Goal: Task Accomplishment & Management: Use online tool/utility

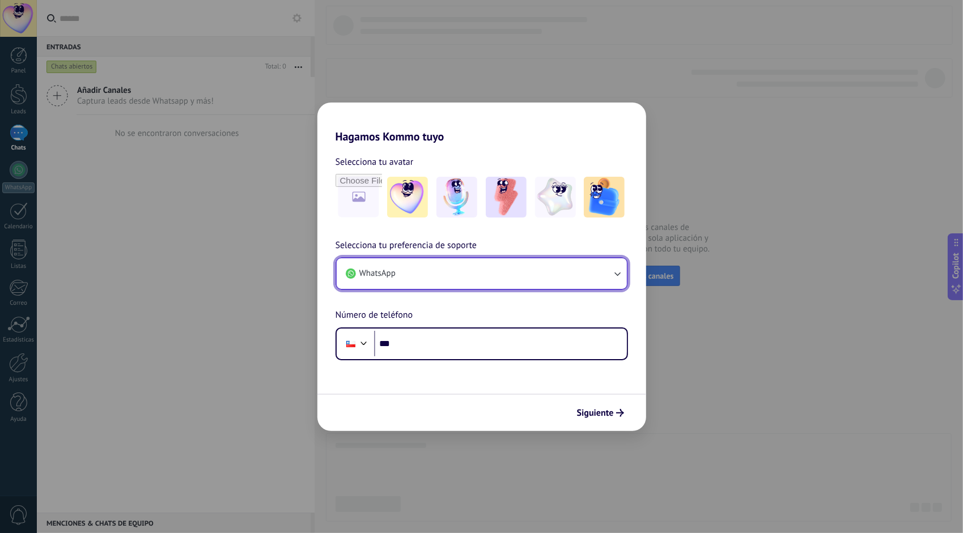
click at [617, 273] on icon "button" at bounding box center [616, 273] width 11 height 11
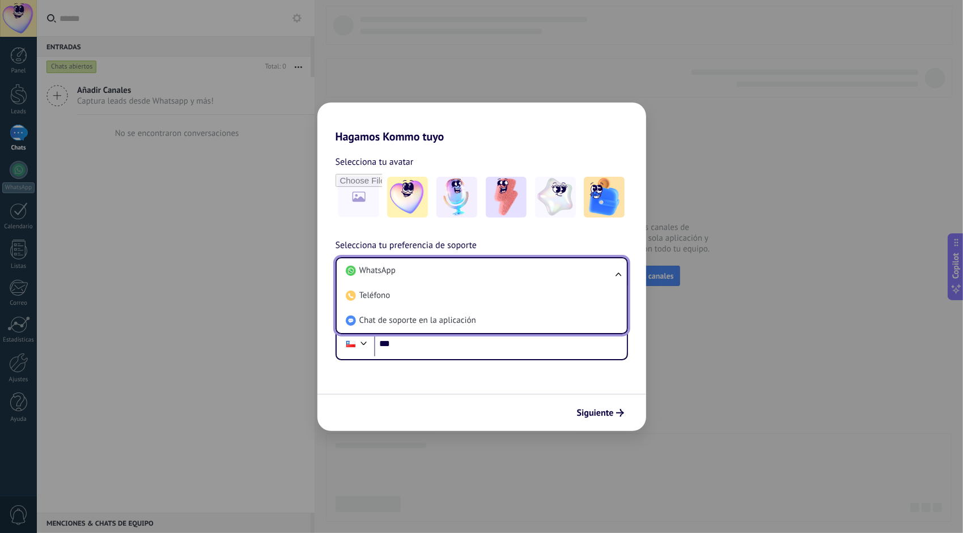
click at [617, 273] on ul "WhatsApp Teléfono Chat de soporte en la aplicación" at bounding box center [481, 295] width 292 height 77
click at [457, 276] on li "WhatsApp" at bounding box center [479, 270] width 277 height 25
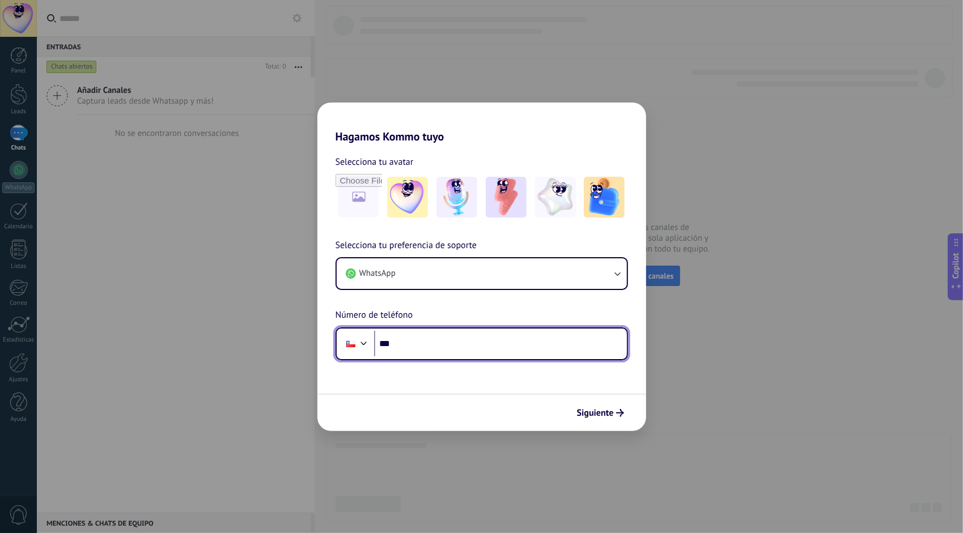
click at [418, 340] on input "***" at bounding box center [500, 344] width 253 height 26
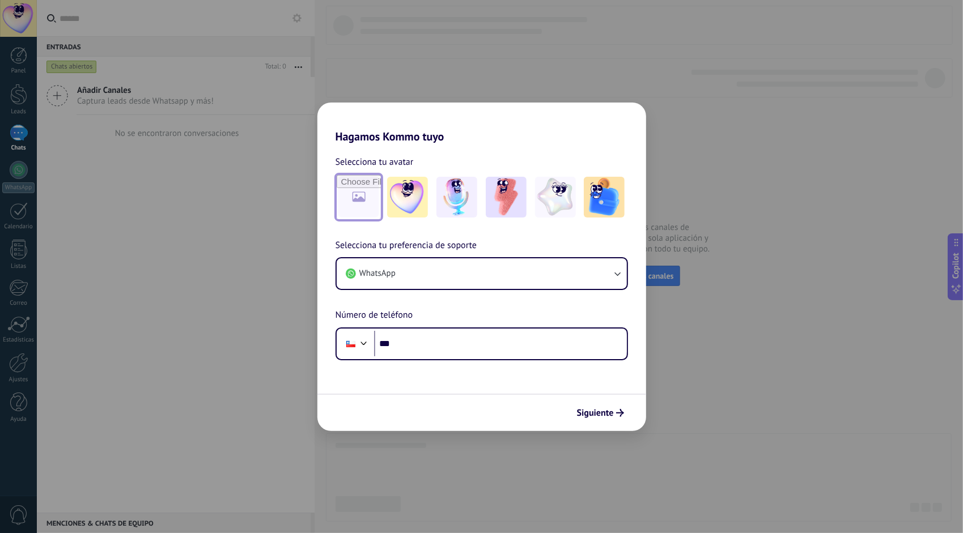
click at [356, 194] on input "file" at bounding box center [359, 197] width 44 height 44
type input "**********"
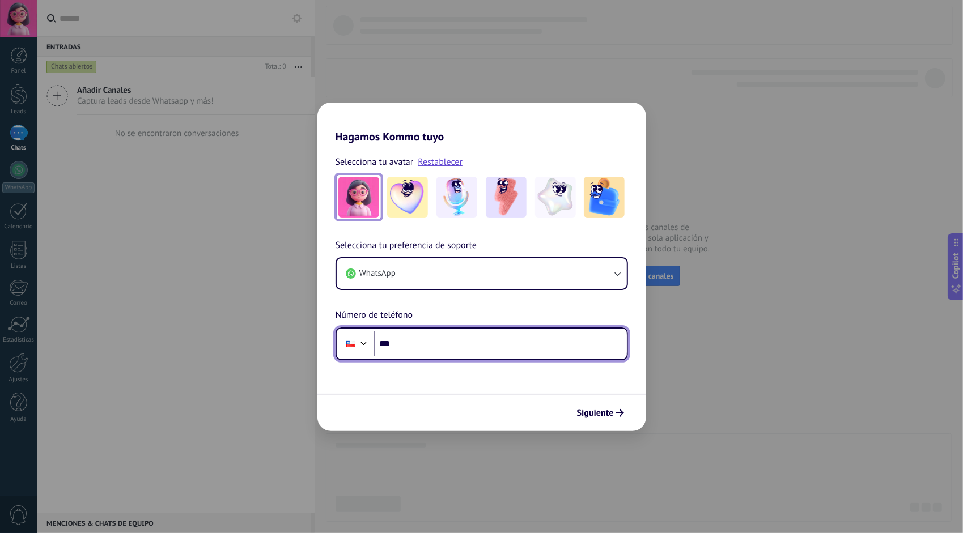
click at [428, 346] on input "***" at bounding box center [500, 344] width 253 height 26
type input "**********"
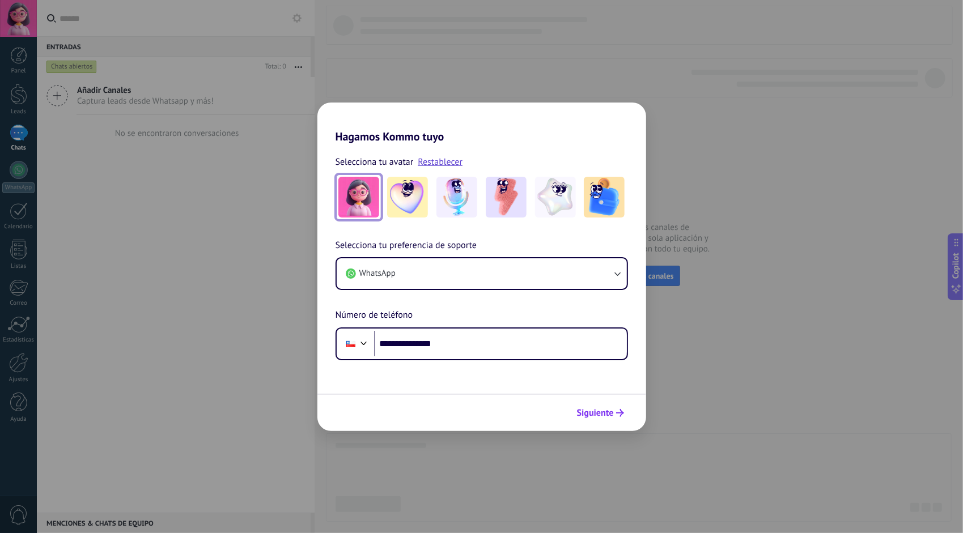
click at [601, 413] on span "Siguiente" at bounding box center [595, 413] width 37 height 8
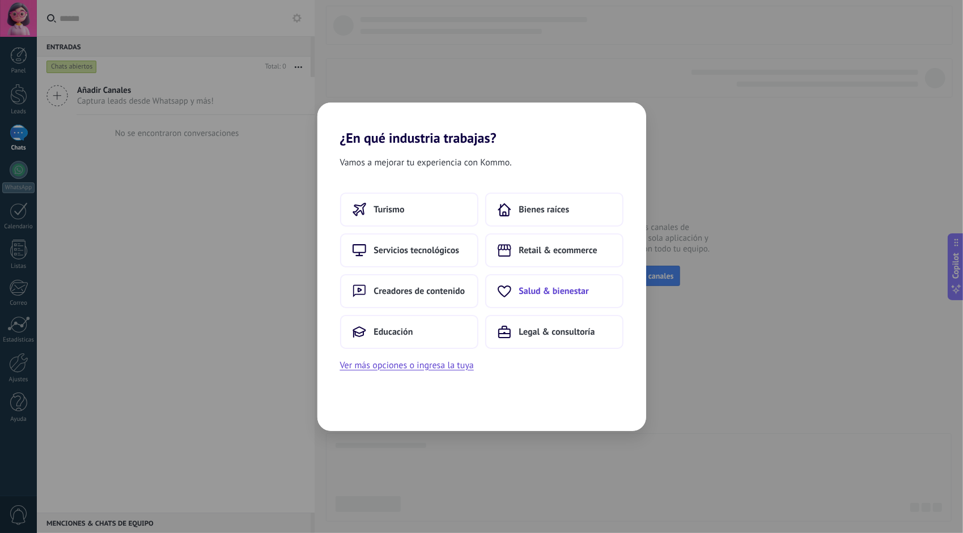
click at [534, 288] on span "Salud & bienestar" at bounding box center [554, 291] width 70 height 11
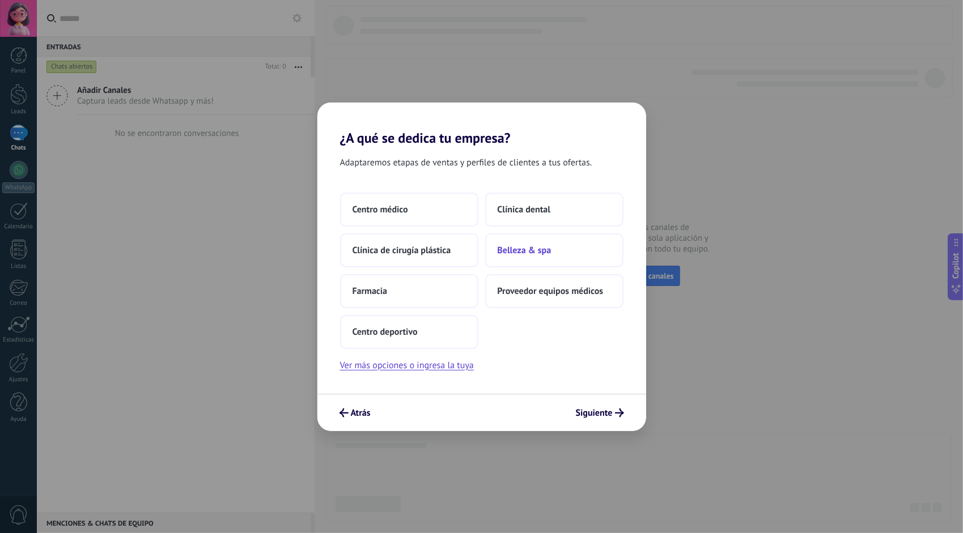
click at [517, 249] on span "Belleza & spa" at bounding box center [525, 250] width 54 height 11
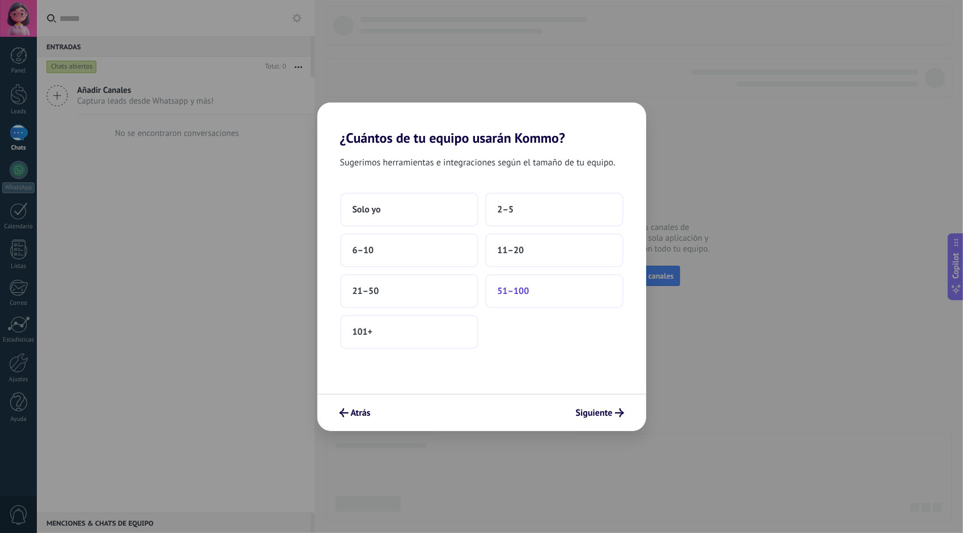
click at [525, 291] on span "51–100" at bounding box center [514, 291] width 32 height 11
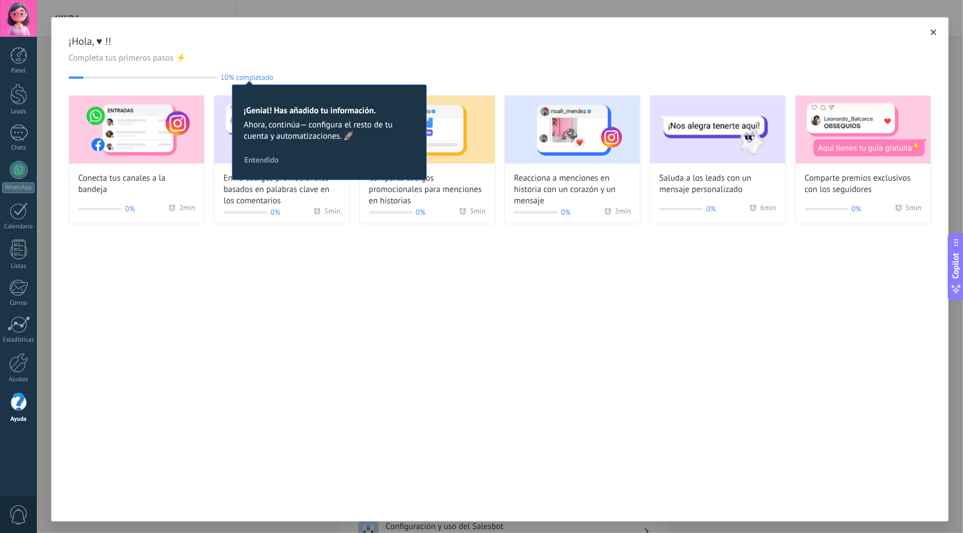
click at [346, 224] on div "Conecta tus canales a la bandeja 0% 2 min Envía códigos promocionales basados e…" at bounding box center [500, 159] width 862 height 129
click at [267, 161] on span "Entendido" at bounding box center [261, 160] width 35 height 8
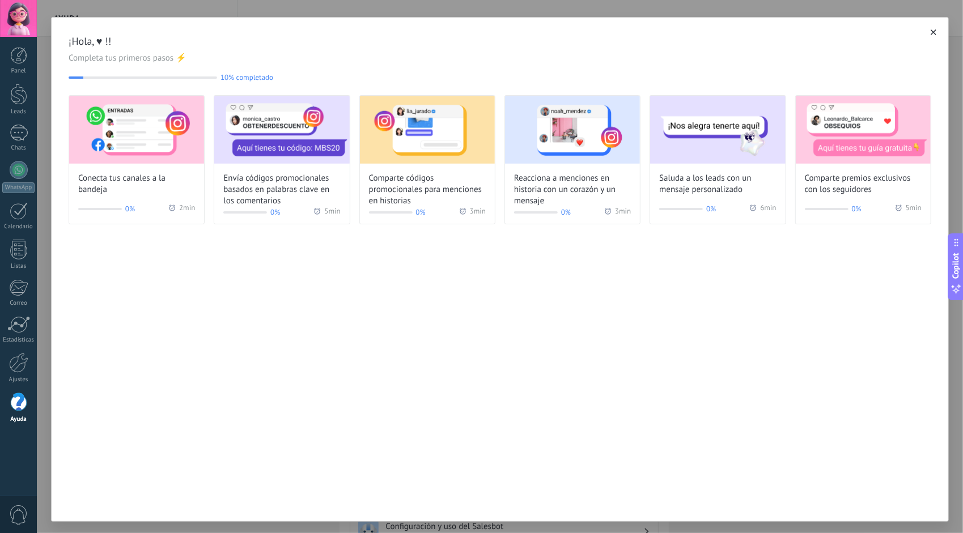
click at [930, 32] on use "button" at bounding box center [933, 32] width 6 height 6
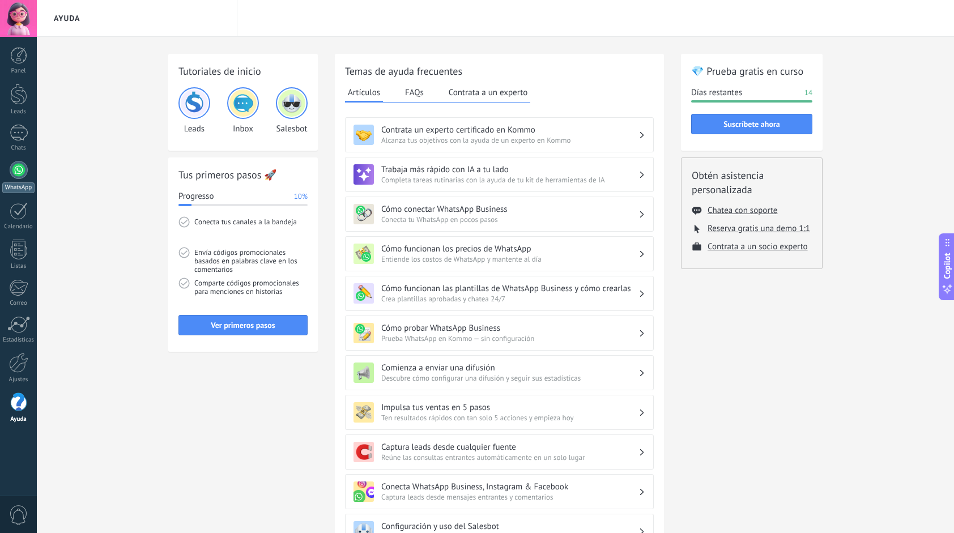
click at [15, 169] on div at bounding box center [19, 170] width 18 height 18
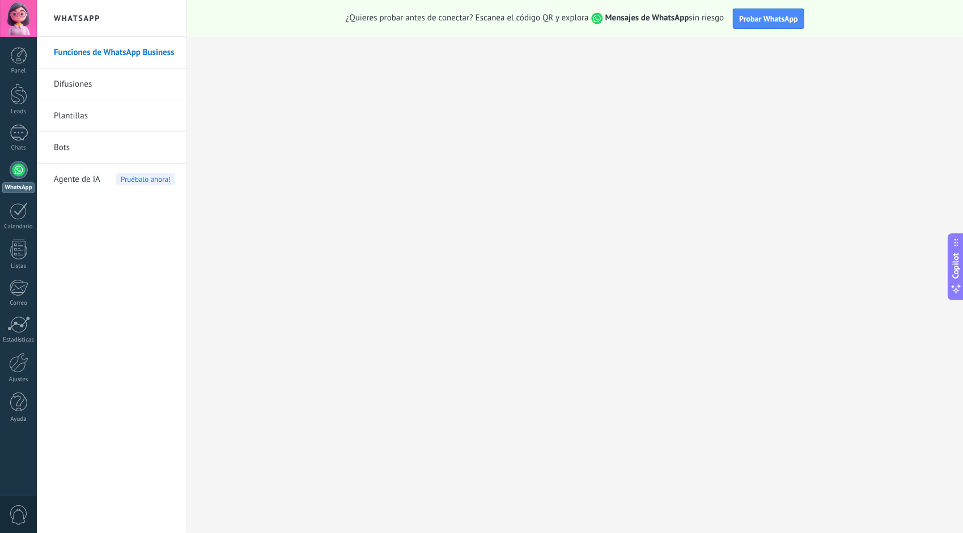
click at [66, 111] on link "Plantillas" at bounding box center [114, 116] width 121 height 32
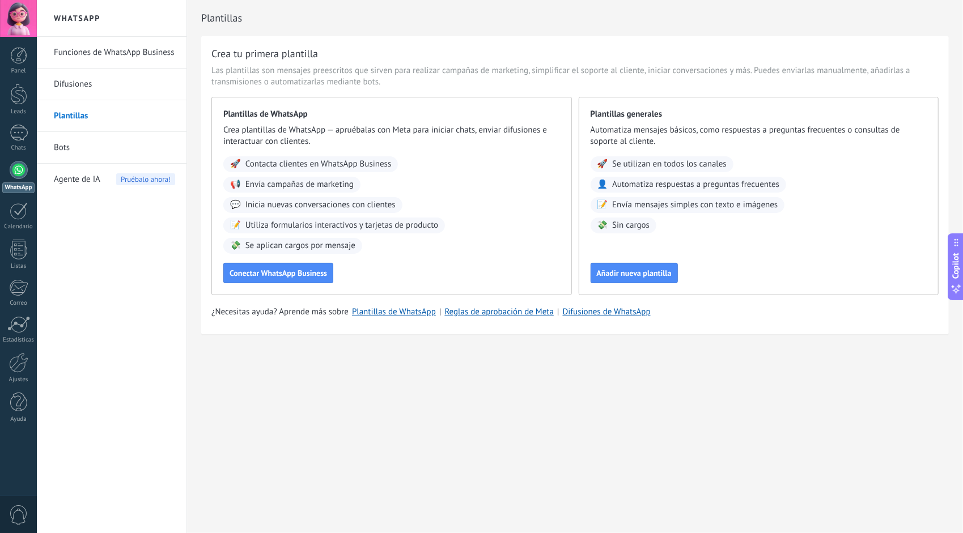
click at [66, 148] on link "Bots" at bounding box center [114, 148] width 121 height 32
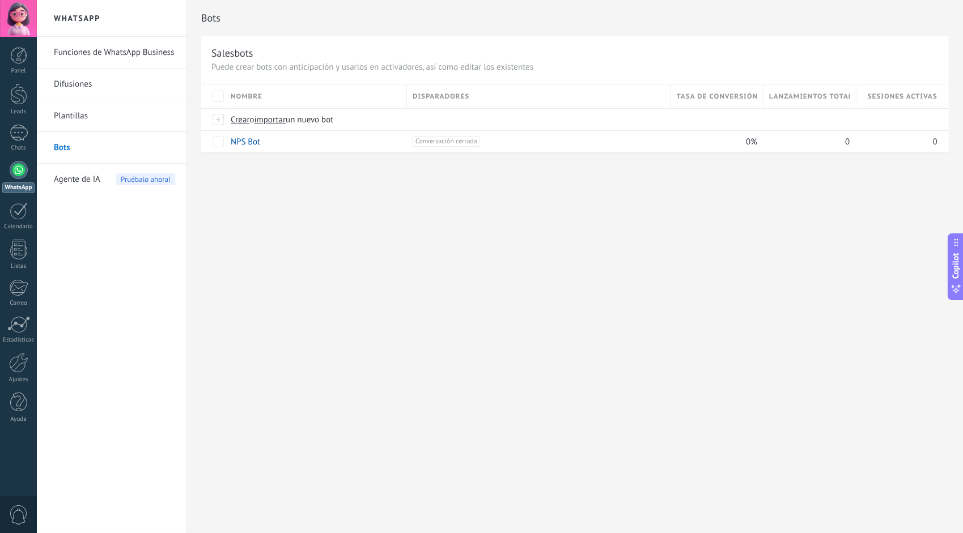
click at [78, 117] on link "Plantillas" at bounding box center [114, 116] width 121 height 32
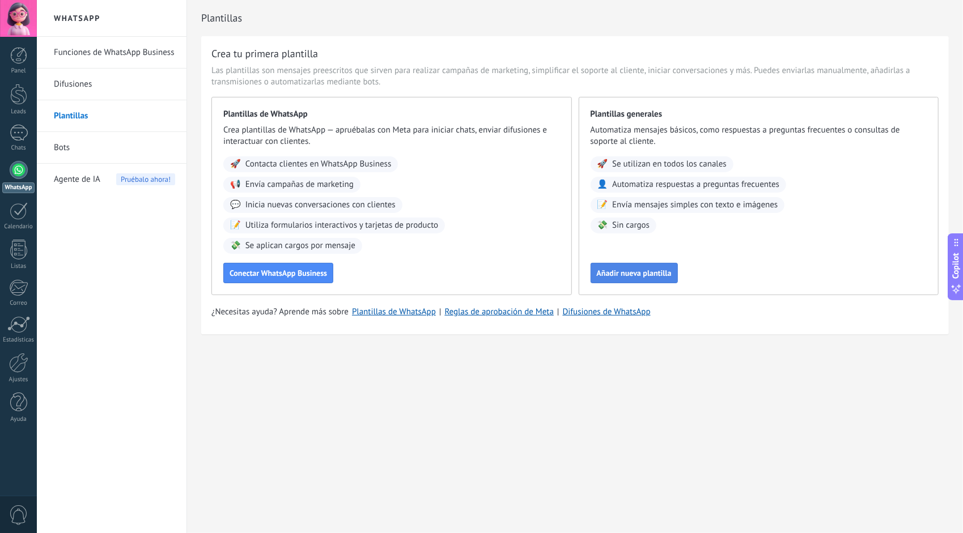
click at [630, 272] on span "Añadir nueva plantilla" at bounding box center [634, 273] width 75 height 8
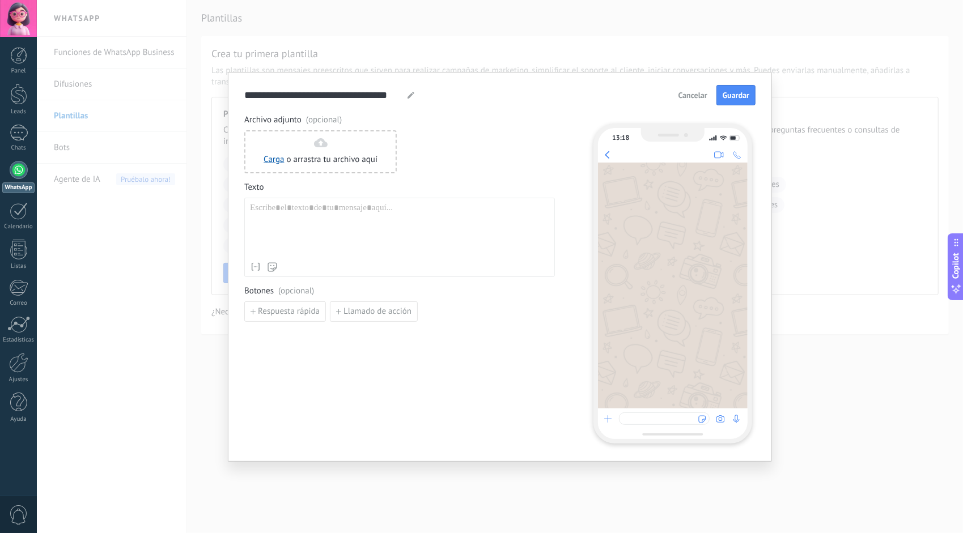
click at [297, 217] on div at bounding box center [399, 230] width 299 height 54
click at [267, 211] on div at bounding box center [399, 230] width 299 height 54
paste div
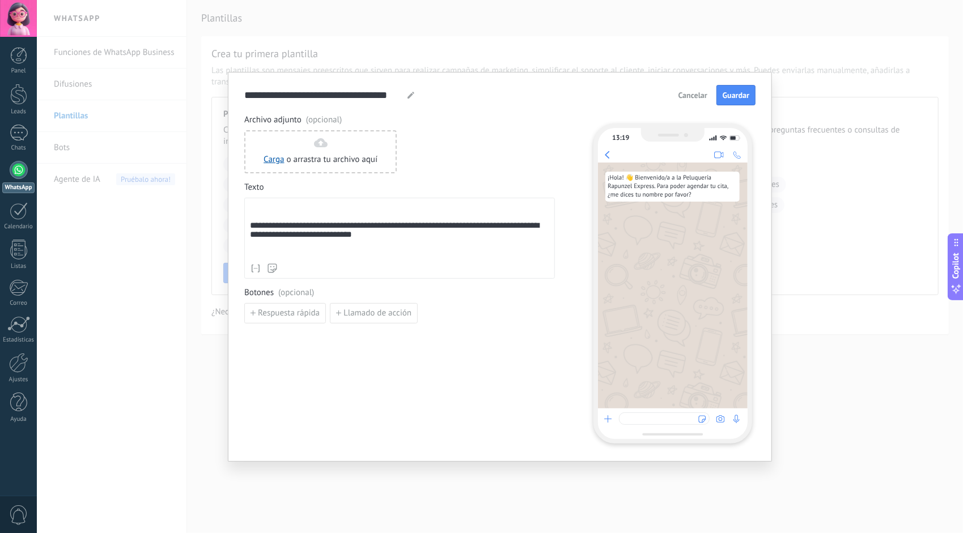
click at [267, 213] on div "**********" at bounding box center [400, 230] width 300 height 55
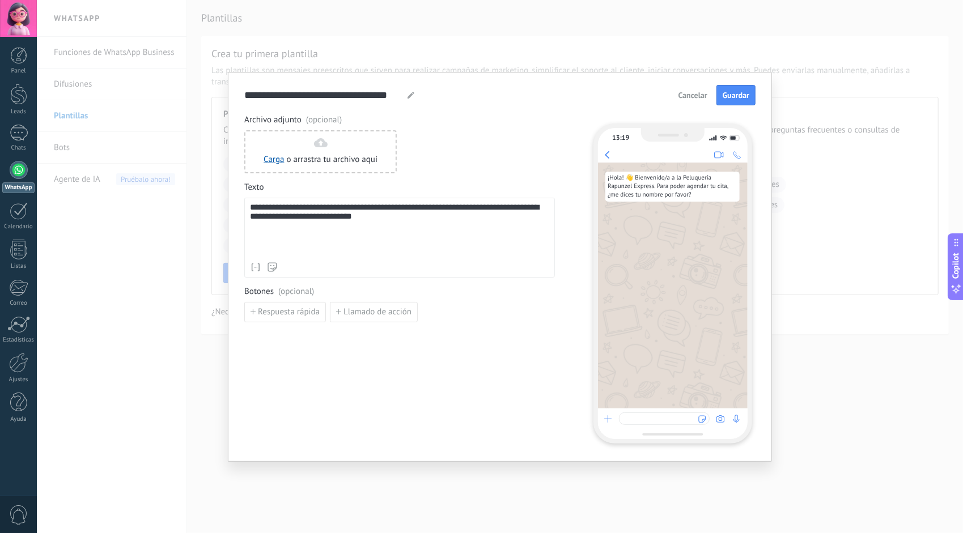
click at [273, 269] on use at bounding box center [271, 267] width 9 height 9
click at [323, 247] on div "**********" at bounding box center [400, 230] width 300 height 54
click at [389, 207] on div "**********" at bounding box center [400, 230] width 300 height 54
click at [452, 209] on div "**********" at bounding box center [400, 230] width 300 height 54
click at [441, 220] on div "**********" at bounding box center [400, 230] width 300 height 54
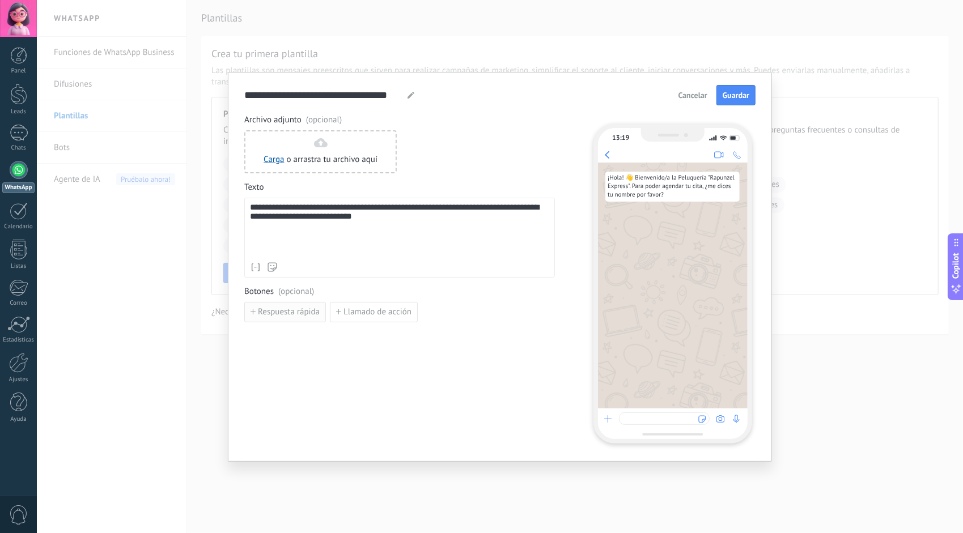
click at [303, 315] on span "Respuesta rápida" at bounding box center [289, 312] width 62 height 8
click at [389, 221] on div "**********" at bounding box center [400, 230] width 300 height 54
drag, startPoint x: 385, startPoint y: 219, endPoint x: 266, endPoint y: 222, distance: 119.0
click at [266, 222] on div "**********" at bounding box center [400, 230] width 300 height 54
click at [276, 220] on div "**********" at bounding box center [400, 236] width 300 height 66
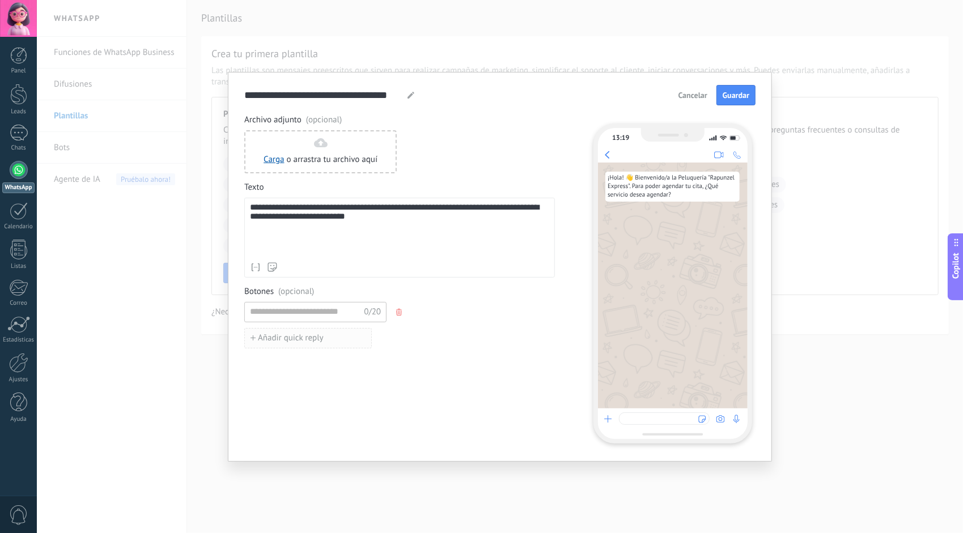
click at [307, 334] on span "Añadir quick reply" at bounding box center [291, 338] width 66 height 8
click at [305, 313] on input at bounding box center [305, 312] width 121 height 18
click at [250, 309] on input "**********" at bounding box center [304, 312] width 119 height 18
type input "**********"
click at [273, 259] on div "**********" at bounding box center [399, 238] width 311 height 80
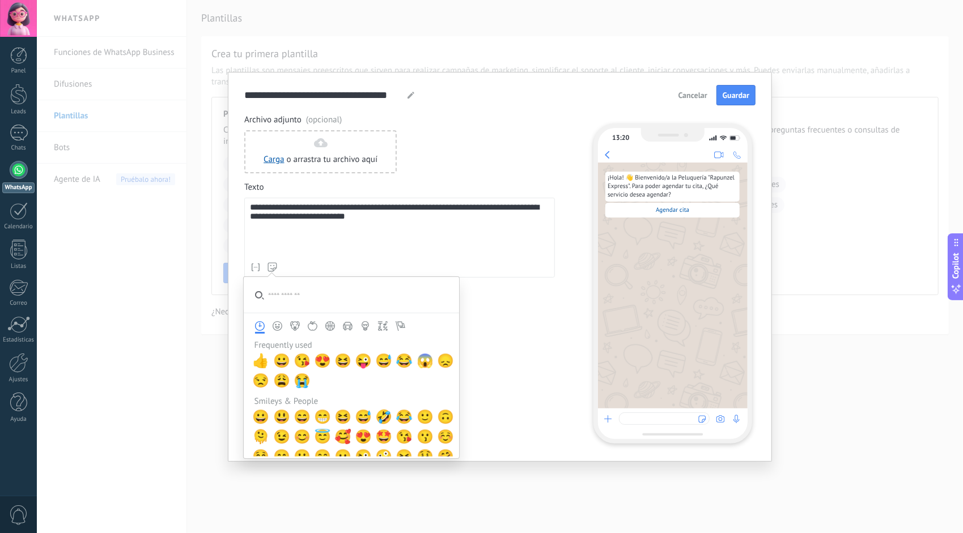
click at [278, 299] on input "search" at bounding box center [351, 295] width 215 height 36
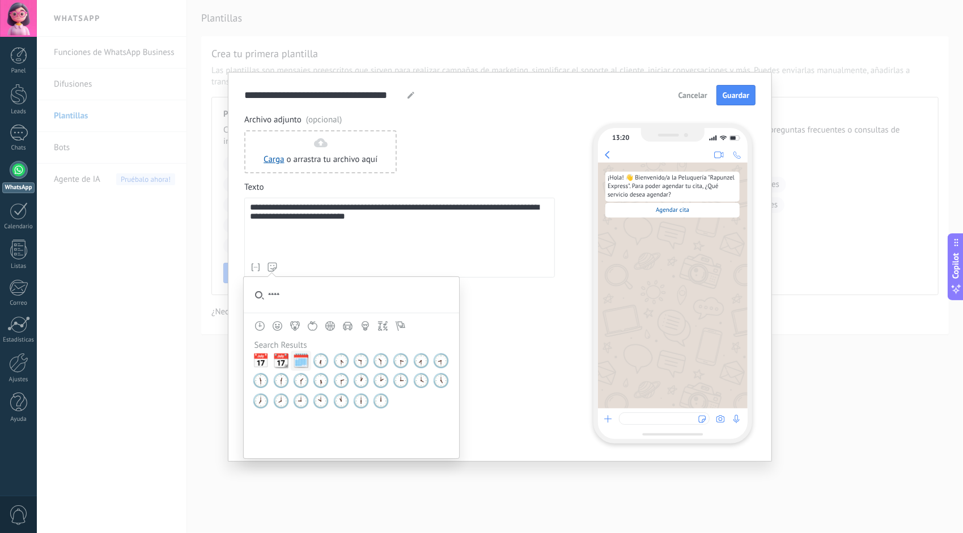
type input "****"
click at [297, 363] on span "🗓️" at bounding box center [300, 361] width 17 height 16
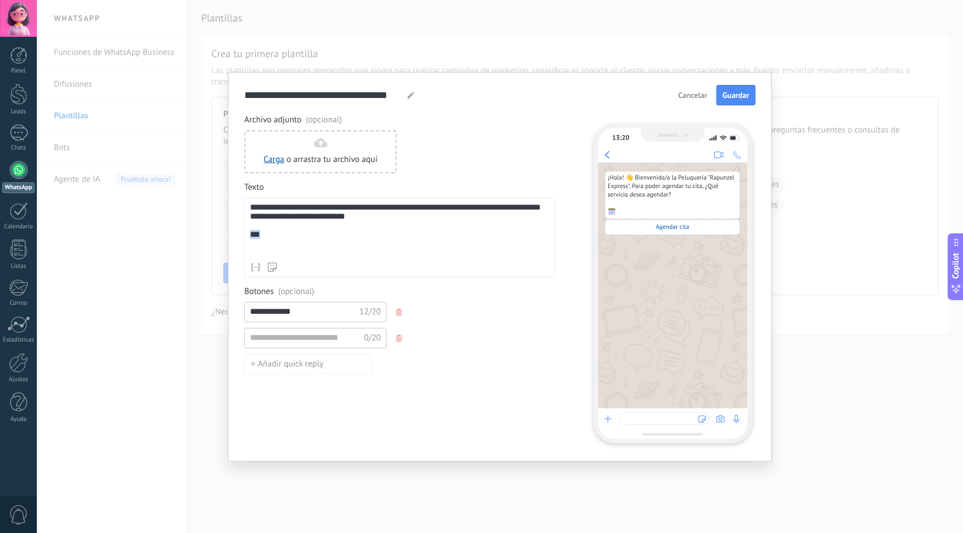
drag, startPoint x: 261, startPoint y: 245, endPoint x: 246, endPoint y: 242, distance: 15.1
click at [246, 242] on div "**********" at bounding box center [399, 238] width 311 height 80
click at [250, 312] on input "**********" at bounding box center [304, 312] width 119 height 18
paste input "***"
type input "**********"
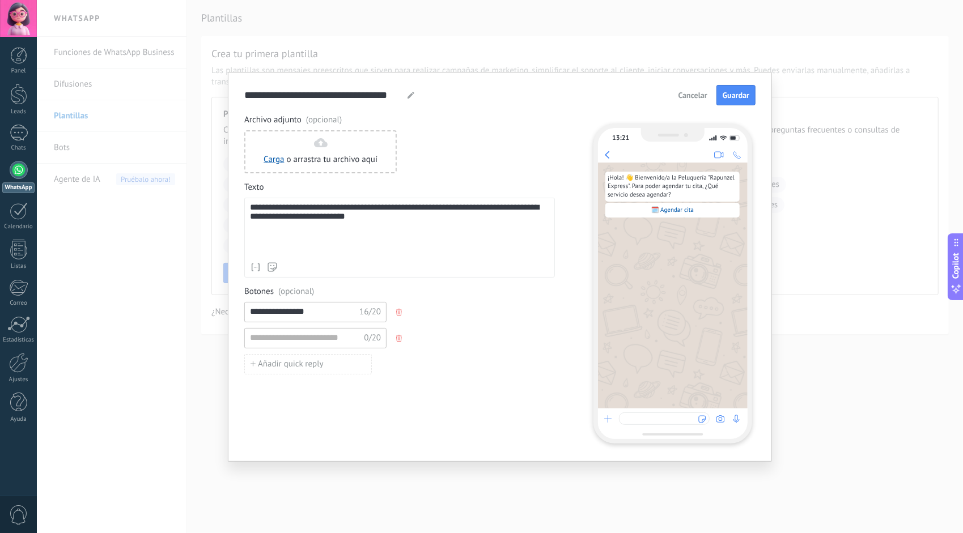
click at [293, 246] on div "**********" at bounding box center [400, 230] width 300 height 54
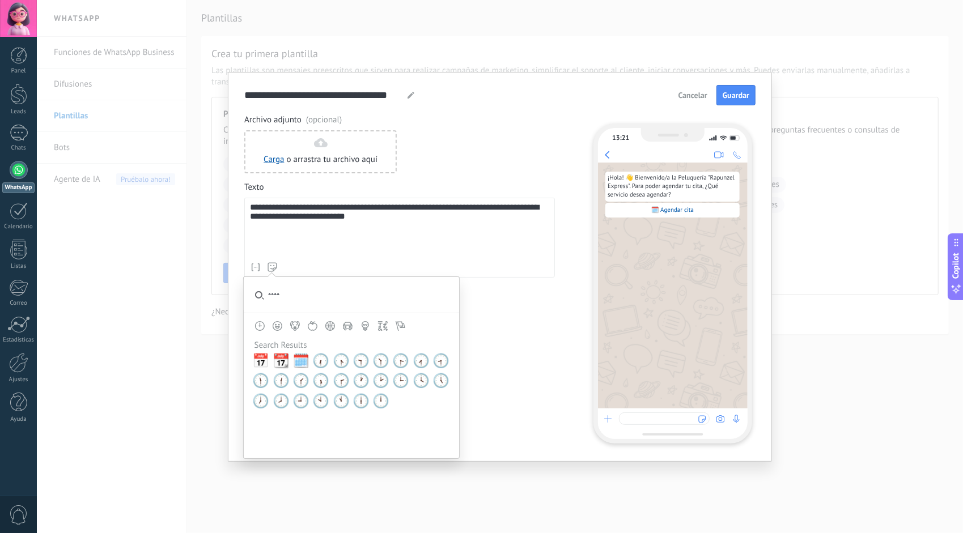
click at [277, 262] on icon at bounding box center [272, 267] width 10 height 10
drag, startPoint x: 280, startPoint y: 301, endPoint x: 254, endPoint y: 302, distance: 26.1
click at [254, 302] on input "****" at bounding box center [351, 295] width 215 height 36
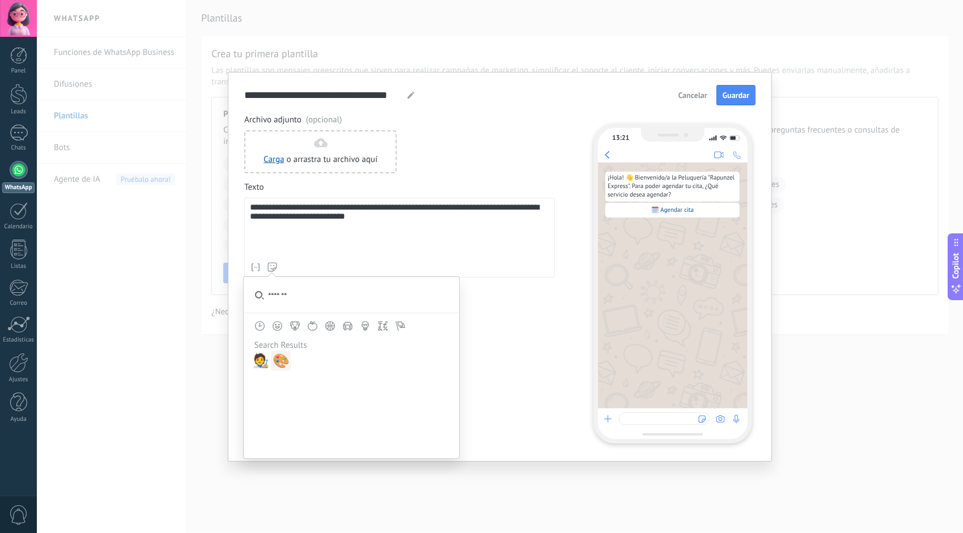
type input "*******"
click at [283, 363] on span "🎨" at bounding box center [281, 361] width 17 height 16
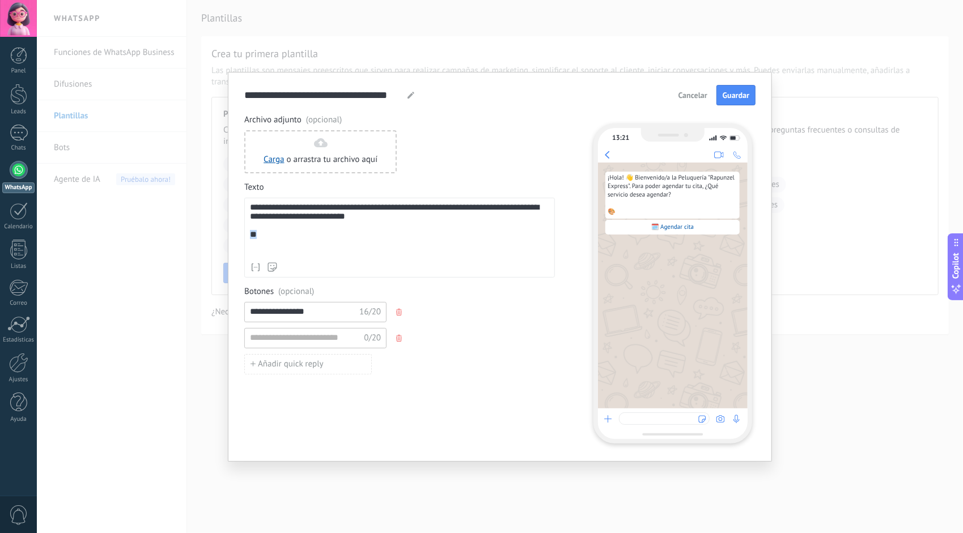
drag, startPoint x: 260, startPoint y: 242, endPoint x: 252, endPoint y: 243, distance: 8.6
click at [252, 243] on div "**********" at bounding box center [400, 230] width 300 height 54
click at [270, 333] on input at bounding box center [305, 338] width 121 height 18
paste input "**"
type input "**********"
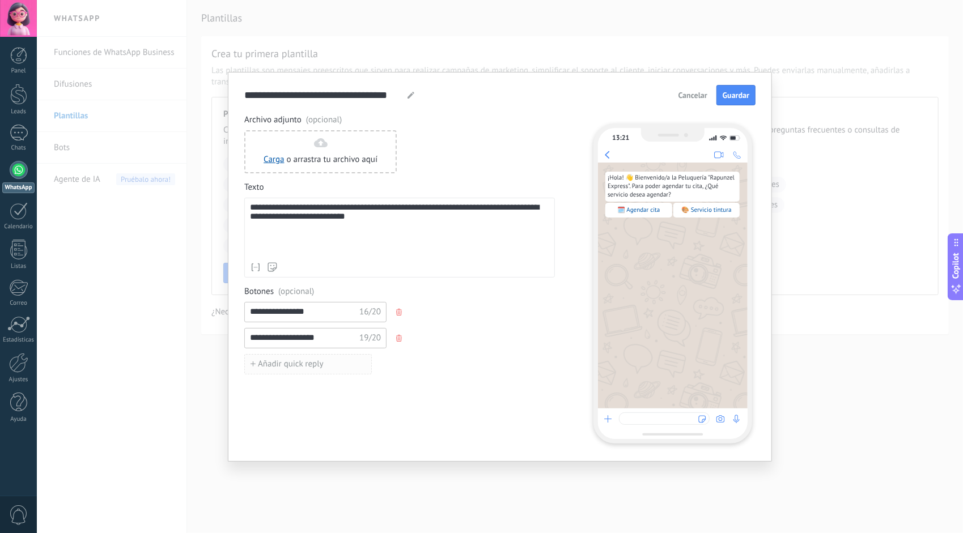
click at [308, 360] on span "Añadir quick reply" at bounding box center [291, 364] width 66 height 8
click at [288, 363] on input at bounding box center [305, 364] width 121 height 18
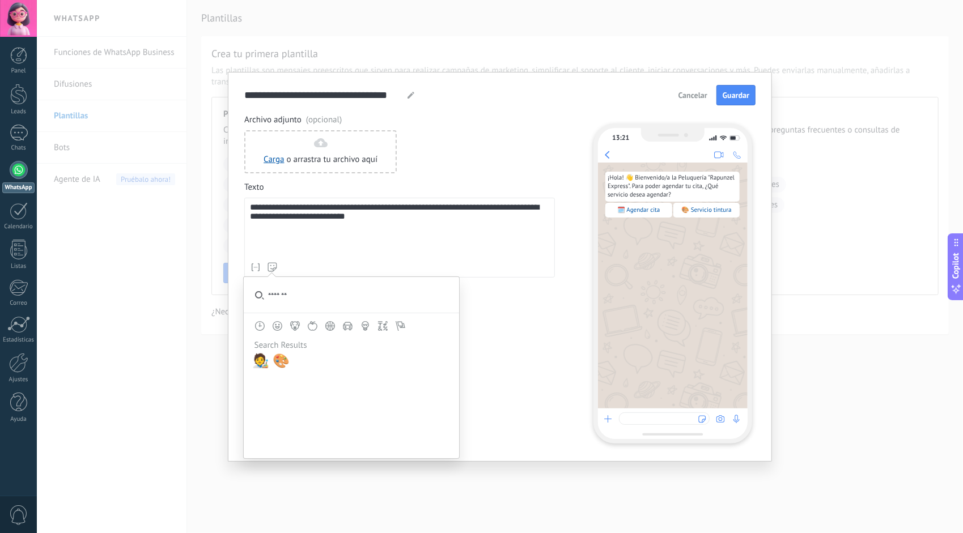
click at [274, 266] on use at bounding box center [271, 267] width 9 height 9
drag, startPoint x: 303, startPoint y: 300, endPoint x: 258, endPoint y: 298, distance: 44.3
click at [258, 298] on div at bounding box center [351, 368] width 216 height 182
drag, startPoint x: 294, startPoint y: 298, endPoint x: 248, endPoint y: 298, distance: 46.5
click at [248, 298] on div at bounding box center [351, 368] width 216 height 182
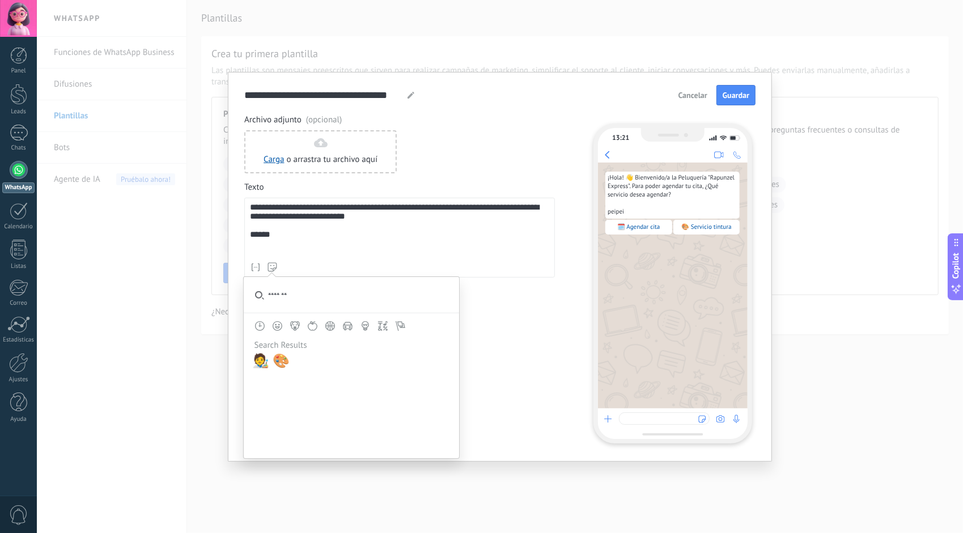
click at [295, 299] on input "*******" at bounding box center [351, 295] width 215 height 36
type input "*"
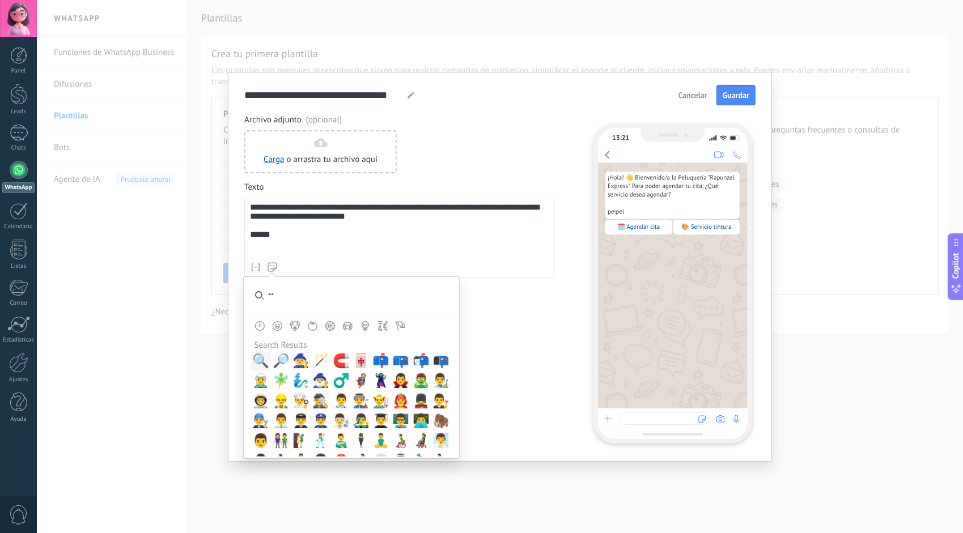
type input "*"
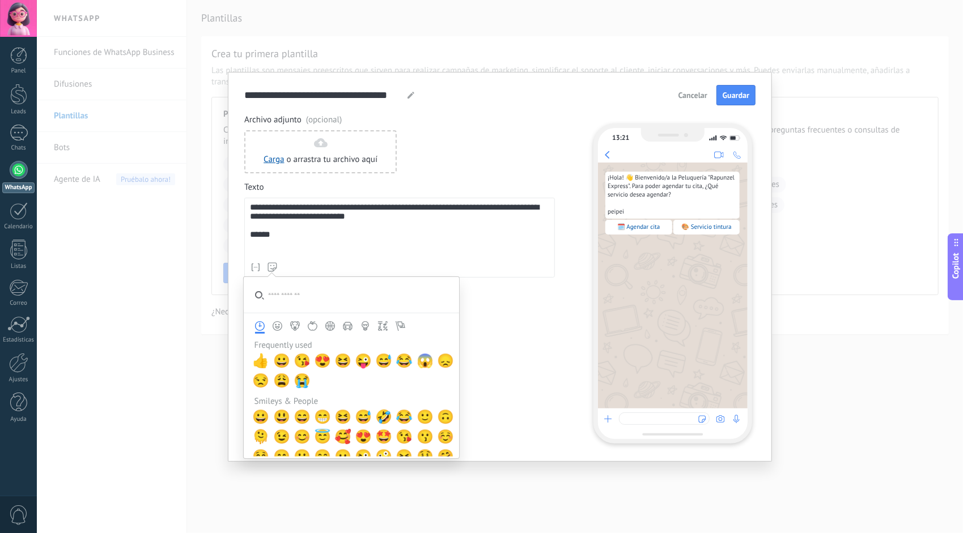
click at [277, 325] on icon "Smileys & People" at bounding box center [278, 326] width 10 height 10
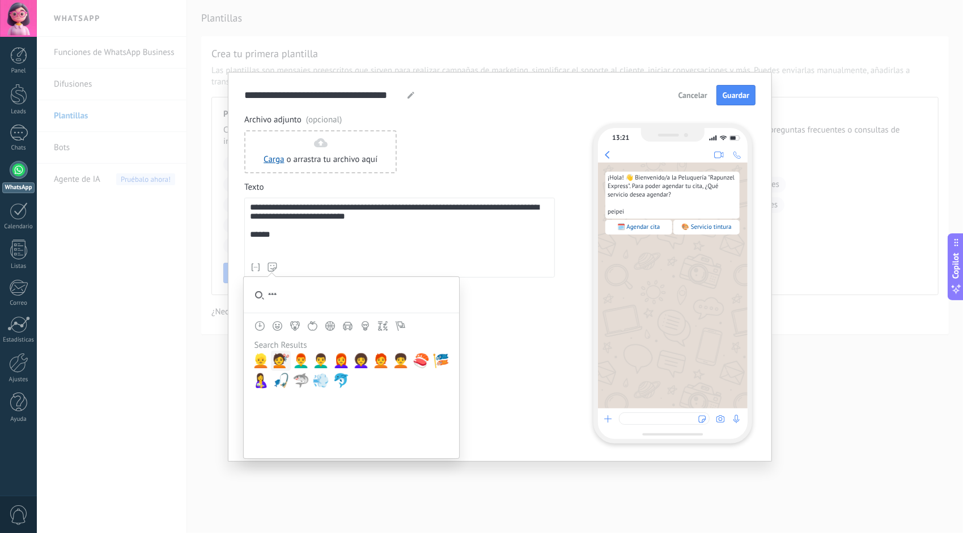
type input "***"
click at [276, 362] on span "💇" at bounding box center [281, 361] width 17 height 16
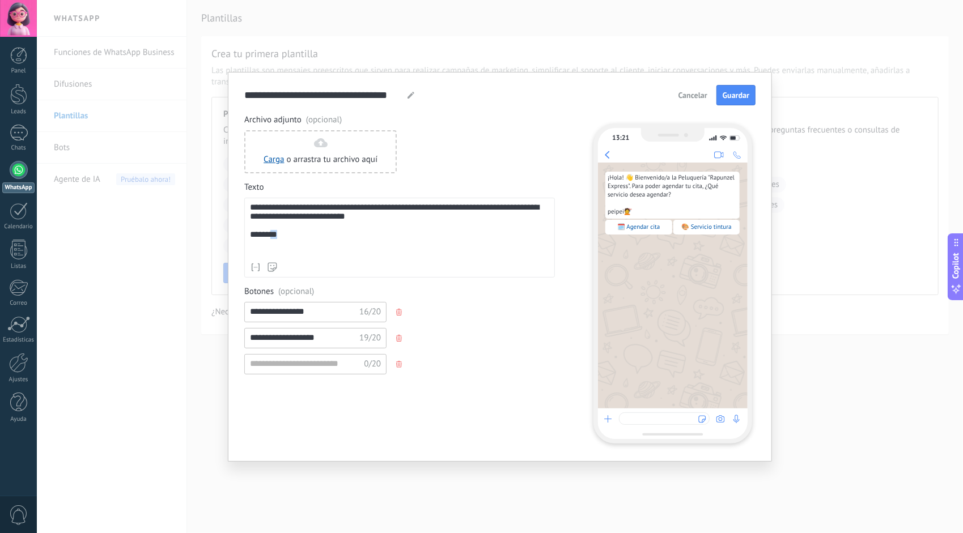
drag, startPoint x: 283, startPoint y: 240, endPoint x: 275, endPoint y: 242, distance: 8.1
click at [275, 242] on div "**********" at bounding box center [400, 230] width 300 height 54
click at [294, 358] on input at bounding box center [305, 364] width 121 height 18
paste input "**"
click at [292, 362] on input "**********" at bounding box center [304, 364] width 119 height 18
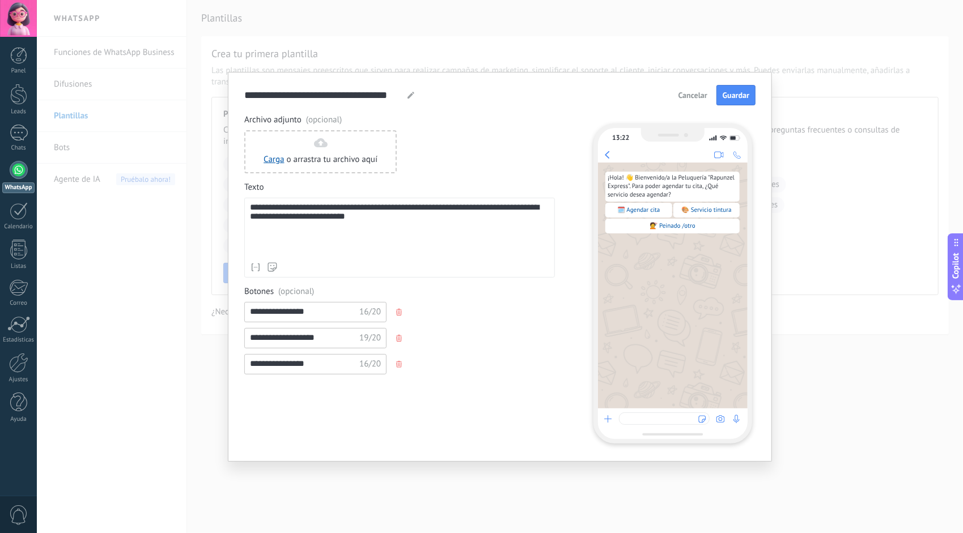
click at [297, 364] on input "**********" at bounding box center [304, 364] width 119 height 18
click at [342, 362] on input "**********" at bounding box center [304, 364] width 119 height 18
type input "**********"
click at [264, 337] on input "**********" at bounding box center [304, 338] width 119 height 18
type input "**********"
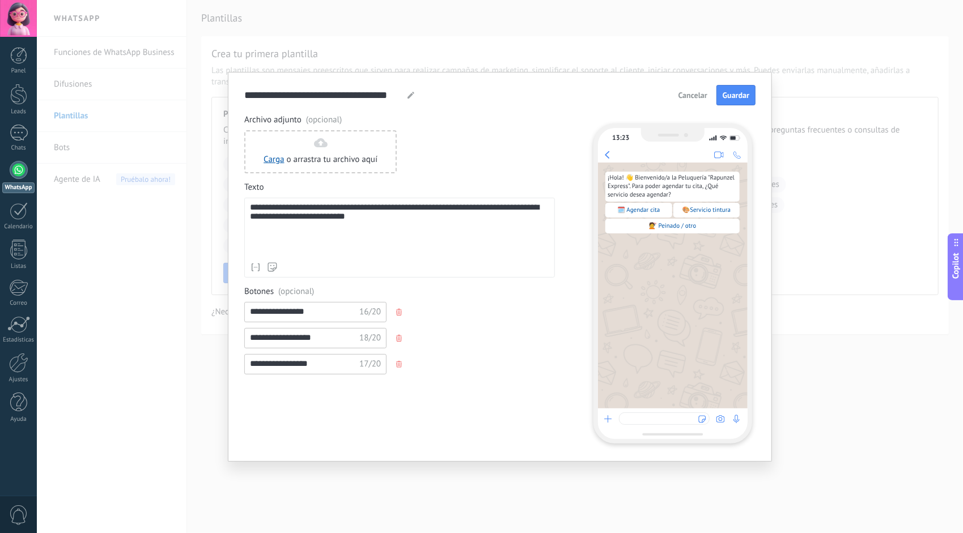
drag, startPoint x: 263, startPoint y: 366, endPoint x: 274, endPoint y: 374, distance: 13.4
click at [263, 365] on input "**********" at bounding box center [304, 364] width 119 height 18
type input "**********"
click at [339, 400] on div "**********" at bounding box center [399, 278] width 311 height 329
click at [742, 95] on span "Guardar" at bounding box center [735, 95] width 27 height 8
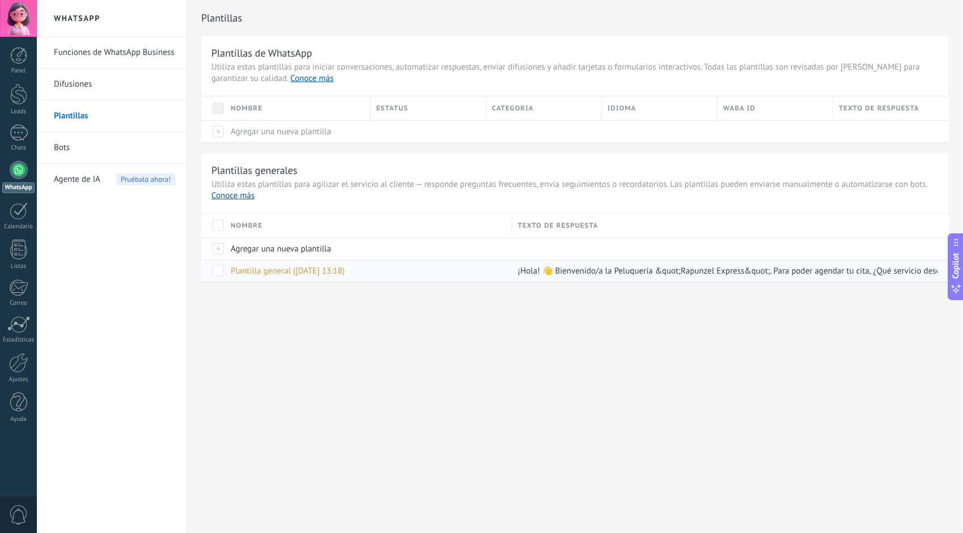
click at [309, 271] on span "Plantilla general ([DATE] 13:18)" at bounding box center [288, 271] width 114 height 11
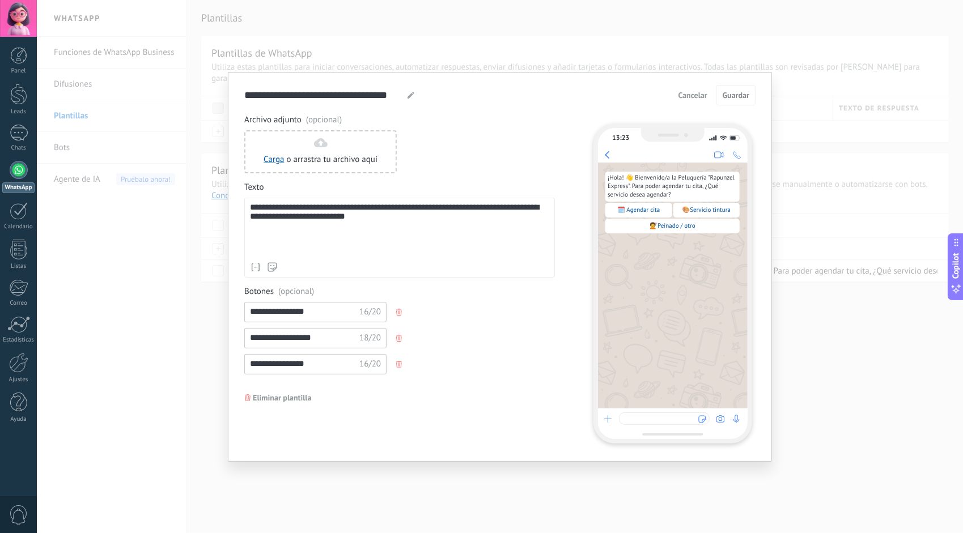
click at [697, 92] on span "Cancelar" at bounding box center [692, 95] width 29 height 8
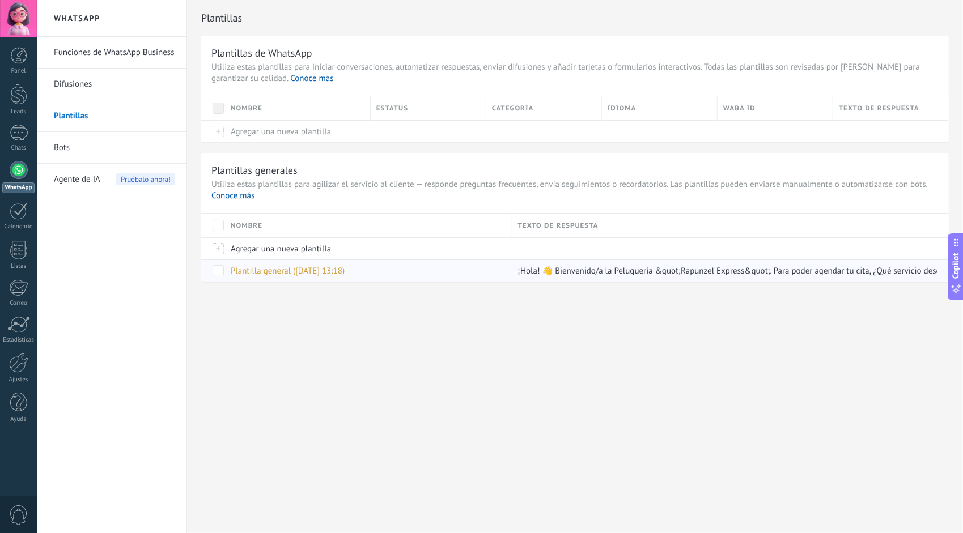
click at [221, 273] on span at bounding box center [217, 270] width 11 height 11
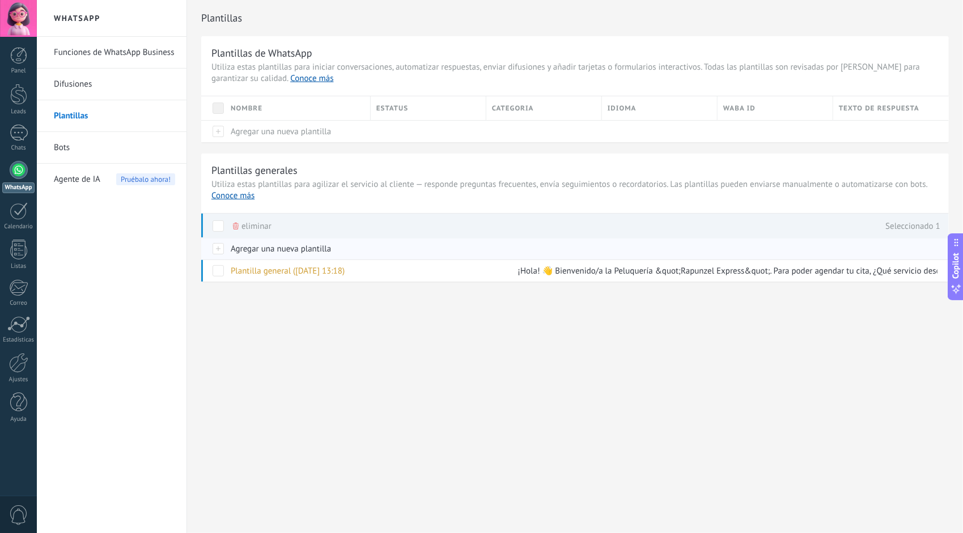
click at [219, 248] on div at bounding box center [213, 248] width 24 height 22
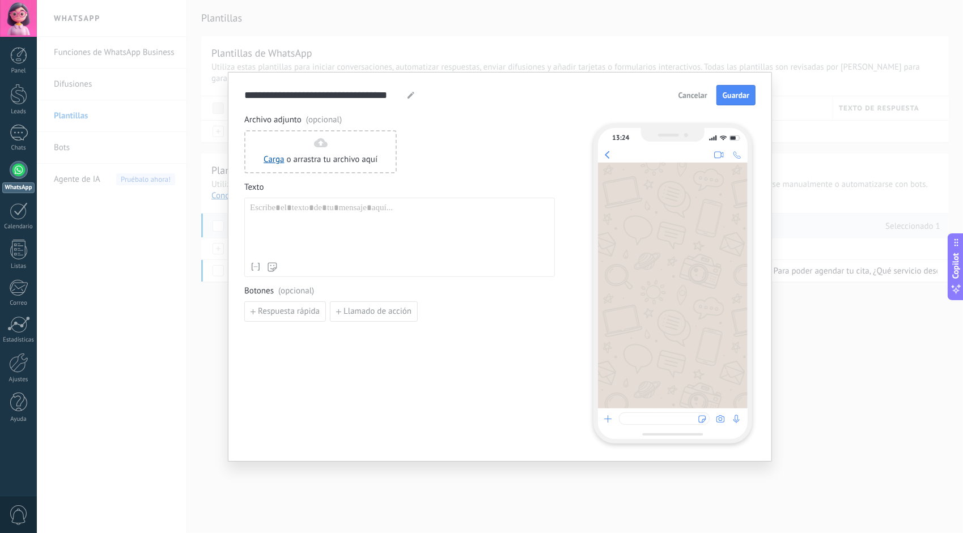
click at [695, 93] on span "Cancelar" at bounding box center [692, 95] width 29 height 8
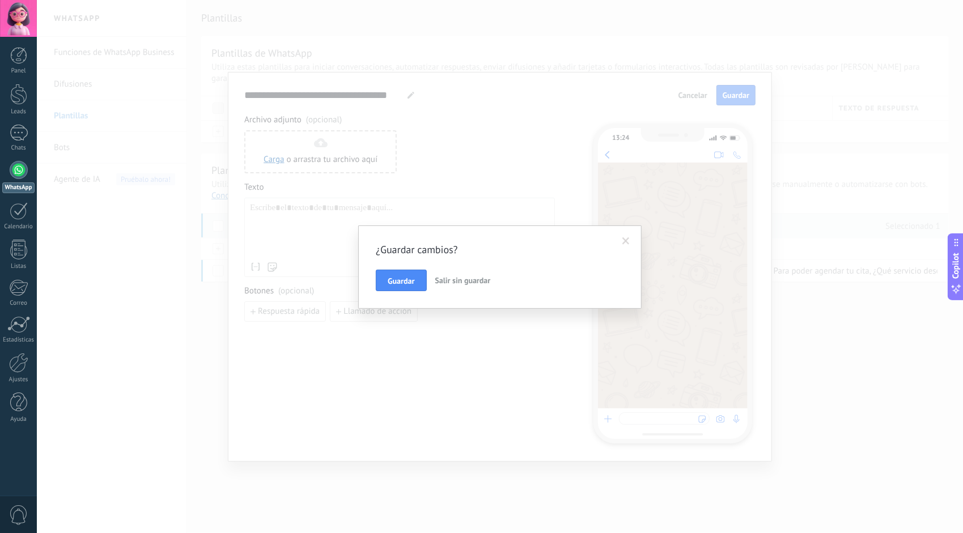
click at [448, 281] on span "Salir sin guardar" at bounding box center [463, 280] width 56 height 10
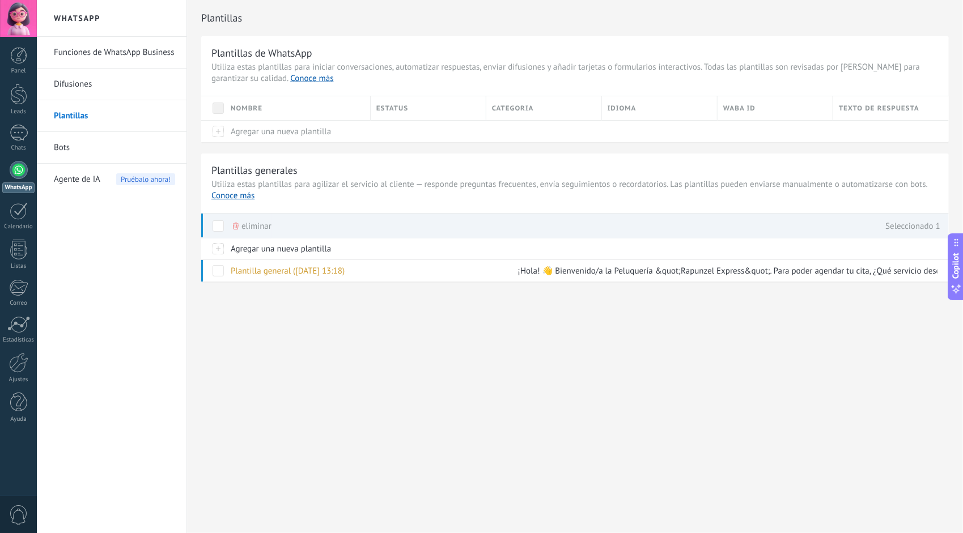
click at [233, 327] on div "Plantillas Plantillas de WhatsApp Utiliza estas plantillas para iniciar convers…" at bounding box center [575, 165] width 776 height 330
click at [239, 222] on div "eliminar" at bounding box center [252, 226] width 39 height 25
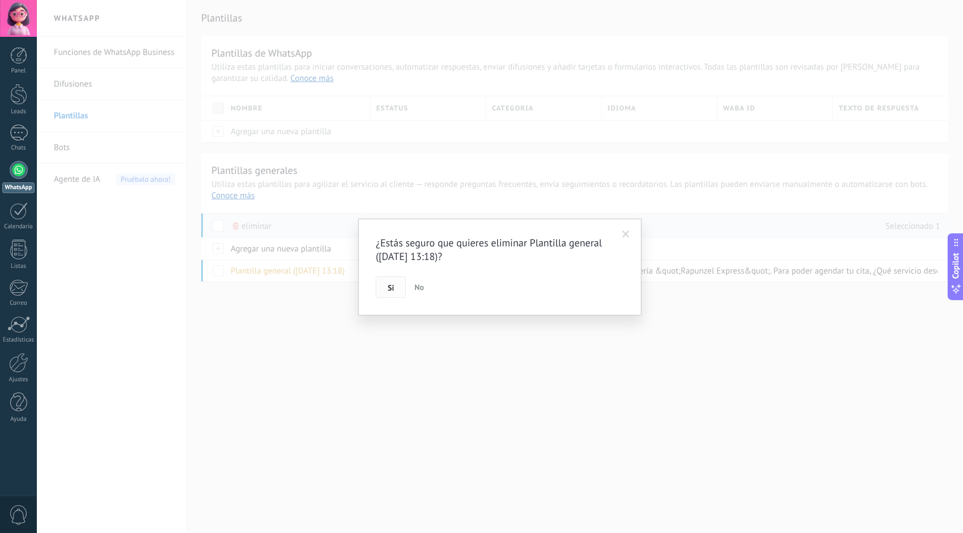
click at [388, 287] on span "Si" at bounding box center [391, 288] width 6 height 8
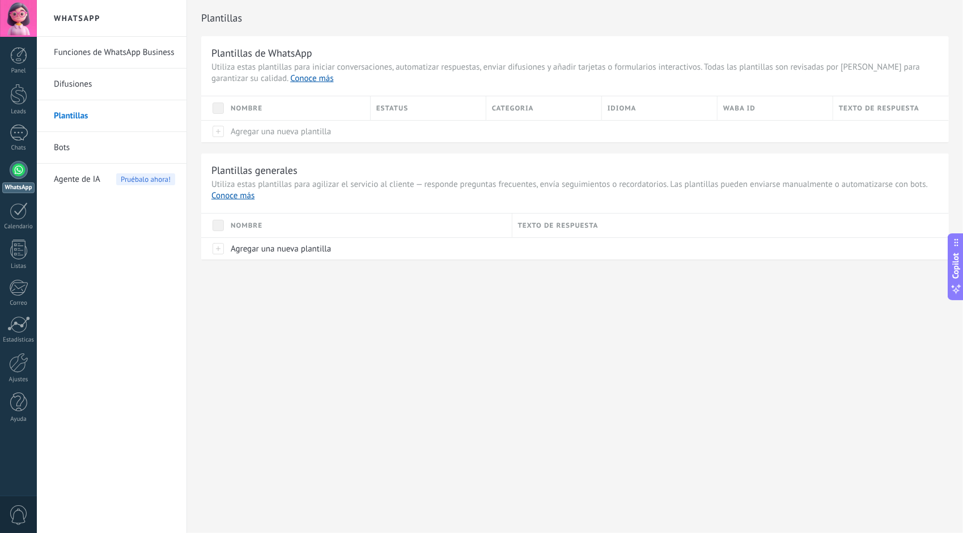
click at [111, 53] on link "Funciones de WhatsApp Business" at bounding box center [114, 53] width 121 height 32
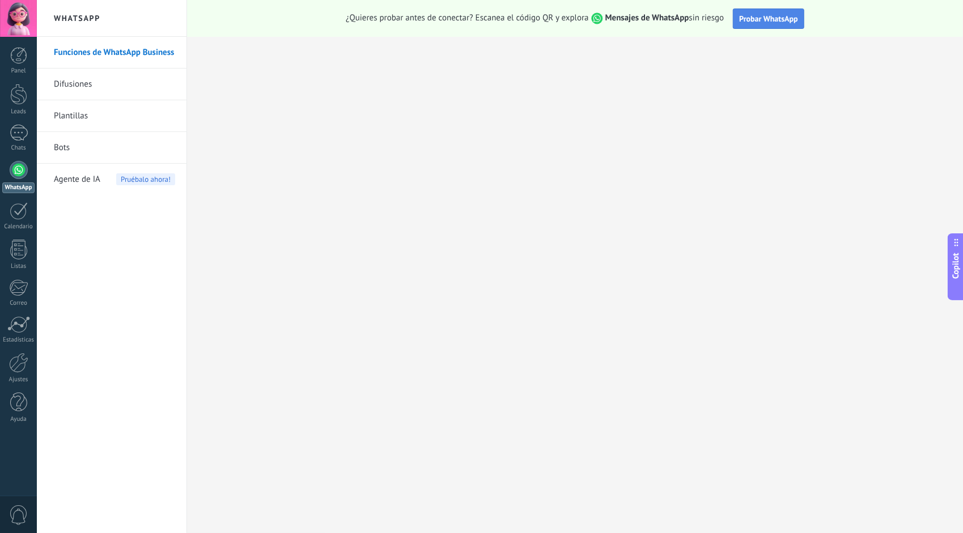
click at [755, 22] on span "Probar WhatsApp" at bounding box center [768, 19] width 59 height 10
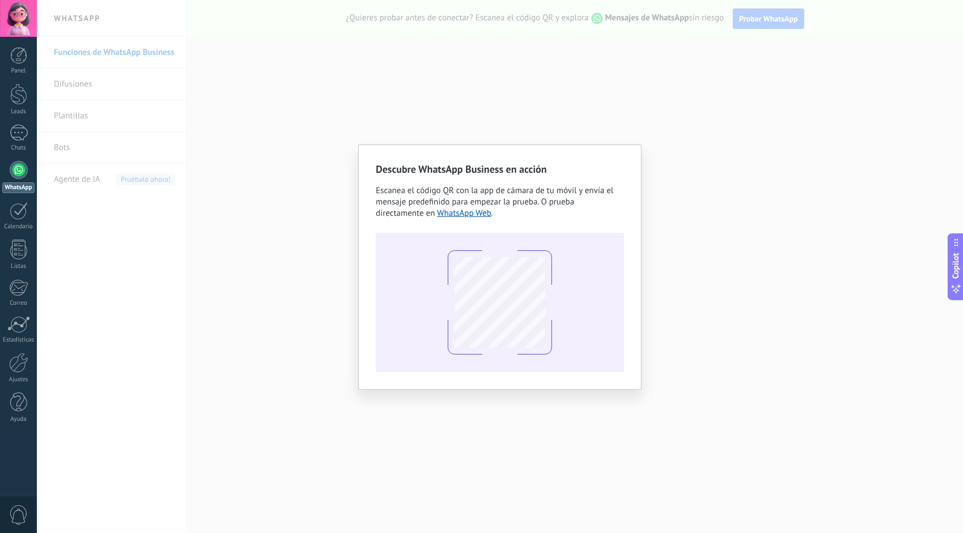
click at [700, 250] on div "Descubre WhatsApp Business en acción Escanea el código QR con la app [PERSON_NA…" at bounding box center [500, 266] width 926 height 533
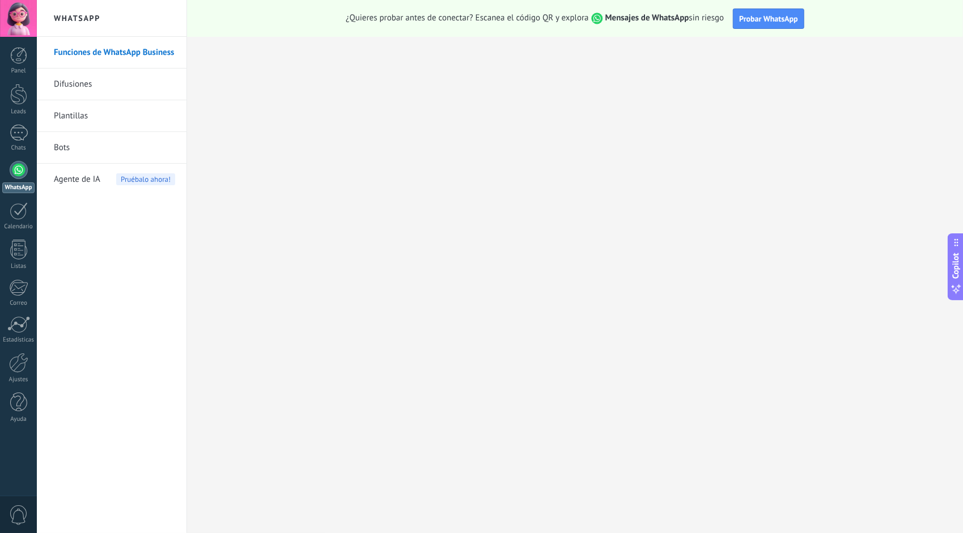
click at [70, 147] on link "Bots" at bounding box center [114, 148] width 121 height 32
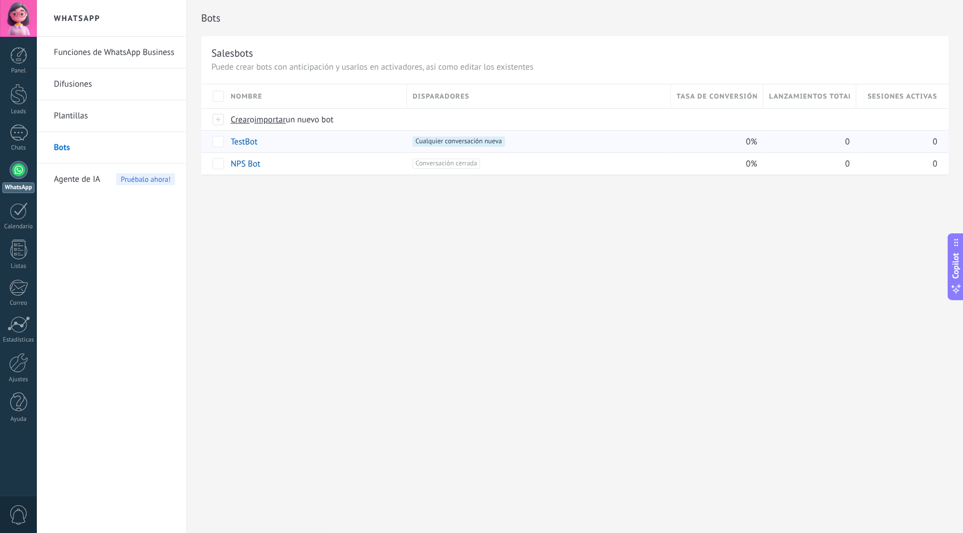
click at [248, 139] on link "TestBot" at bounding box center [244, 142] width 27 height 11
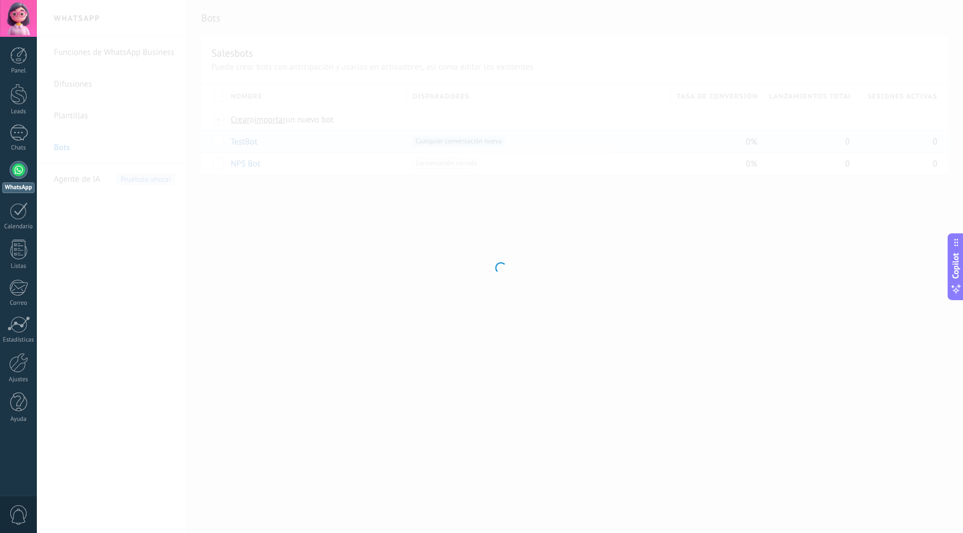
type input "*******"
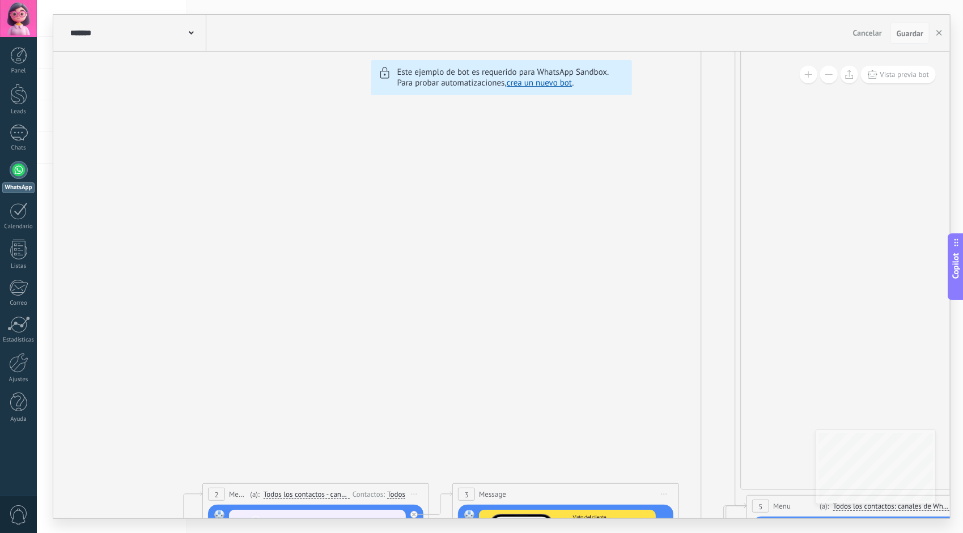
click at [895, 32] on button "Guardar" at bounding box center [909, 34] width 39 height 22
drag, startPoint x: 898, startPoint y: 35, endPoint x: 904, endPoint y: 38, distance: 7.6
click at [899, 35] on span "Guardar" at bounding box center [909, 33] width 27 height 8
click at [926, 35] on button "Guardar" at bounding box center [909, 34] width 39 height 22
click at [919, 33] on span "Guardar" at bounding box center [909, 33] width 27 height 8
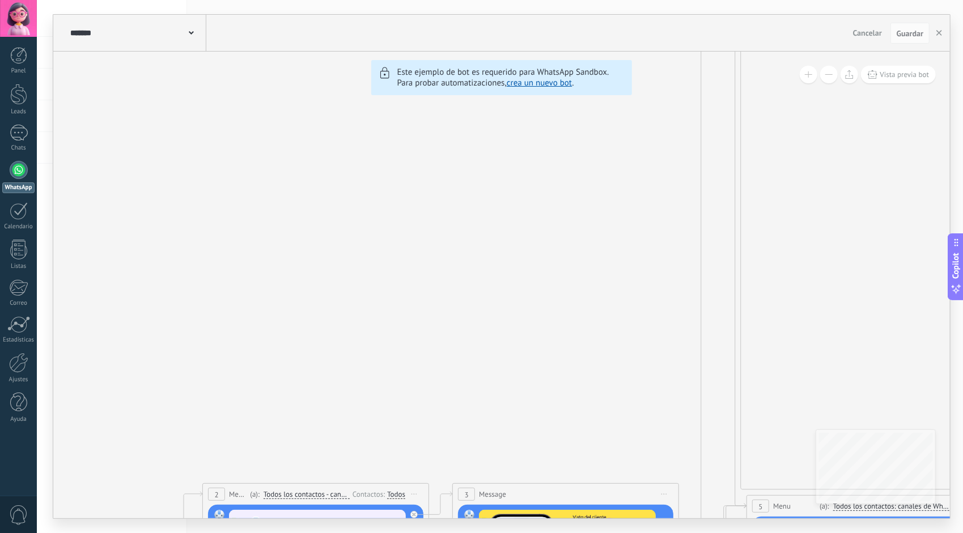
drag, startPoint x: 907, startPoint y: 35, endPoint x: 853, endPoint y: 33, distance: 53.9
click at [907, 35] on span "Guardar" at bounding box center [909, 33] width 27 height 8
click at [861, 32] on span "Cancelar" at bounding box center [867, 33] width 29 height 10
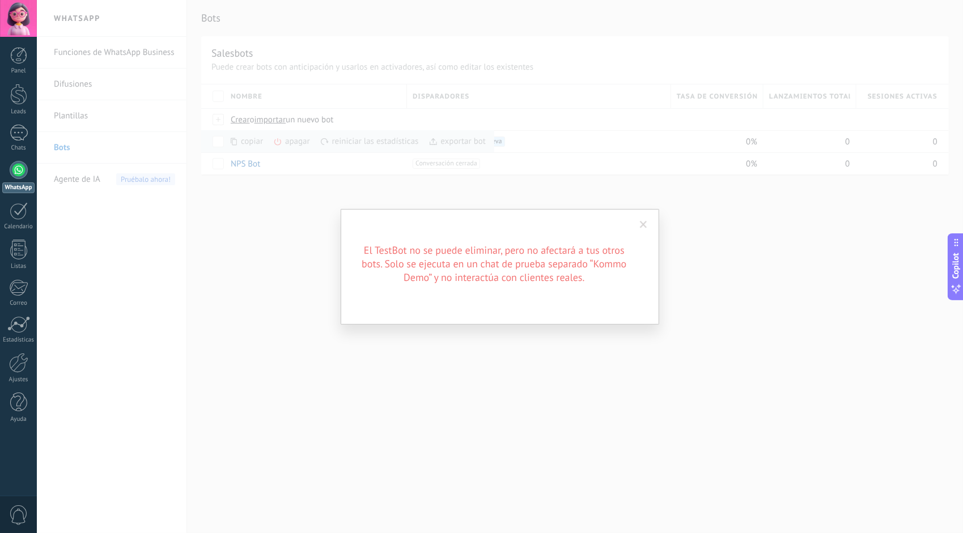
click at [641, 226] on span at bounding box center [643, 225] width 7 height 8
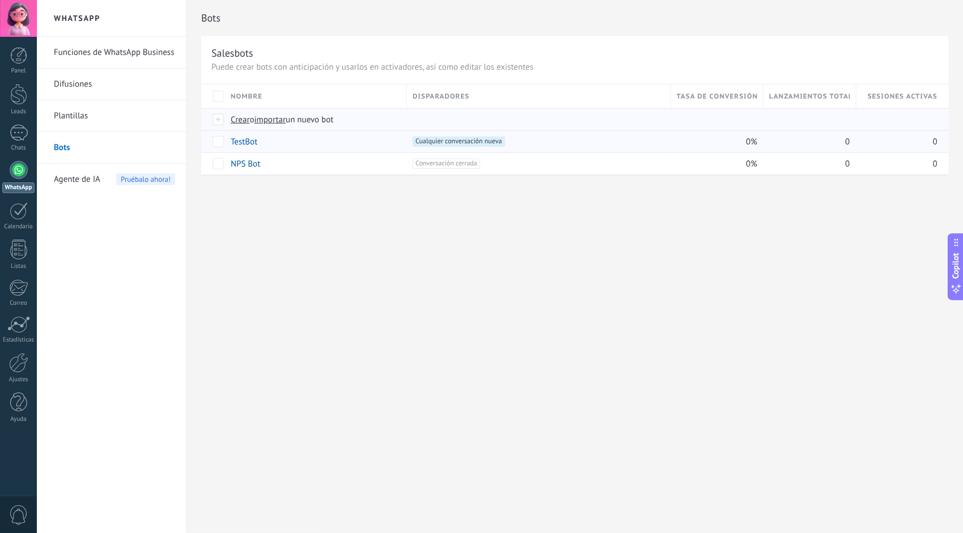
click at [243, 119] on span "Crear" at bounding box center [240, 119] width 19 height 11
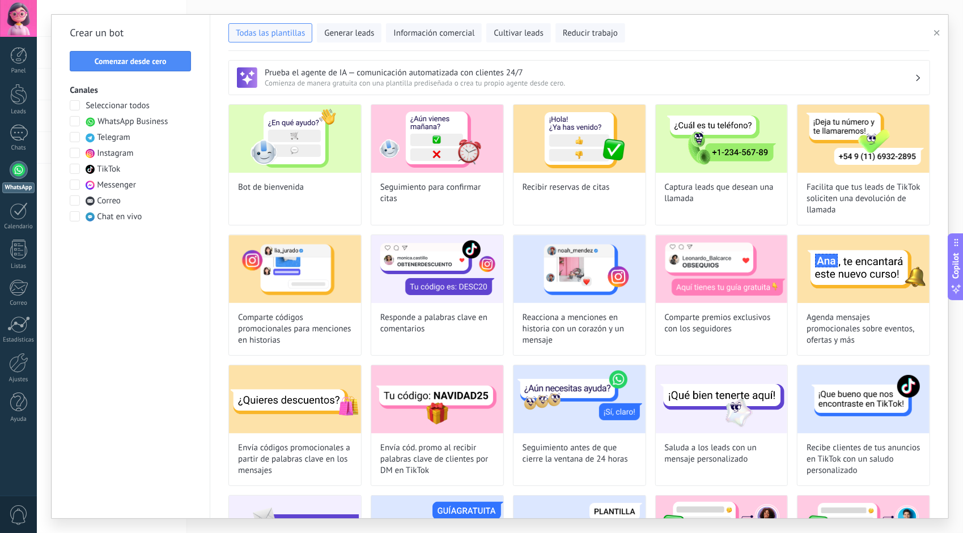
click at [76, 121] on span at bounding box center [75, 121] width 10 height 10
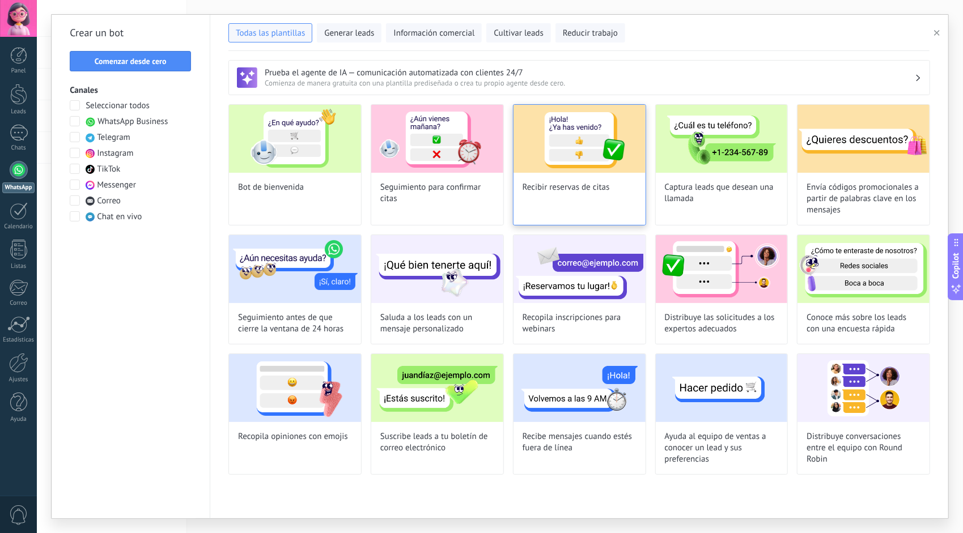
click at [563, 186] on span "Recibir reservas de citas" at bounding box center [565, 187] width 87 height 11
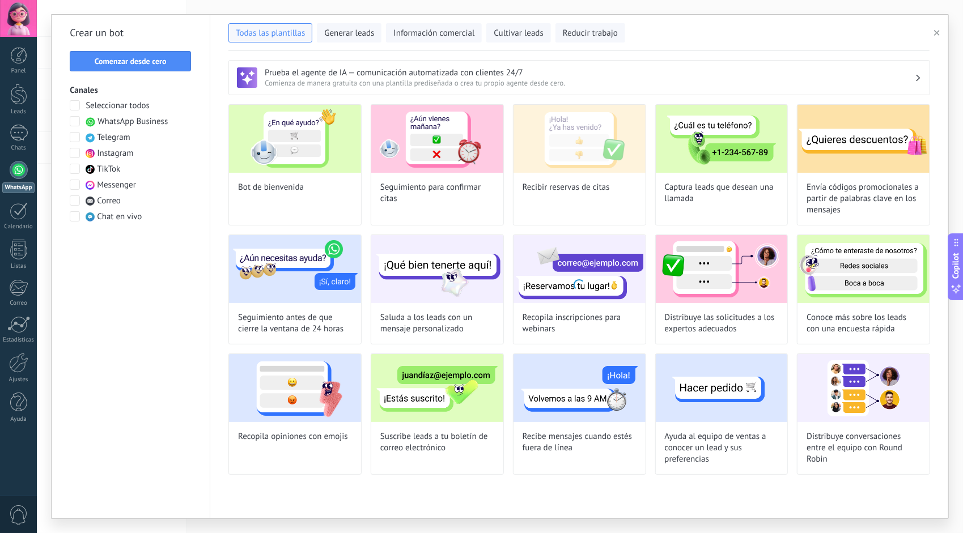
type input "**********"
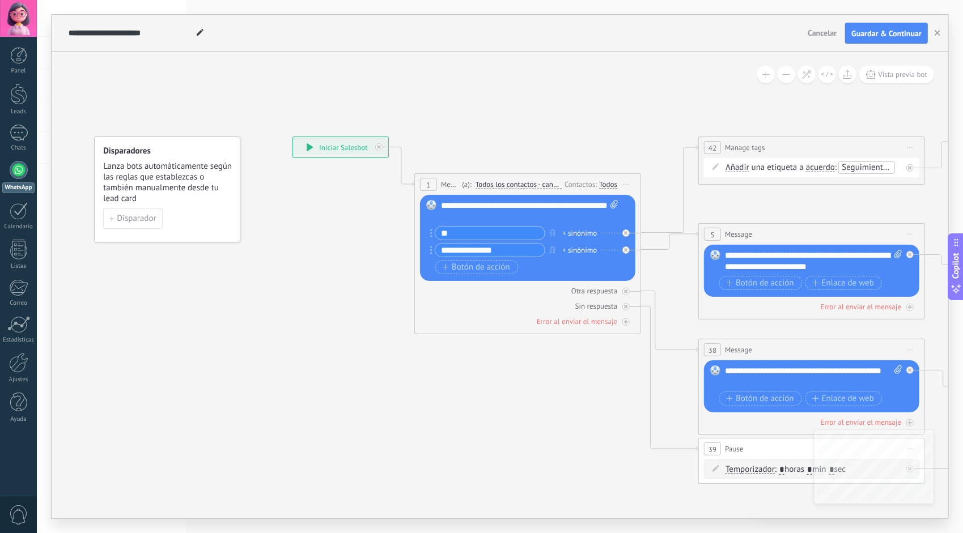
click at [341, 148] on div "**********" at bounding box center [340, 147] width 95 height 20
click at [890, 76] on span "Vista previa bot" at bounding box center [902, 75] width 49 height 10
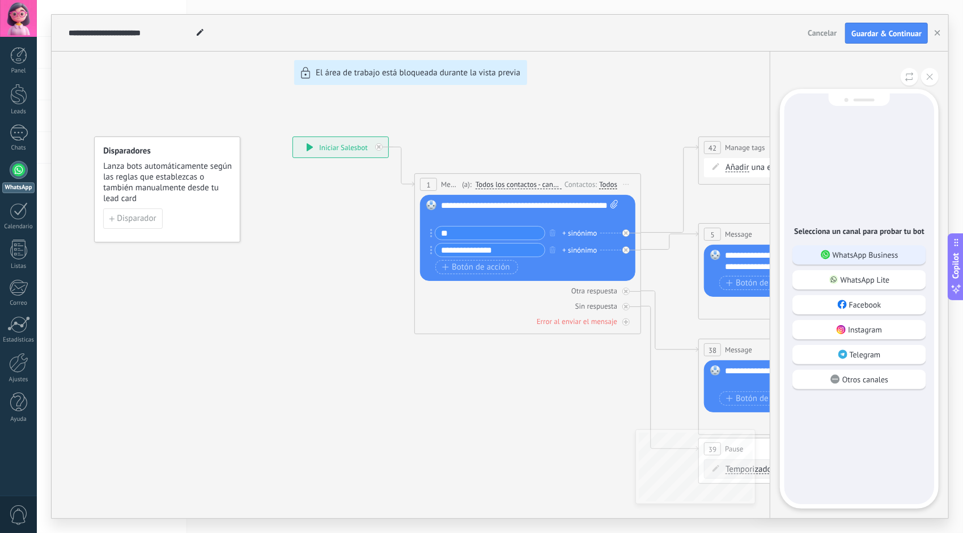
click at [877, 252] on p "WhatsApp Business" at bounding box center [865, 255] width 66 height 10
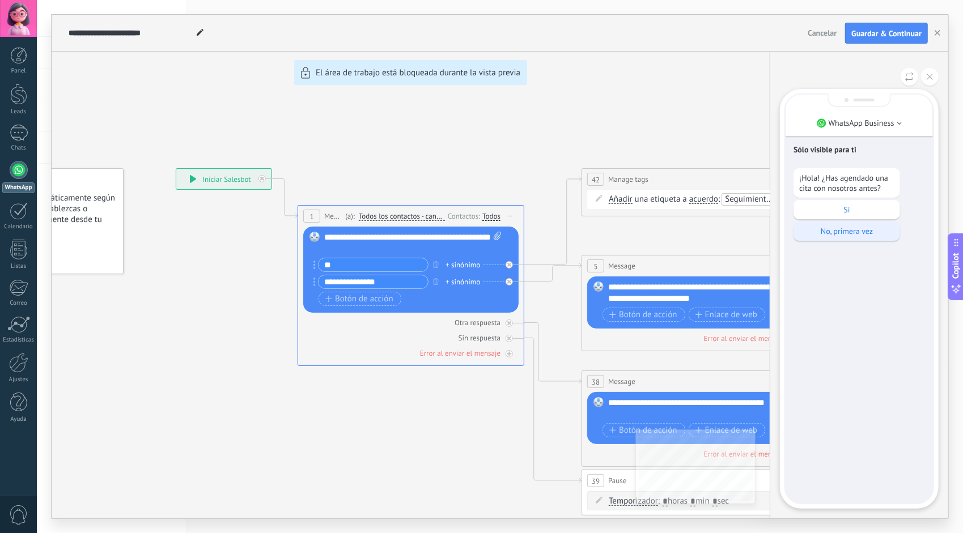
click at [857, 228] on p "No, primera vez" at bounding box center [846, 231] width 95 height 10
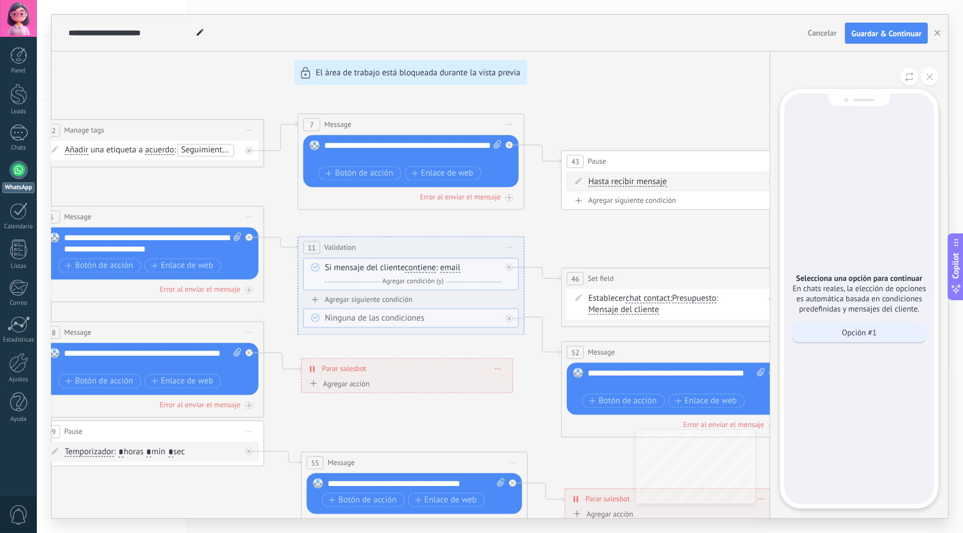
click at [858, 332] on p "Opción #1" at bounding box center [858, 333] width 35 height 10
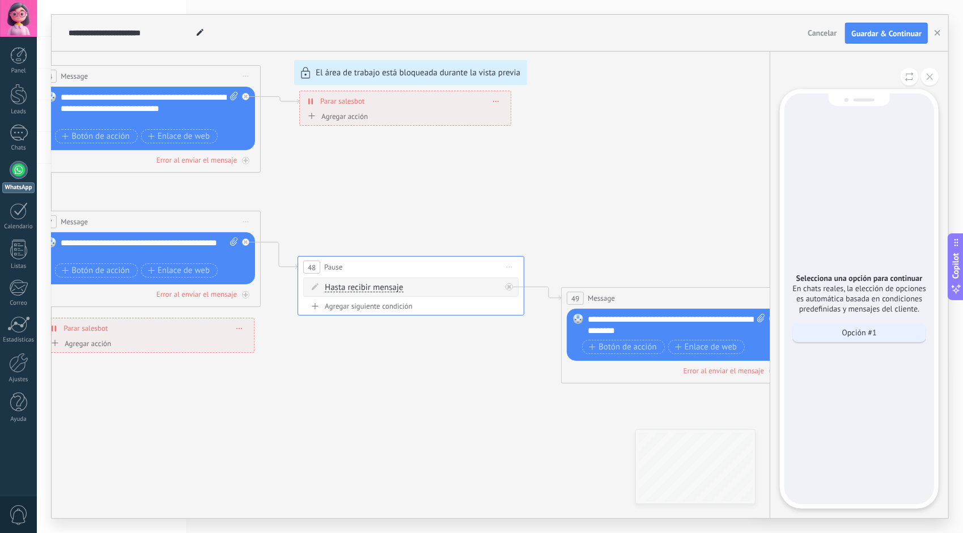
click at [882, 334] on div "Opción #1" at bounding box center [859, 332] width 134 height 19
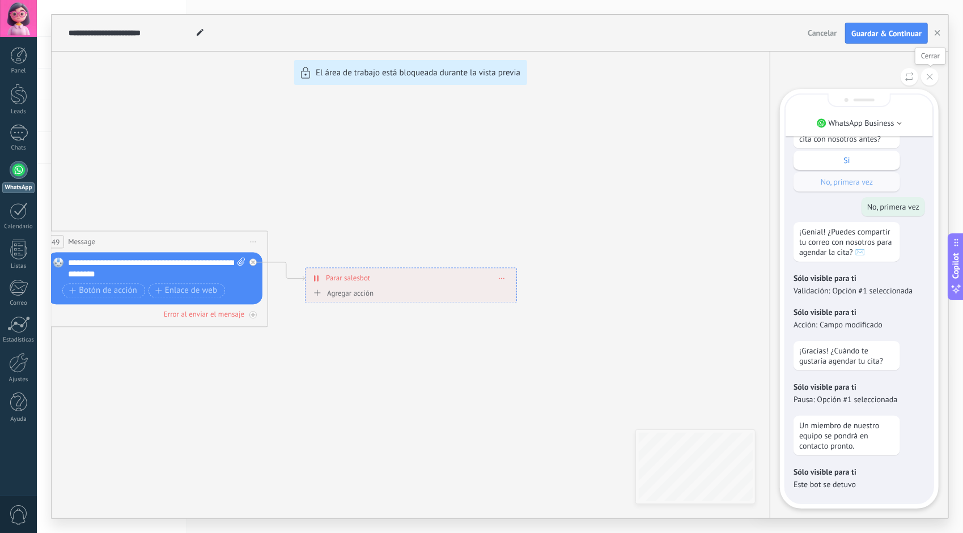
click at [930, 78] on icon at bounding box center [929, 77] width 6 height 6
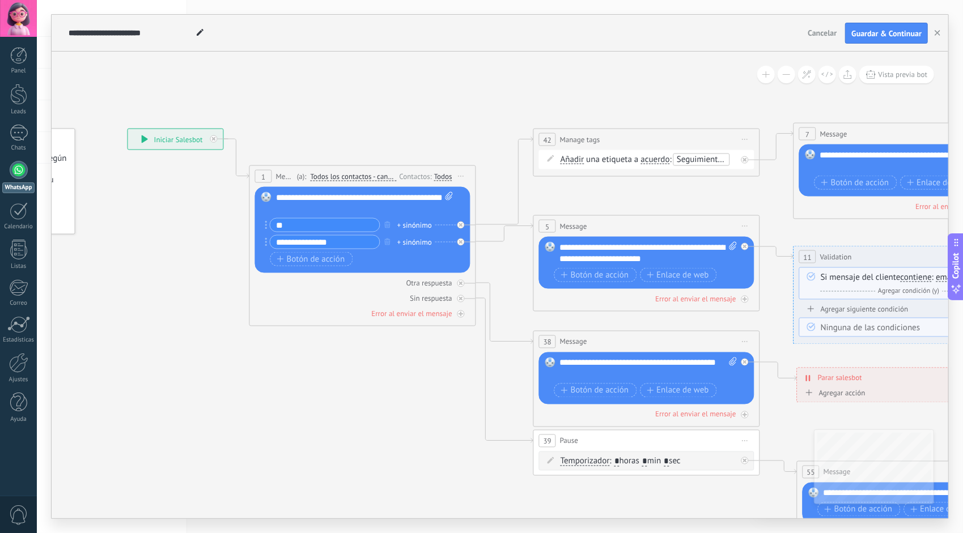
click at [198, 31] on icon at bounding box center [200, 32] width 7 height 7
click at [265, 196] on rect at bounding box center [266, 197] width 10 height 10
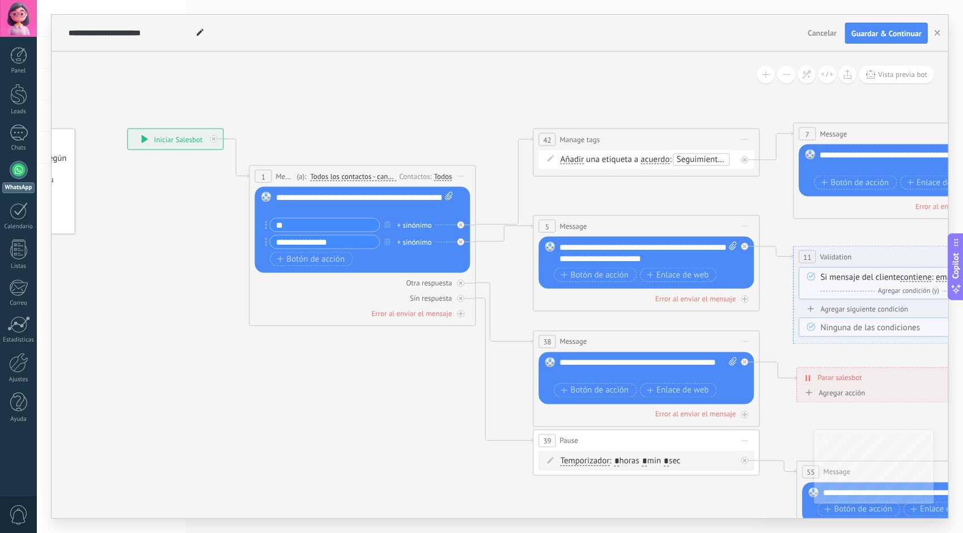
click at [298, 204] on div "**********" at bounding box center [365, 203] width 178 height 23
drag, startPoint x: 297, startPoint y: 197, endPoint x: 273, endPoint y: 199, distance: 23.9
click at [273, 199] on div "Reemplazar Quitar Convertir a mensaje de voz Arrastre la imagen aquí para adjun…" at bounding box center [362, 230] width 215 height 86
paste div
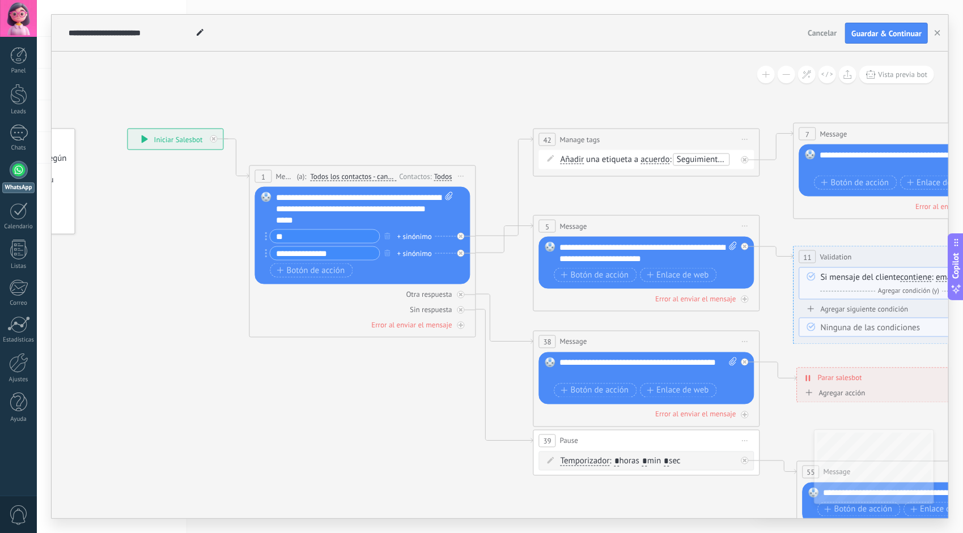
click at [304, 194] on div "**********" at bounding box center [365, 209] width 178 height 34
click at [881, 73] on span "Vista previa bot" at bounding box center [902, 75] width 49 height 10
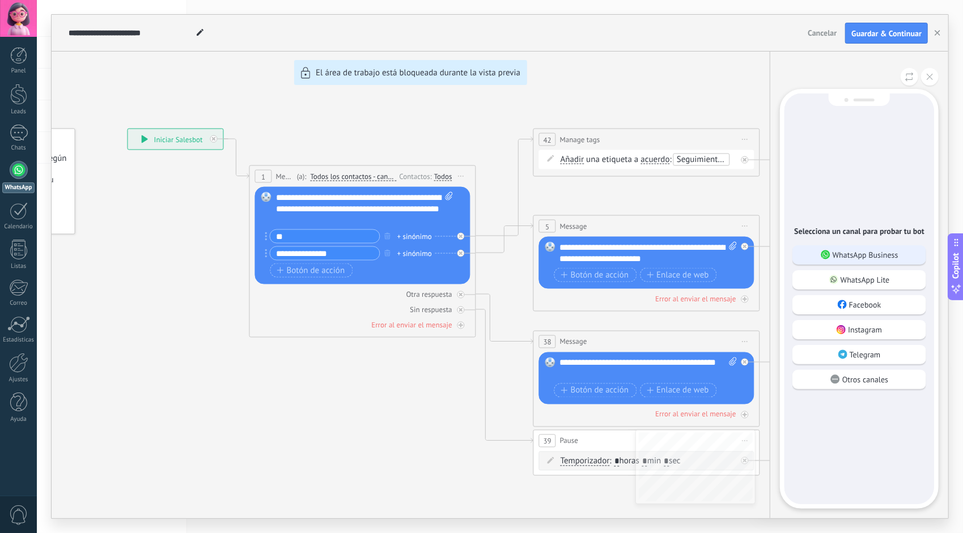
click at [875, 257] on p "WhatsApp Business" at bounding box center [865, 255] width 66 height 10
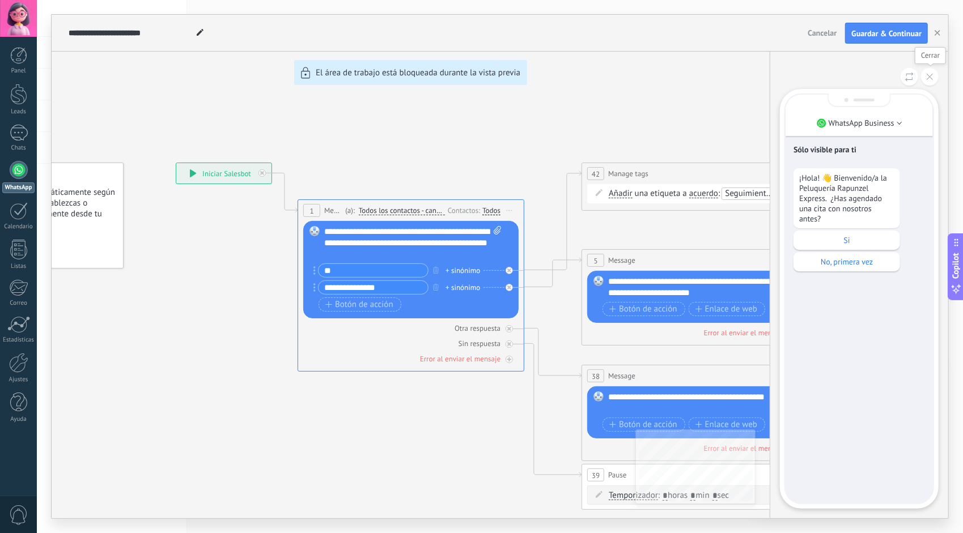
click at [929, 74] on button at bounding box center [930, 77] width 18 height 18
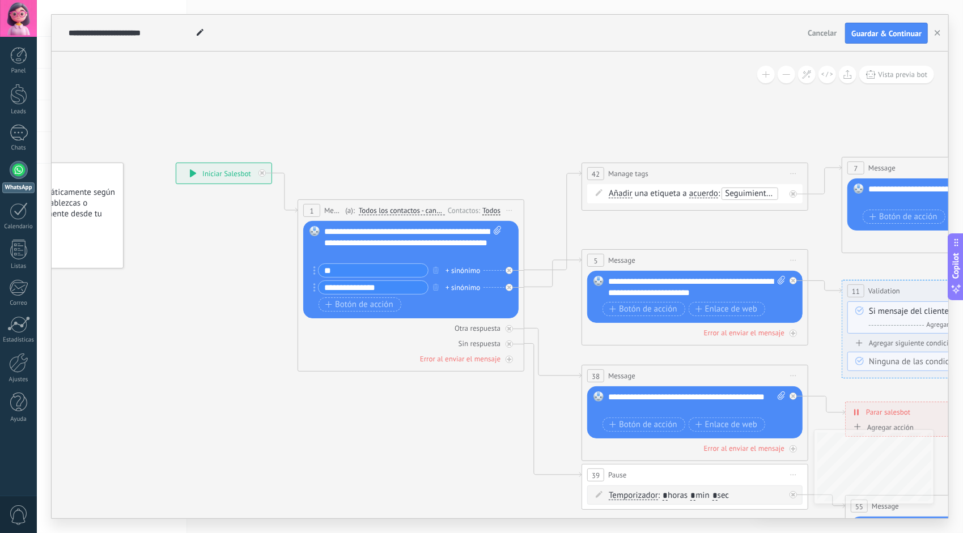
click at [324, 244] on div "**********" at bounding box center [413, 243] width 178 height 34
click at [391, 244] on div "**********" at bounding box center [413, 243] width 178 height 34
click at [898, 72] on span "Vista previa bot" at bounding box center [902, 75] width 49 height 10
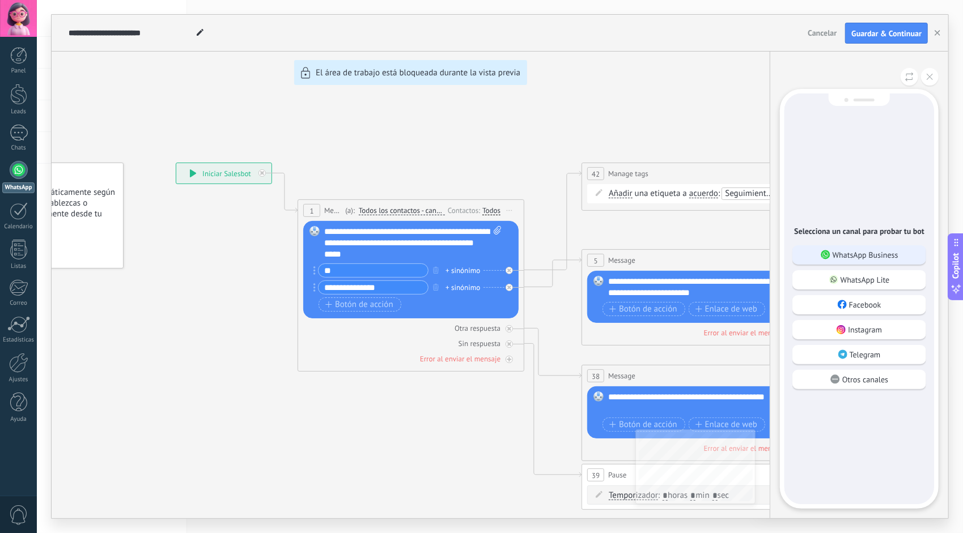
click at [881, 254] on p "WhatsApp Business" at bounding box center [865, 255] width 66 height 10
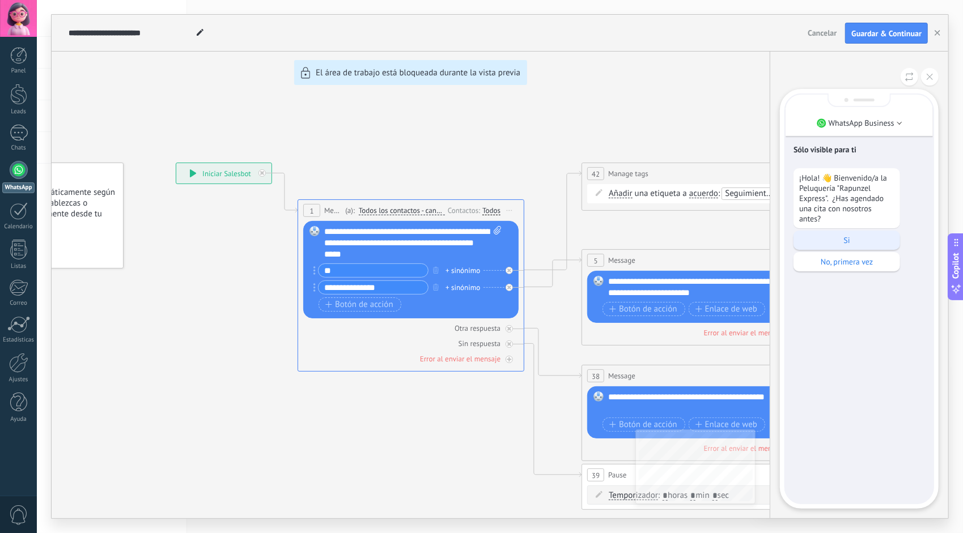
click at [832, 239] on p "Si" at bounding box center [846, 240] width 95 height 10
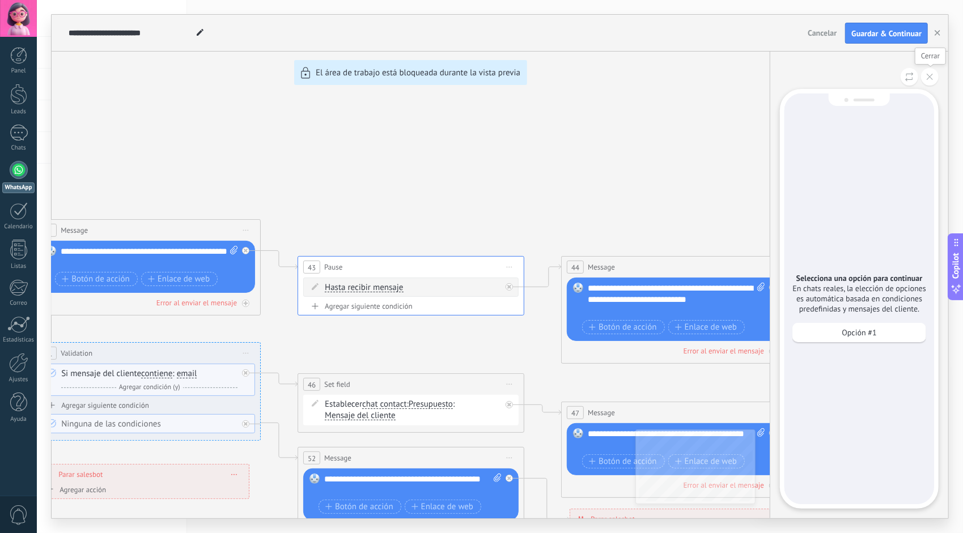
click at [931, 71] on button at bounding box center [930, 77] width 18 height 18
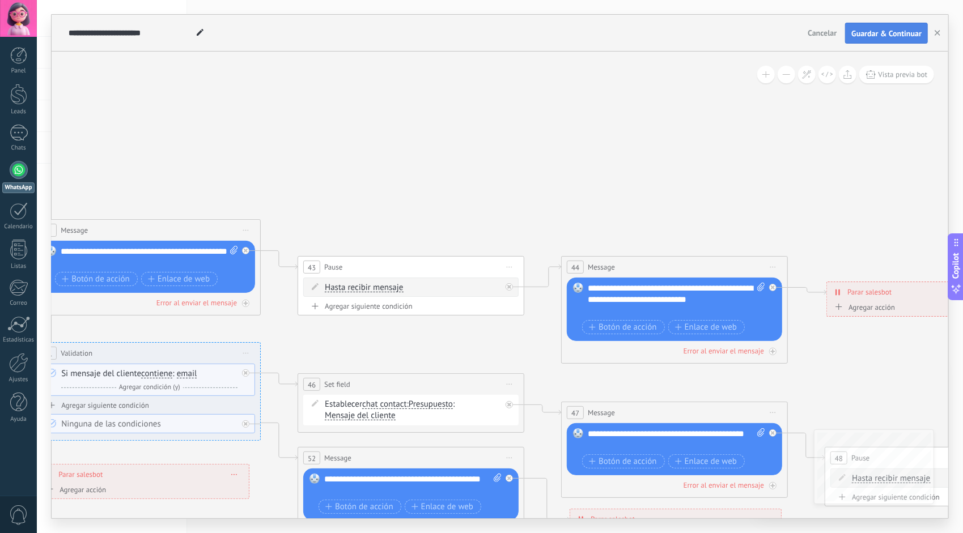
click at [877, 31] on span "Guardar & Continuar" at bounding box center [886, 33] width 70 height 8
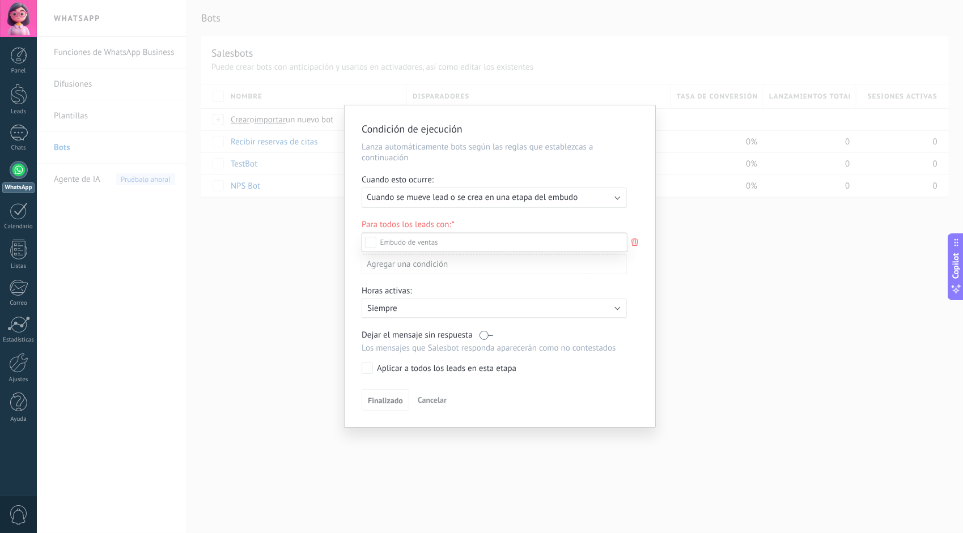
click at [418, 205] on div at bounding box center [500, 266] width 926 height 533
click at [389, 399] on span "Finalizado" at bounding box center [385, 401] width 35 height 8
click at [389, 402] on span "Finalizado" at bounding box center [385, 401] width 35 height 8
click at [386, 371] on div "Aplicar a todos los leads en esta etapa" at bounding box center [446, 368] width 139 height 11
click at [386, 402] on span "Finalizado" at bounding box center [385, 401] width 35 height 8
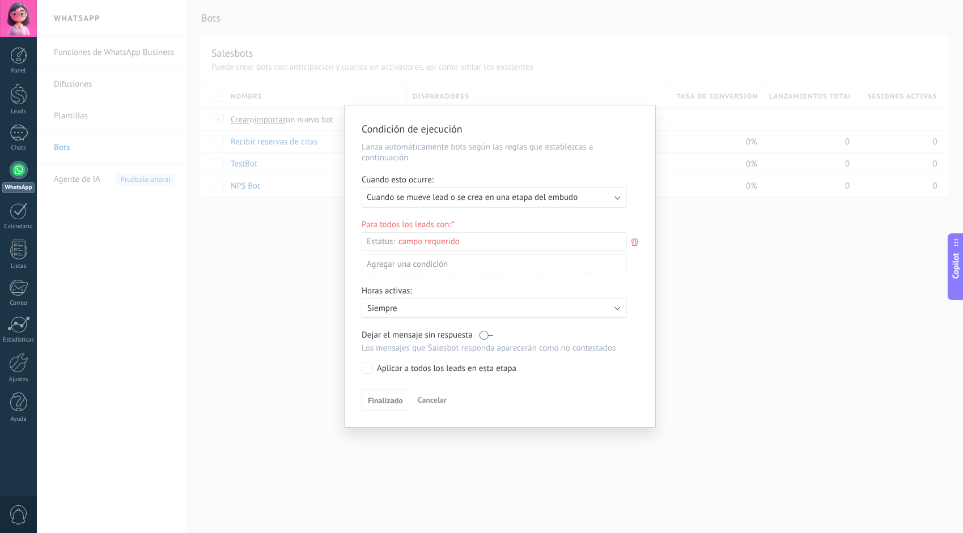
click at [427, 401] on span "Cancelar" at bounding box center [432, 400] width 29 height 10
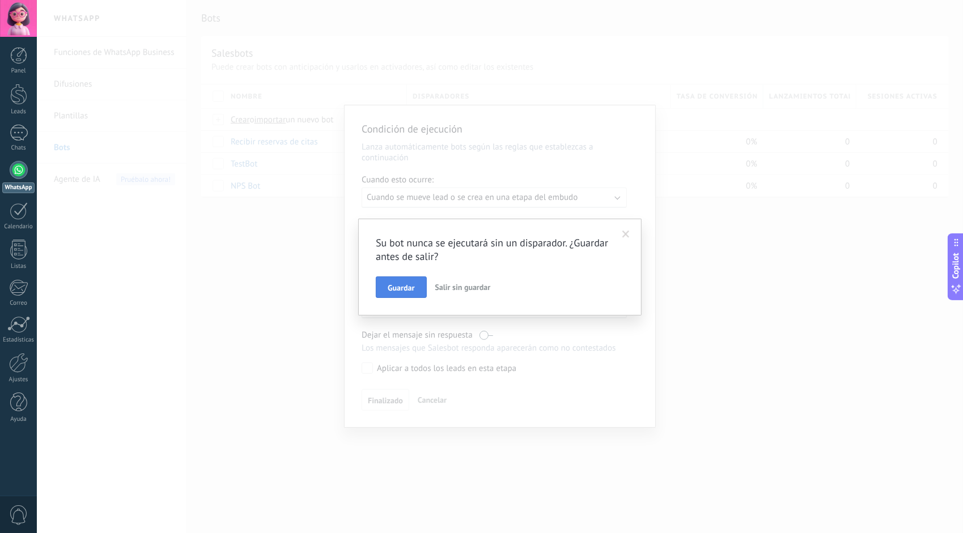
click at [417, 289] on button "Guardar" at bounding box center [401, 288] width 50 height 22
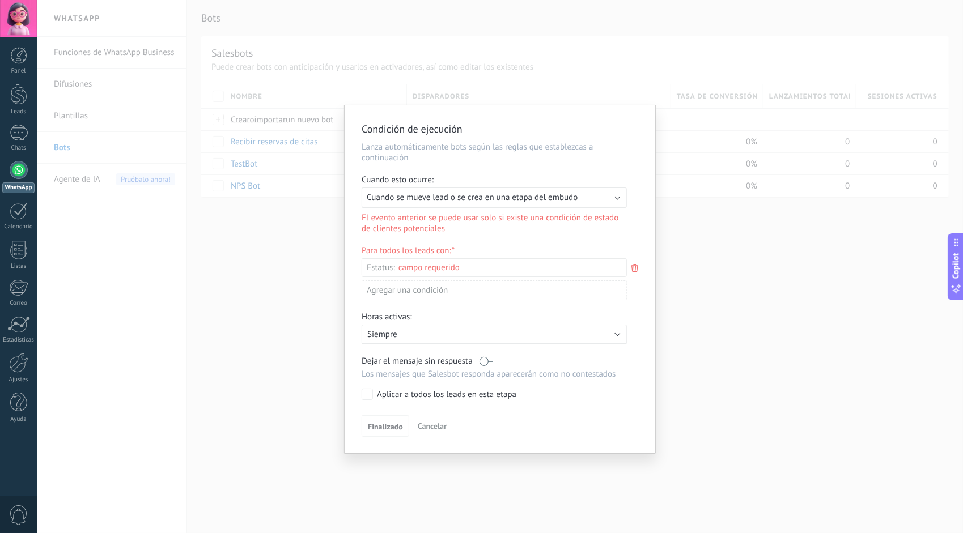
click at [619, 196] on b at bounding box center [618, 197] width 6 height 6
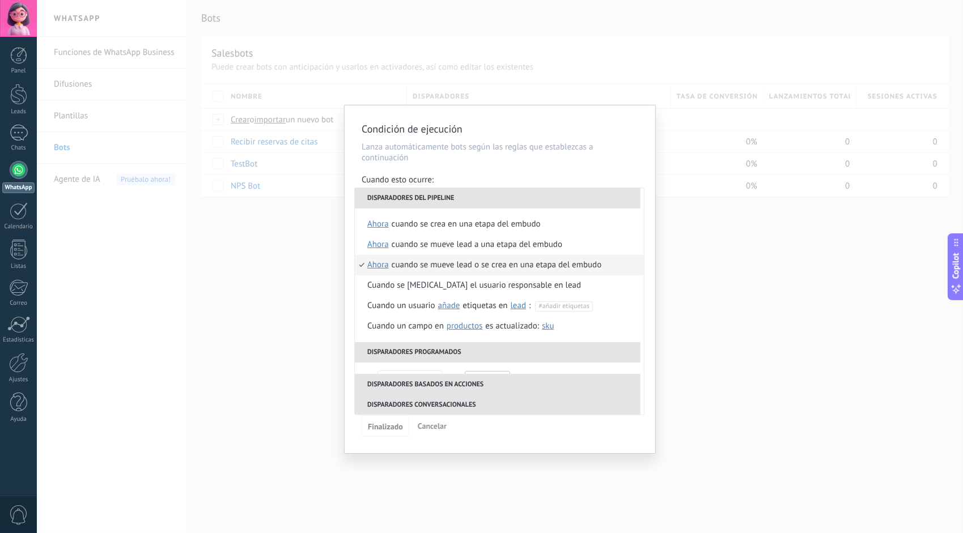
click at [566, 265] on div "Cuando se mueve lead o se crea en una etapa del embudo" at bounding box center [497, 265] width 210 height 20
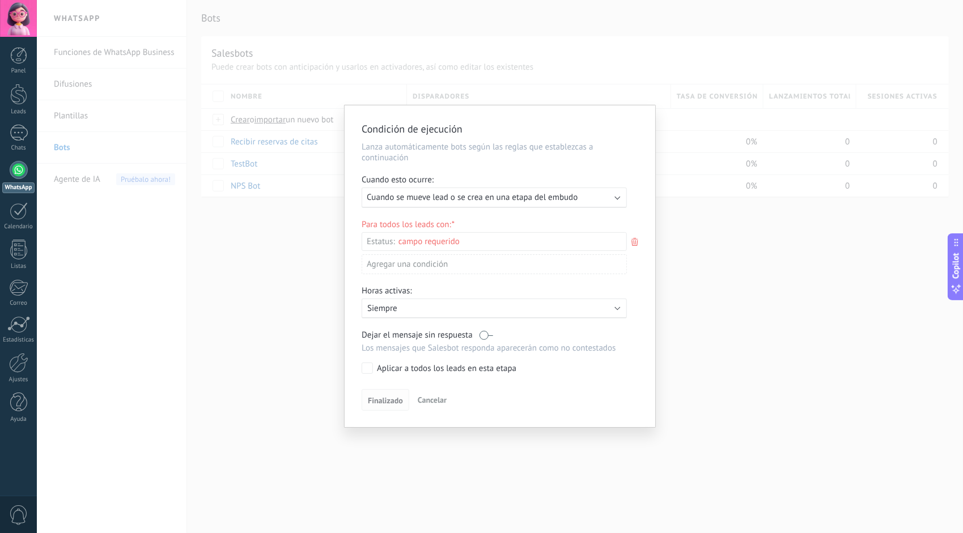
click at [391, 401] on span "Finalizado" at bounding box center [385, 401] width 35 height 8
click at [0, 0] on div "Incoming leads Contacto inicial Negociación Debate contractual Discusión de con…" at bounding box center [0, 0] width 0 height 0
click at [394, 399] on div "Incoming leads Contacto inicial Negociación Debate contractual Discusión de con…" at bounding box center [495, 382] width 266 height 299
click at [390, 405] on span "Finalizado" at bounding box center [385, 403] width 35 height 8
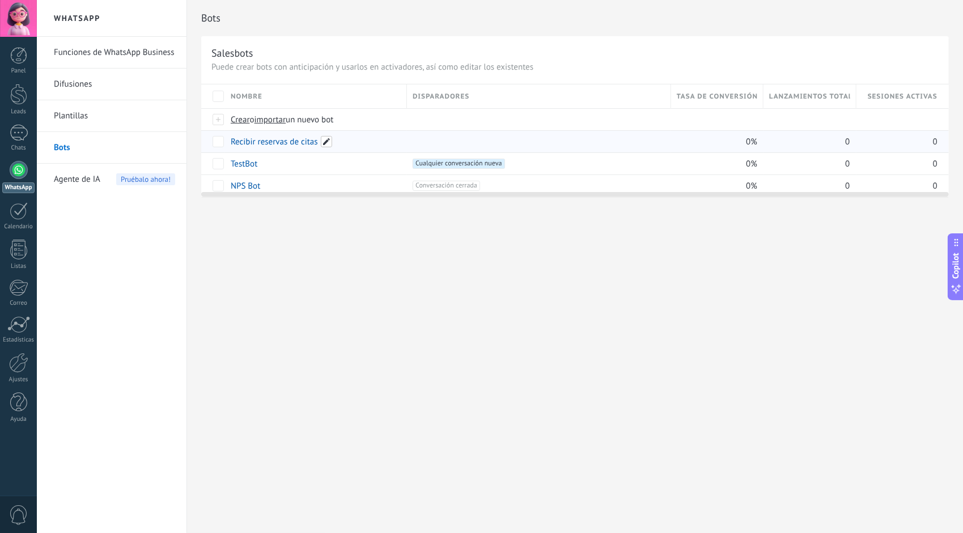
click at [323, 142] on span at bounding box center [326, 141] width 11 height 11
type input "**********"
click at [262, 171] on span "Guardar" at bounding box center [256, 167] width 27 height 8
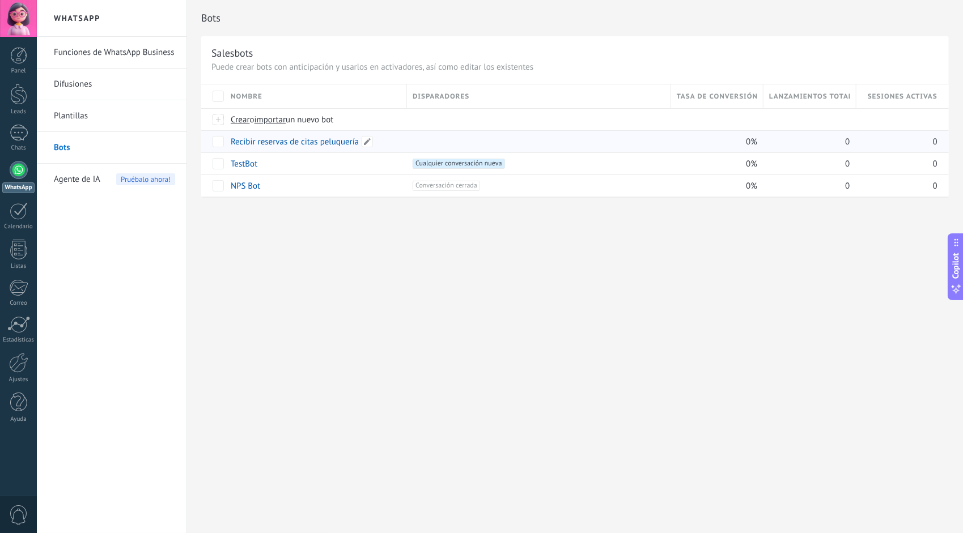
click at [282, 137] on link "Recibir reservas de citas peluquería" at bounding box center [295, 142] width 128 height 11
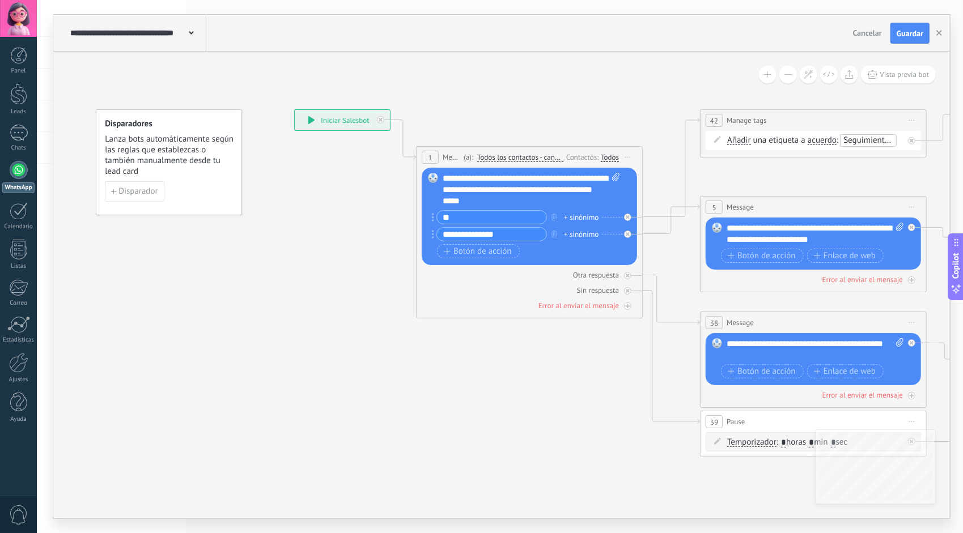
click at [786, 75] on button at bounding box center [788, 75] width 18 height 18
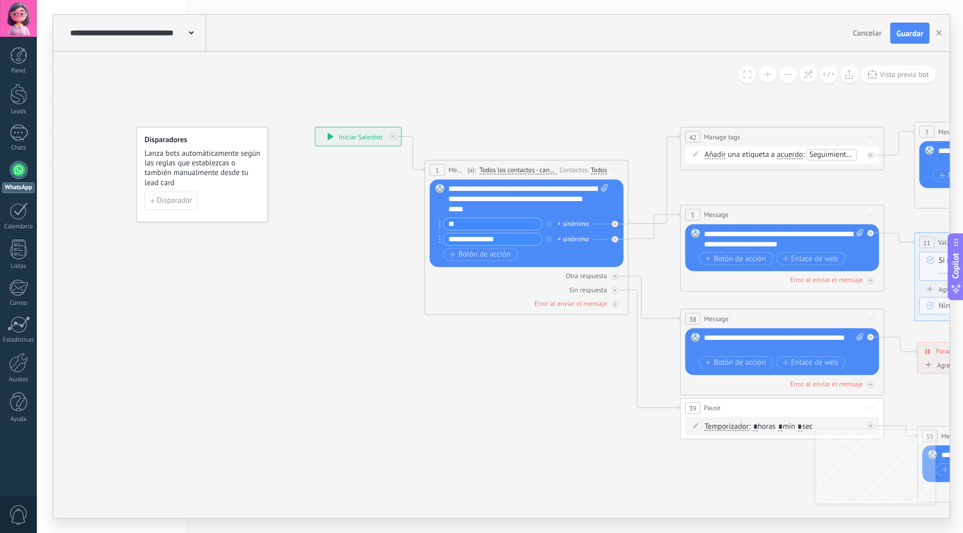
click at [786, 75] on button at bounding box center [788, 75] width 18 height 18
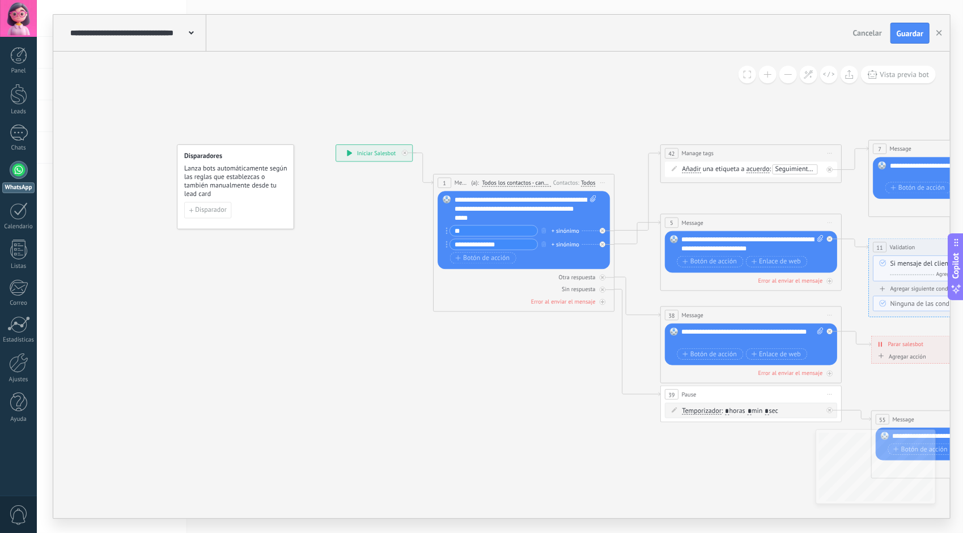
click at [786, 75] on button at bounding box center [788, 75] width 18 height 18
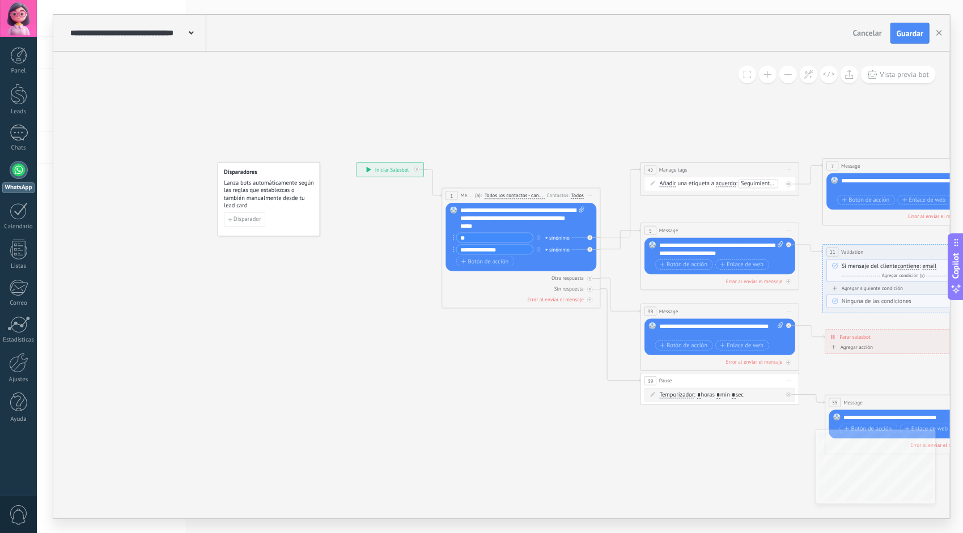
click at [786, 75] on button at bounding box center [788, 75] width 18 height 18
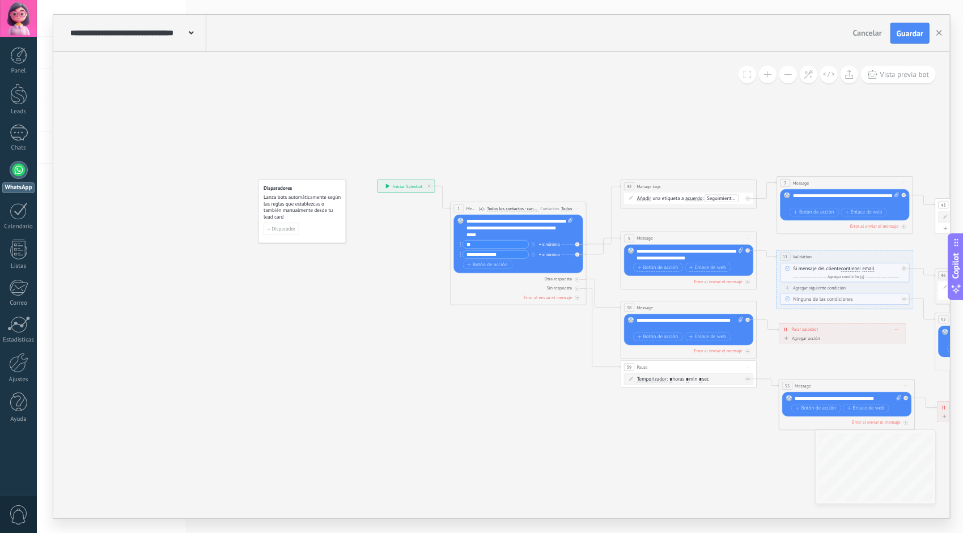
click at [786, 75] on button at bounding box center [788, 75] width 18 height 18
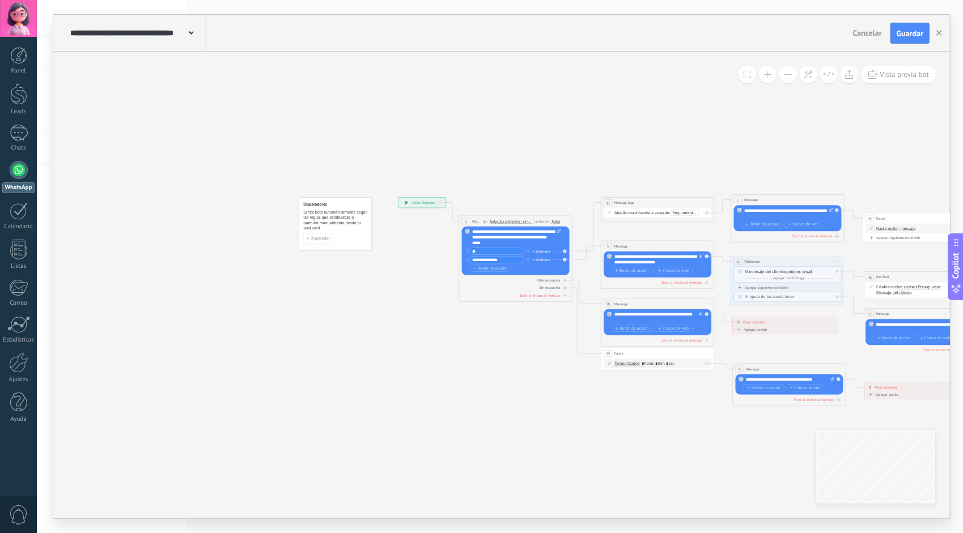
click at [786, 75] on button at bounding box center [788, 75] width 18 height 18
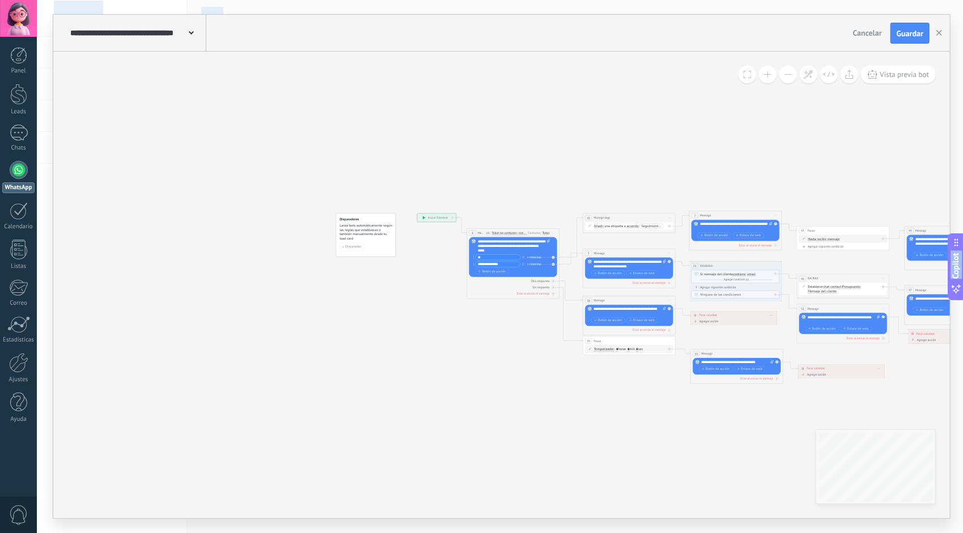
drag, startPoint x: 252, startPoint y: 131, endPoint x: 964, endPoint y: 492, distance: 798.5
click at [962, 492] on html ".abccls-1,.abccls-2{fill-rule:evenodd}.abccls-2{fill:#fff} .abfcls-1{fill:none}…" at bounding box center [481, 266] width 963 height 533
click at [273, 156] on div "**********" at bounding box center [501, 285] width 896 height 467
click at [192, 32] on icon at bounding box center [191, 32] width 5 height 3
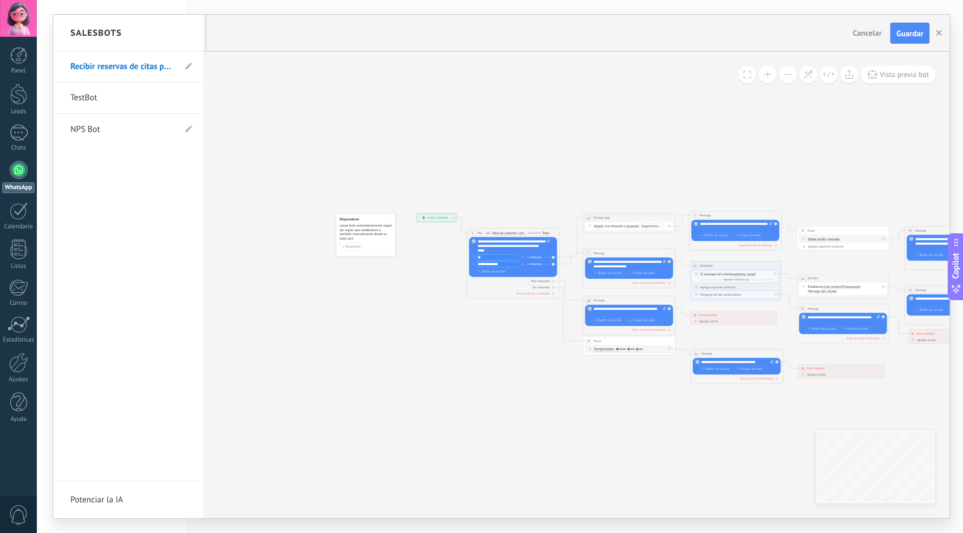
click at [192, 32] on div "Salesbots" at bounding box center [128, 33] width 150 height 37
click at [278, 80] on div at bounding box center [501, 267] width 896 height 504
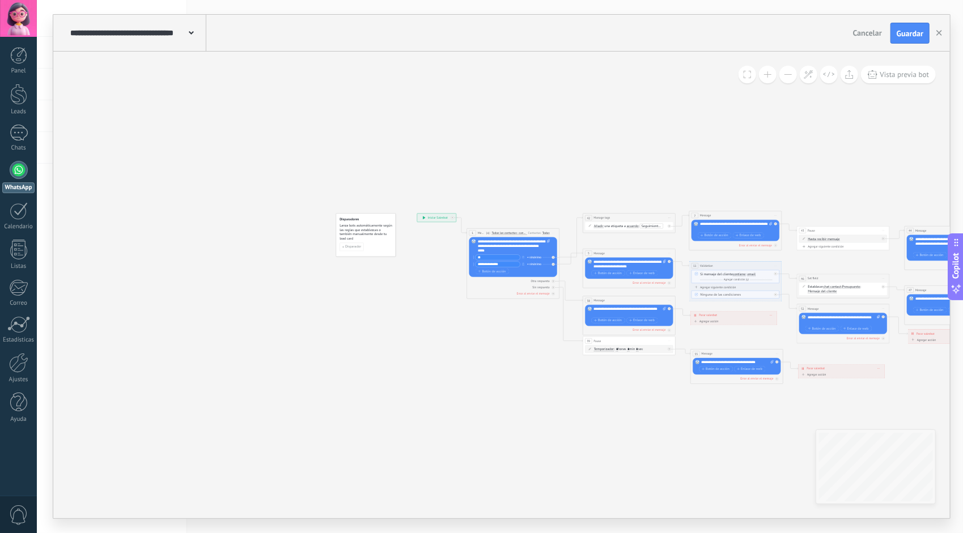
click at [790, 76] on button at bounding box center [788, 75] width 18 height 18
click at [788, 74] on button at bounding box center [788, 75] width 18 height 18
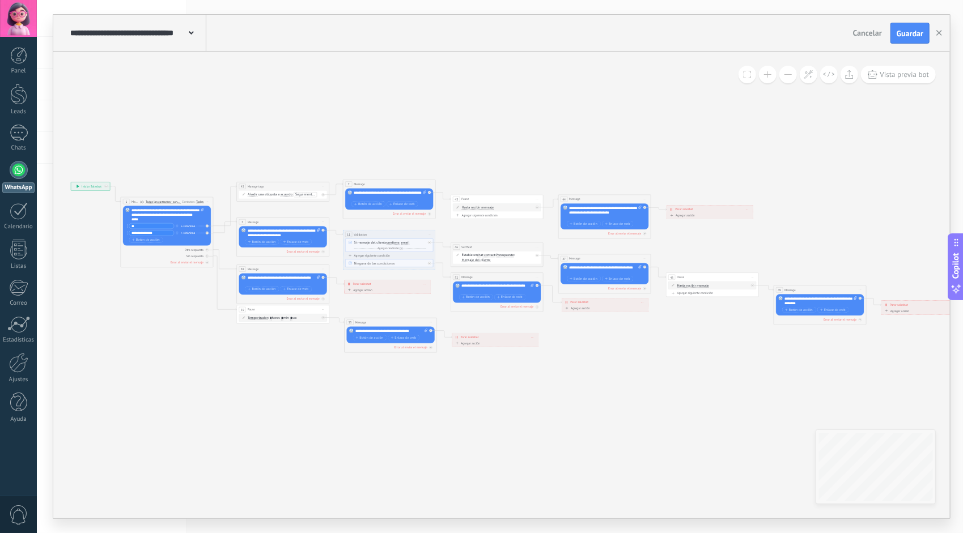
click at [880, 28] on span "Cancelar" at bounding box center [867, 33] width 29 height 10
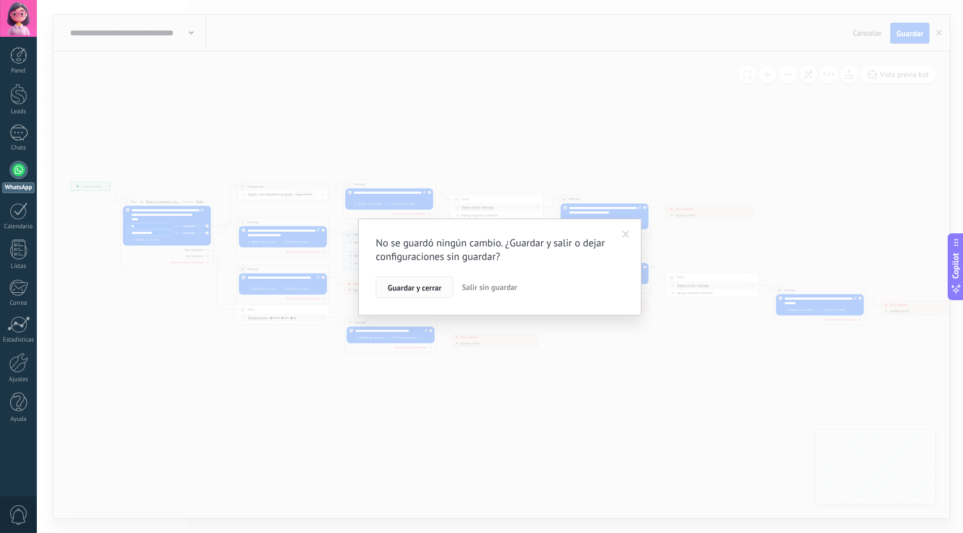
click at [432, 284] on span "Guardar y cerrar" at bounding box center [415, 288] width 54 height 8
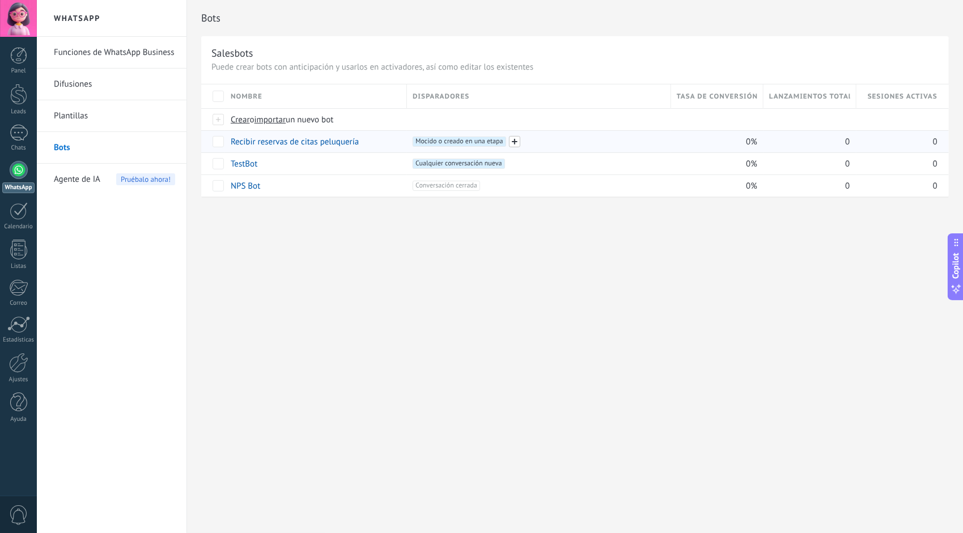
click at [518, 142] on span at bounding box center [514, 141] width 11 height 11
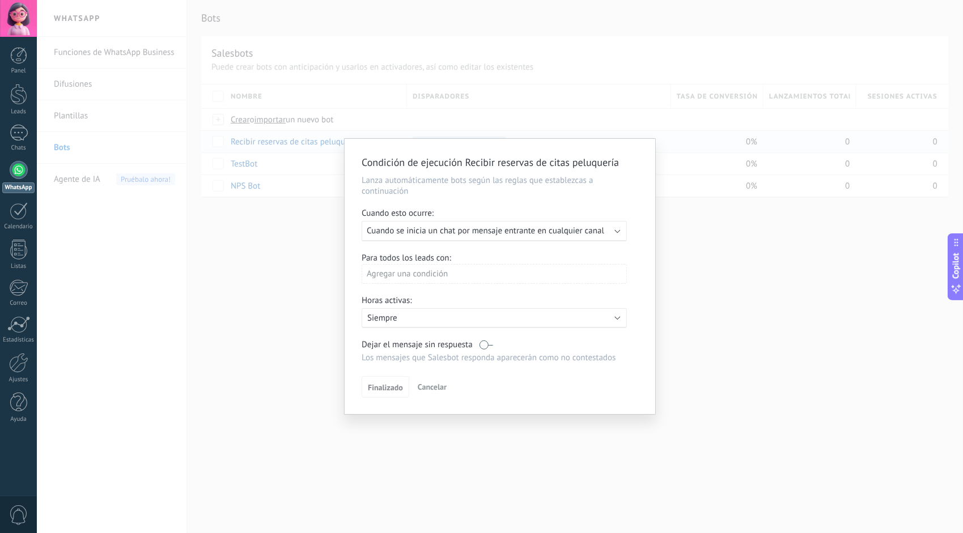
click at [445, 232] on span "Cuando se inicia un chat por mensaje entrante en cualquier canal" at bounding box center [485, 231] width 237 height 11
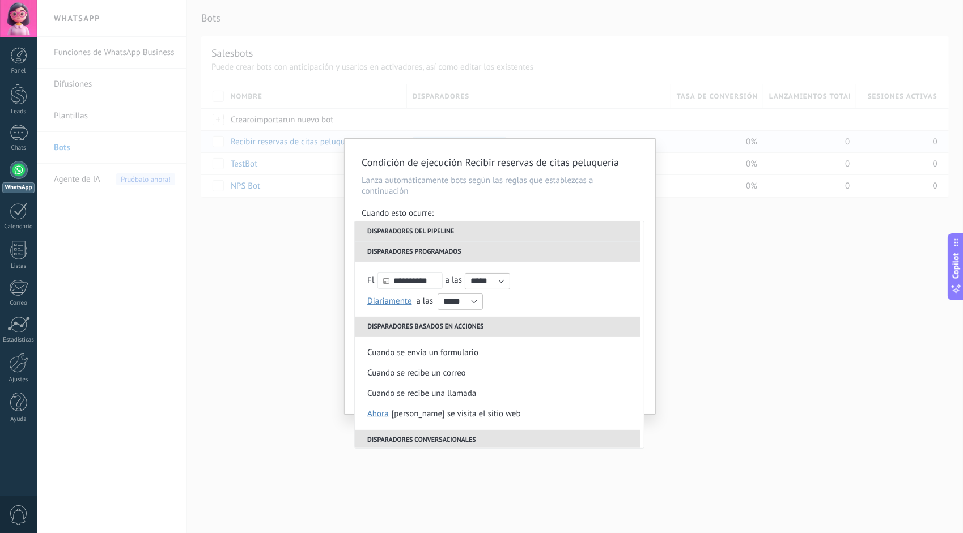
scroll to position [138, 0]
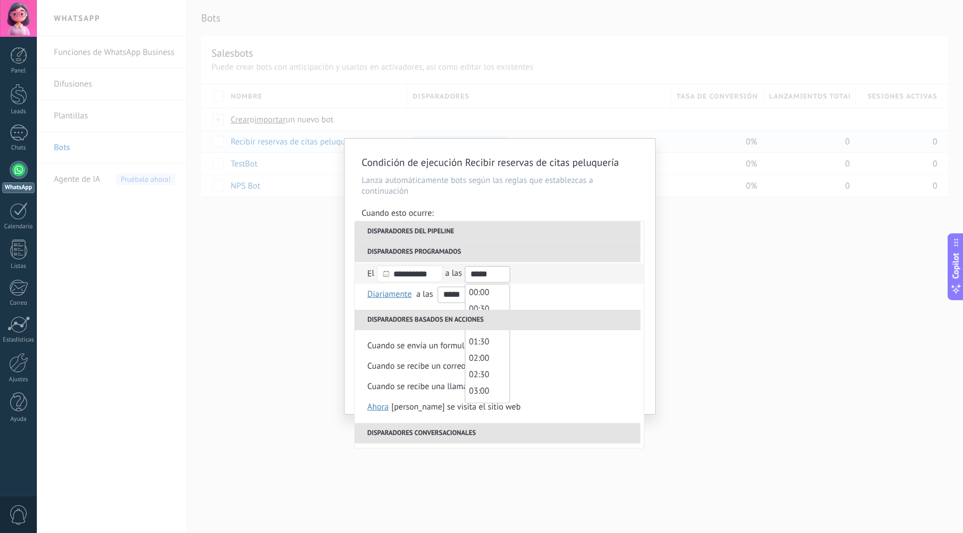
click at [510, 278] on input "*****" at bounding box center [487, 274] width 45 height 16
click at [483, 277] on input "*****" at bounding box center [487, 274] width 45 height 16
click at [498, 273] on input "*****" at bounding box center [487, 274] width 45 height 16
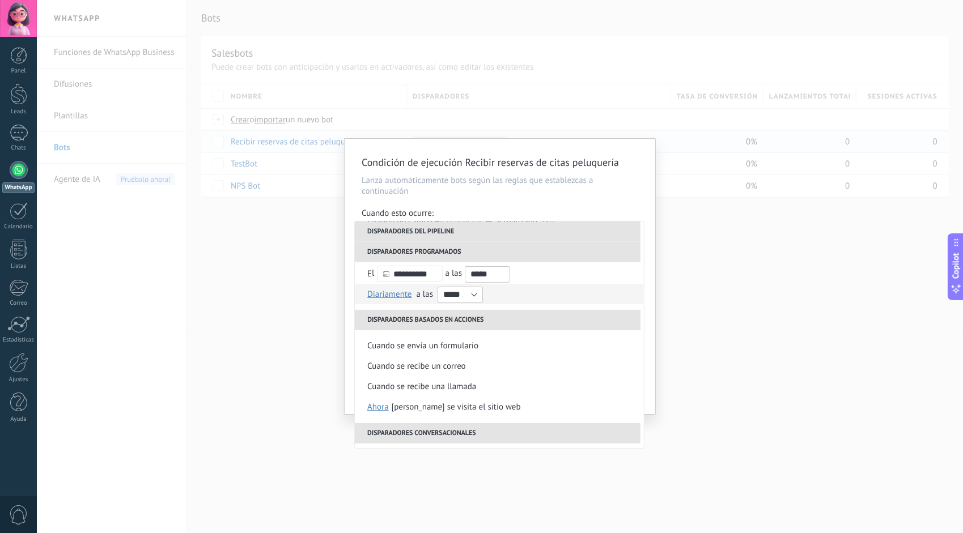
type input "*****"
click at [474, 296] on input "*****" at bounding box center [459, 295] width 45 height 16
click at [450, 297] on input "*****" at bounding box center [459, 295] width 45 height 16
click at [465, 295] on input "*****" at bounding box center [459, 295] width 45 height 16
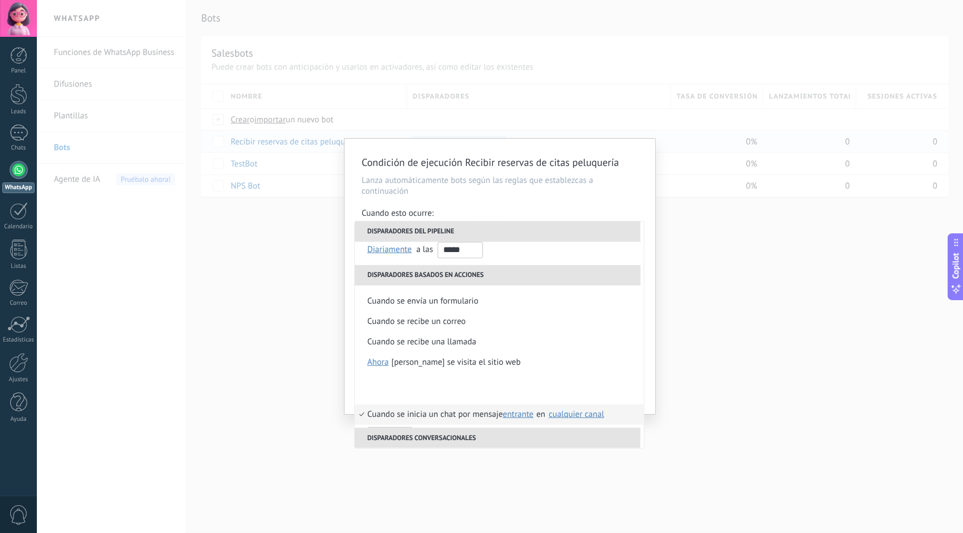
scroll to position [247, 0]
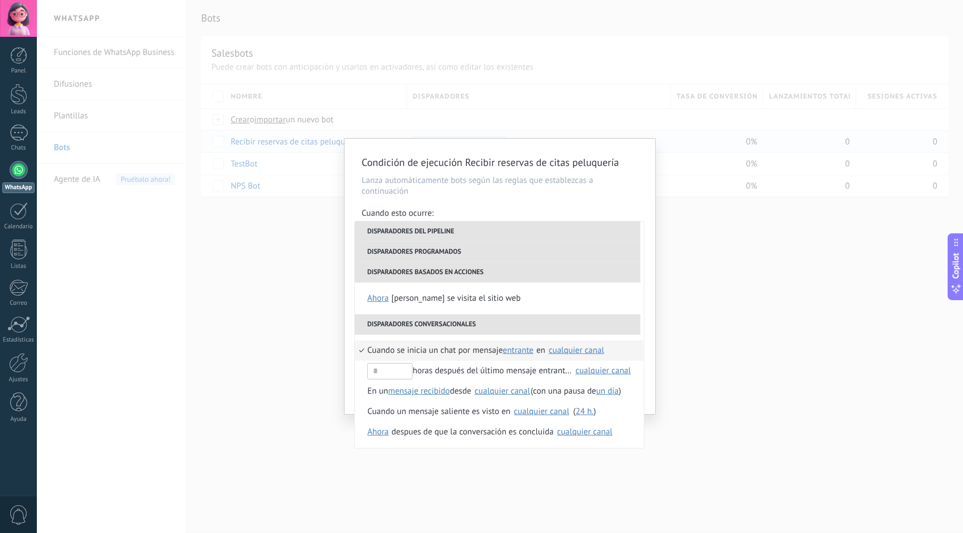
type input "*****"
click at [630, 209] on div "Cuando esto ocurre:" at bounding box center [500, 214] width 277 height 13
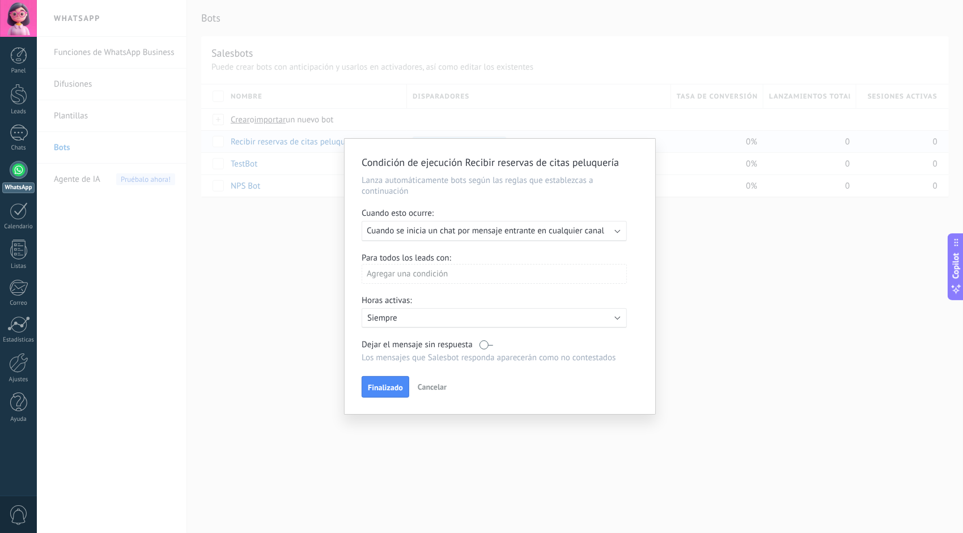
click at [399, 278] on div "Agregar una condición" at bounding box center [494, 274] width 265 height 20
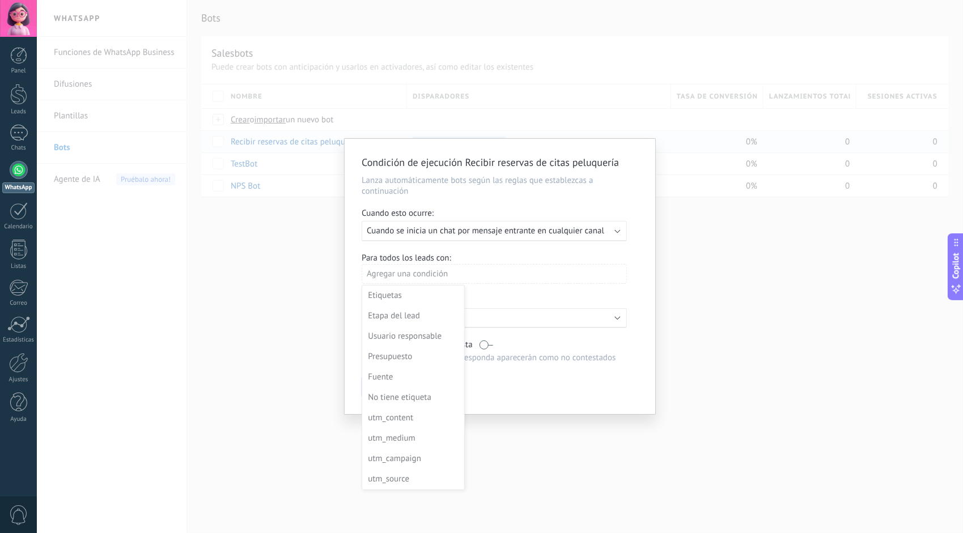
click at [399, 278] on div at bounding box center [500, 277] width 311 height 277
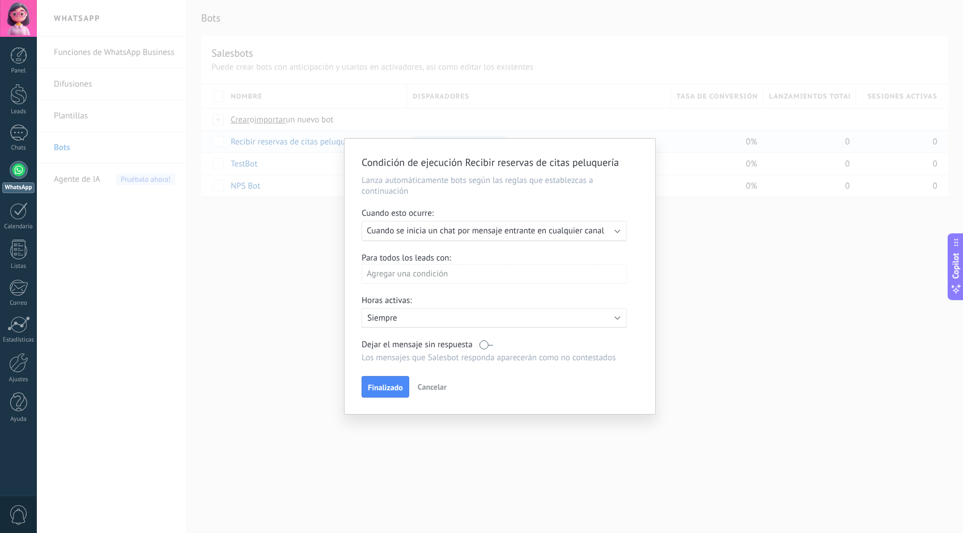
click at [436, 317] on p "Siempre" at bounding box center [466, 318] width 198 height 11
click at [436, 317] on li "Siempre" at bounding box center [510, 318] width 311 height 20
click at [393, 389] on span "Finalizado" at bounding box center [385, 388] width 35 height 8
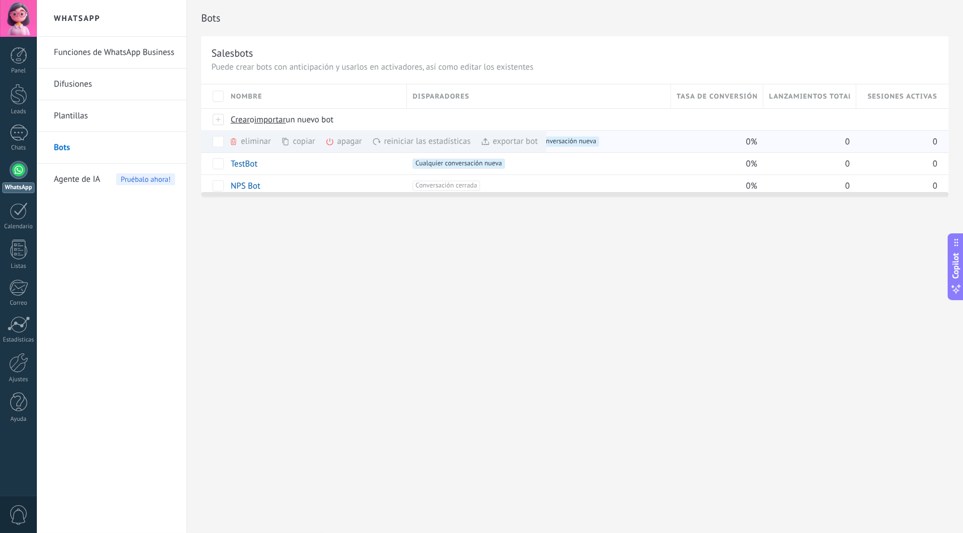
click at [503, 139] on div "exportar bot màs" at bounding box center [509, 141] width 57 height 22
click at [260, 138] on link "Recibir reservas de citas peluquería" at bounding box center [295, 142] width 128 height 11
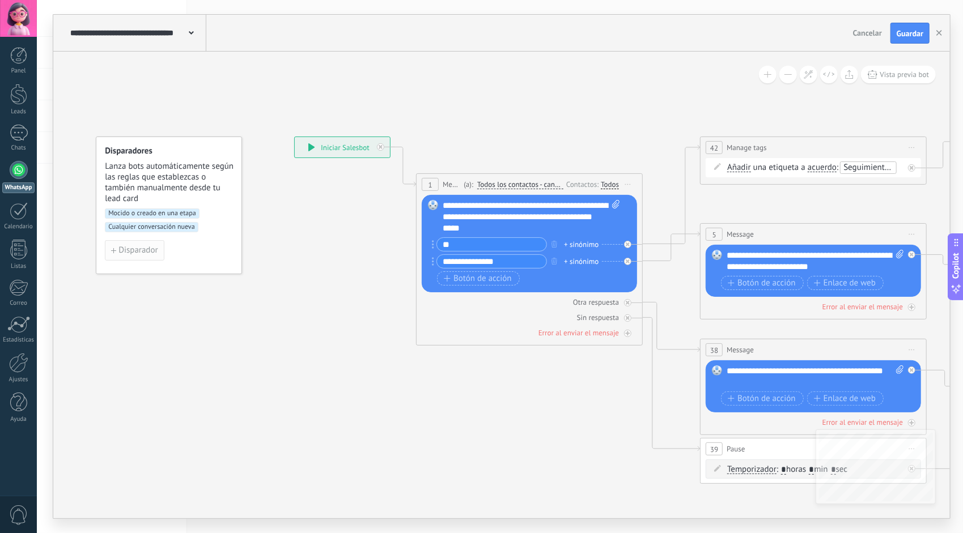
click at [135, 253] on span "Disparador" at bounding box center [137, 250] width 39 height 8
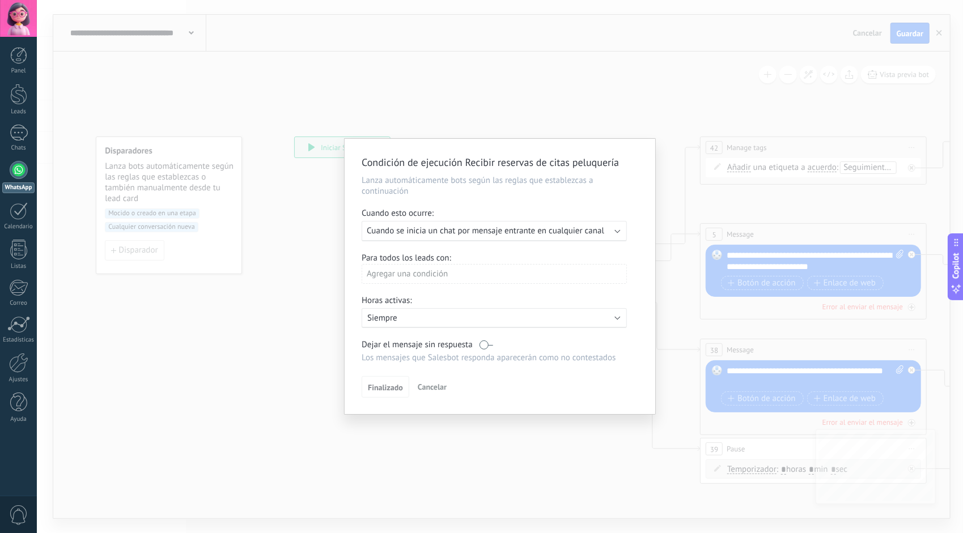
click at [459, 236] on span "Cuando se inicia un chat por mensaje entrante en cualquier canal" at bounding box center [485, 231] width 237 height 11
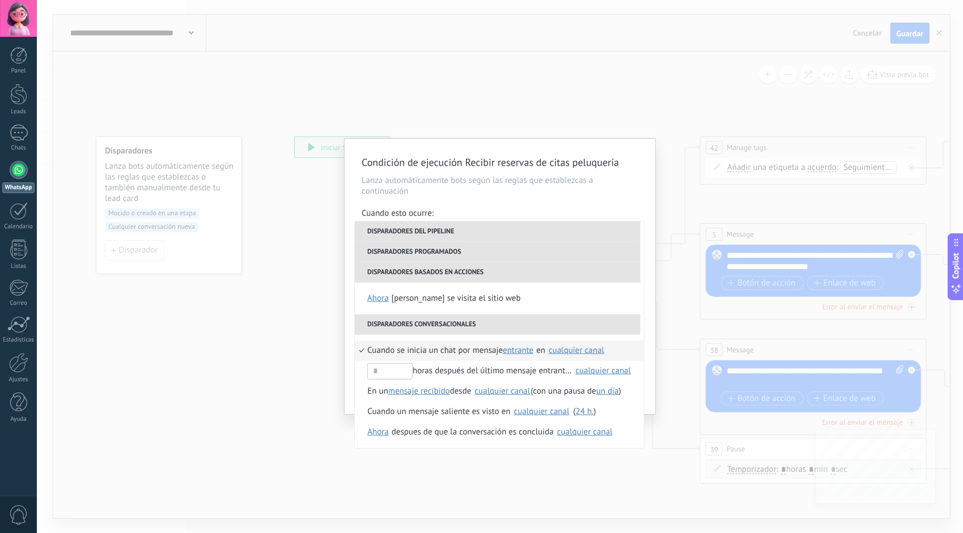
click at [527, 133] on div "Condición de ejecución Recibir reservas de citas peluquería Lanza automáticamen…" at bounding box center [500, 266] width 926 height 533
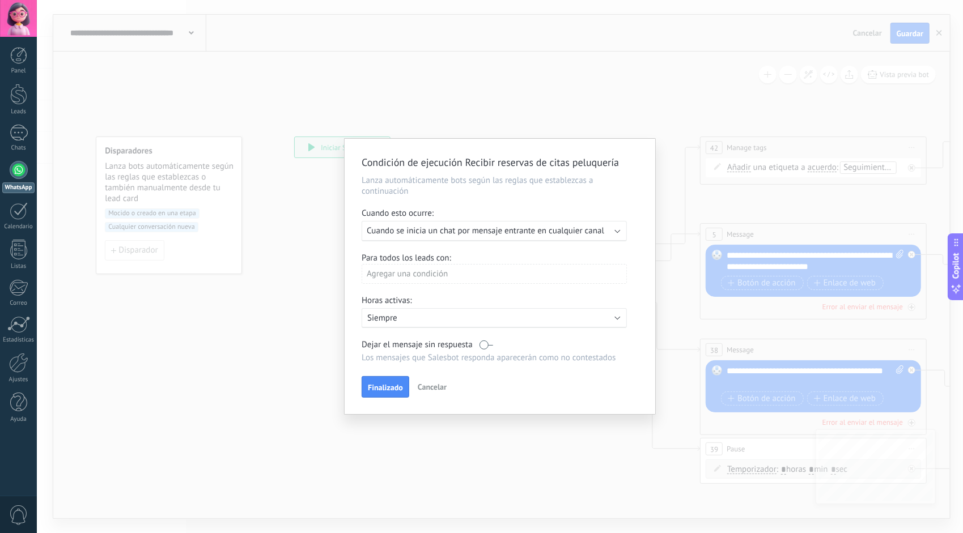
click at [422, 385] on span "Cancelar" at bounding box center [432, 387] width 29 height 10
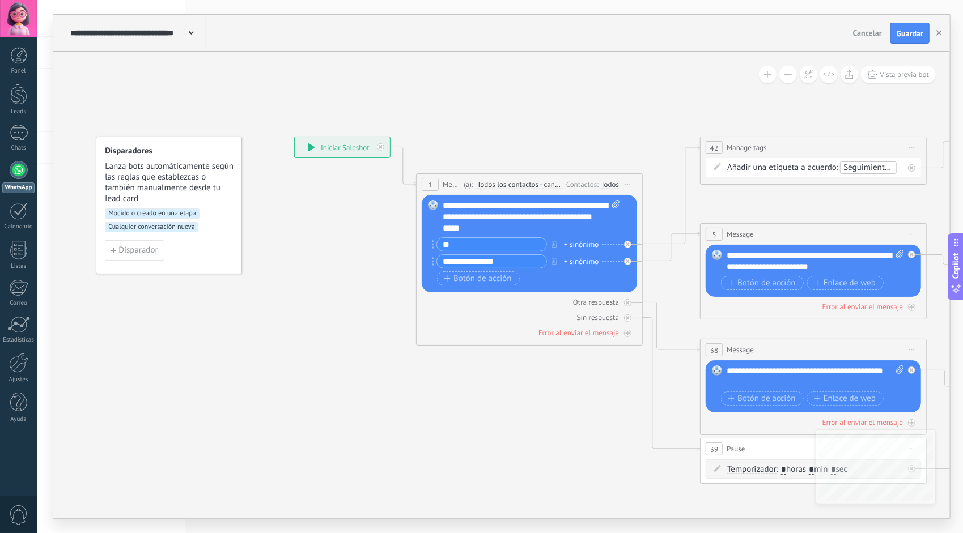
click at [862, 31] on span "Cancelar" at bounding box center [867, 33] width 29 height 10
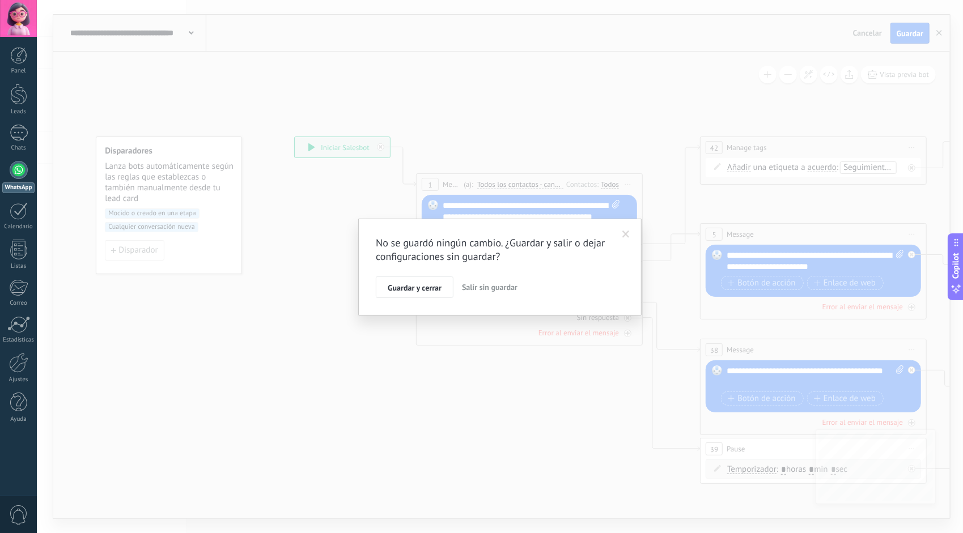
click at [483, 289] on span "Salir sin guardar" at bounding box center [490, 287] width 56 height 10
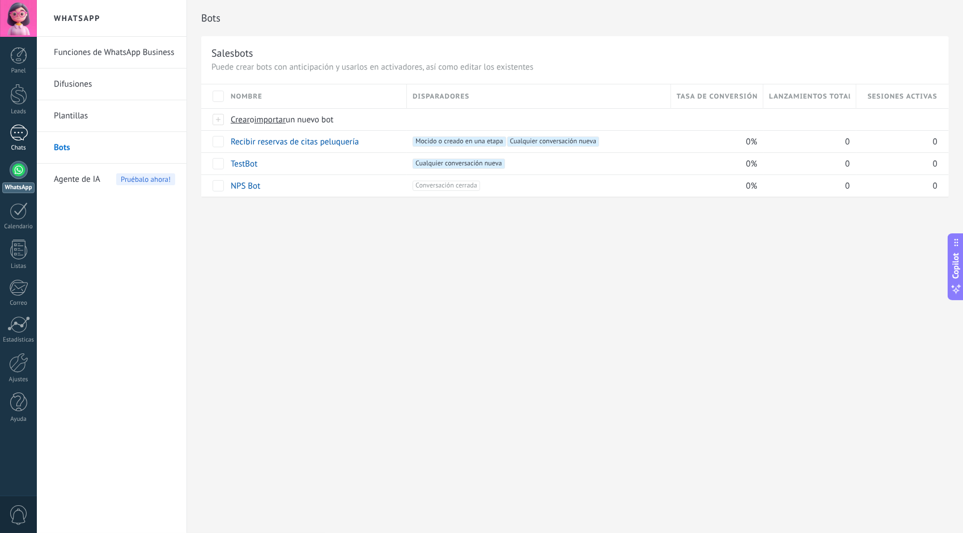
click at [15, 135] on div at bounding box center [19, 133] width 18 height 16
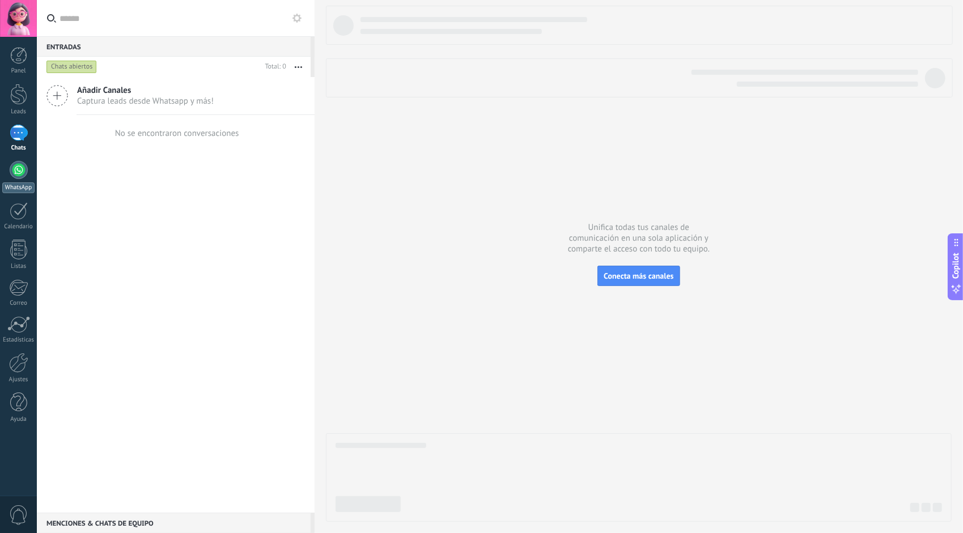
click at [18, 169] on div at bounding box center [19, 170] width 18 height 18
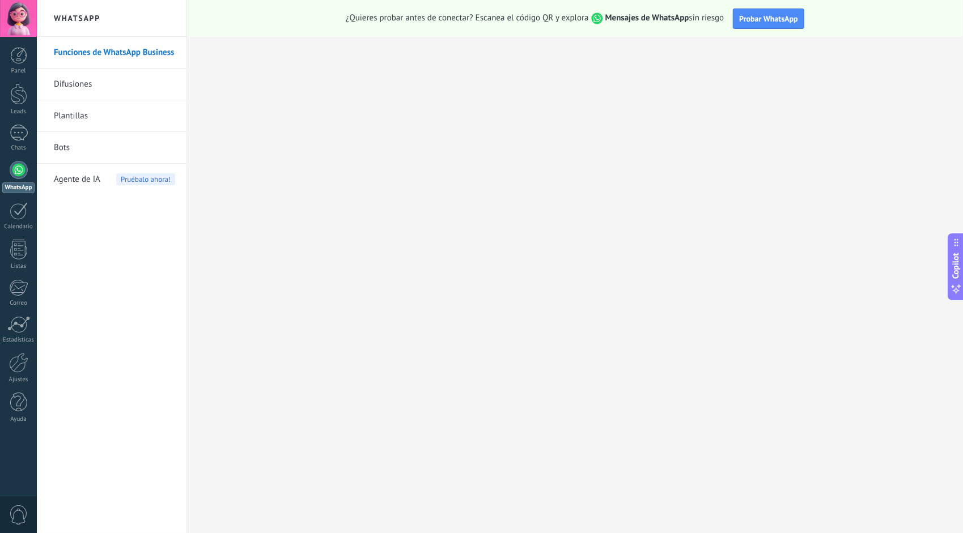
click at [68, 147] on link "Bots" at bounding box center [114, 148] width 121 height 32
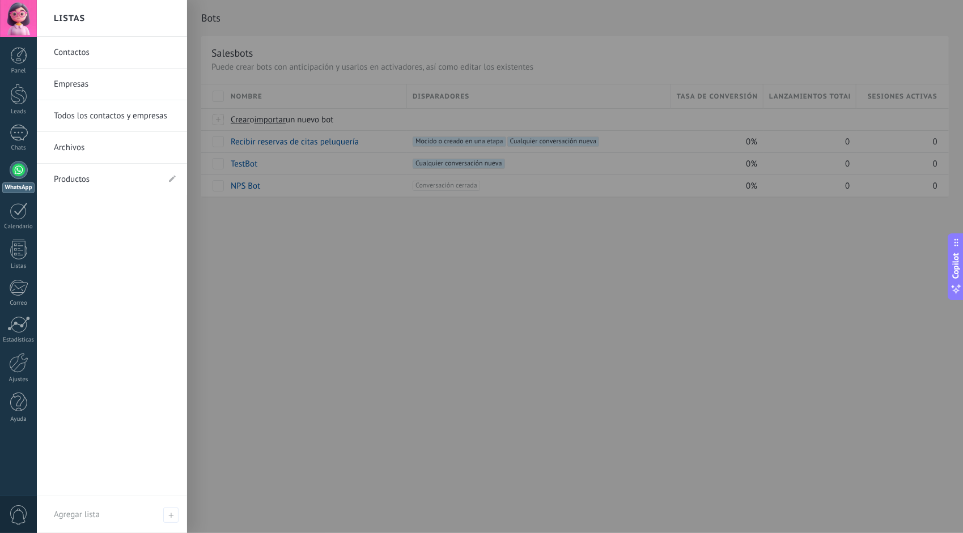
click at [73, 48] on link "Contactos" at bounding box center [115, 53] width 122 height 32
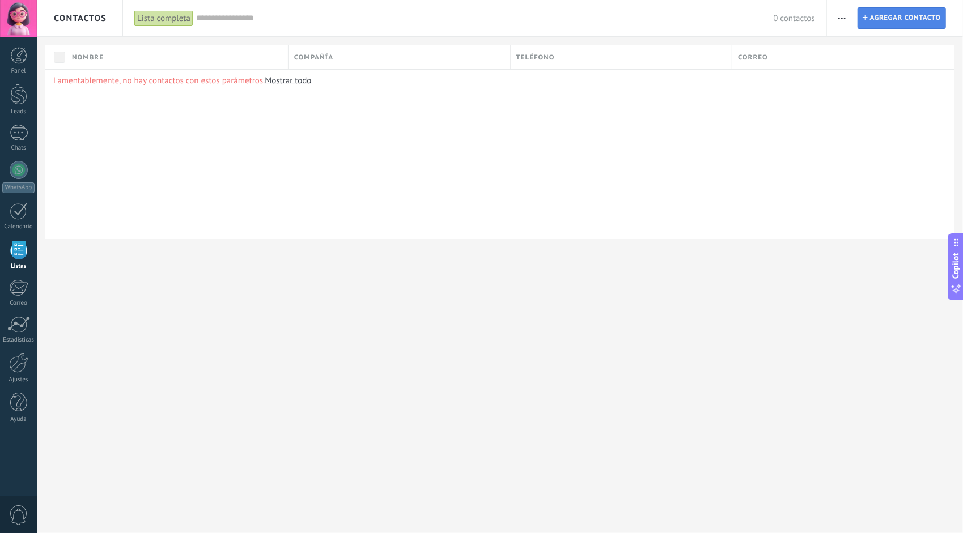
click at [909, 15] on span "Agregar contacto" at bounding box center [905, 18] width 71 height 20
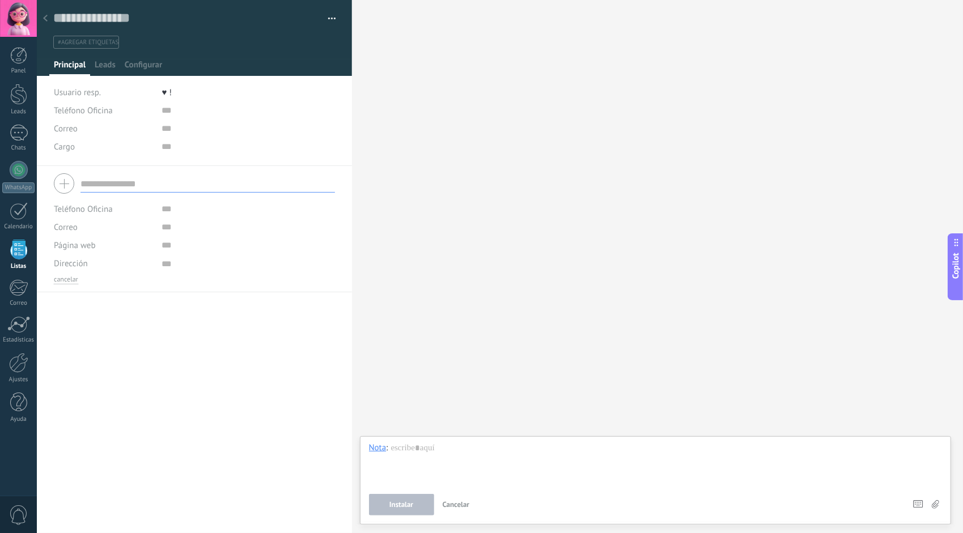
click at [126, 178] on input "text" at bounding box center [207, 184] width 254 height 18
click at [134, 64] on span "Configurar" at bounding box center [143, 67] width 37 height 16
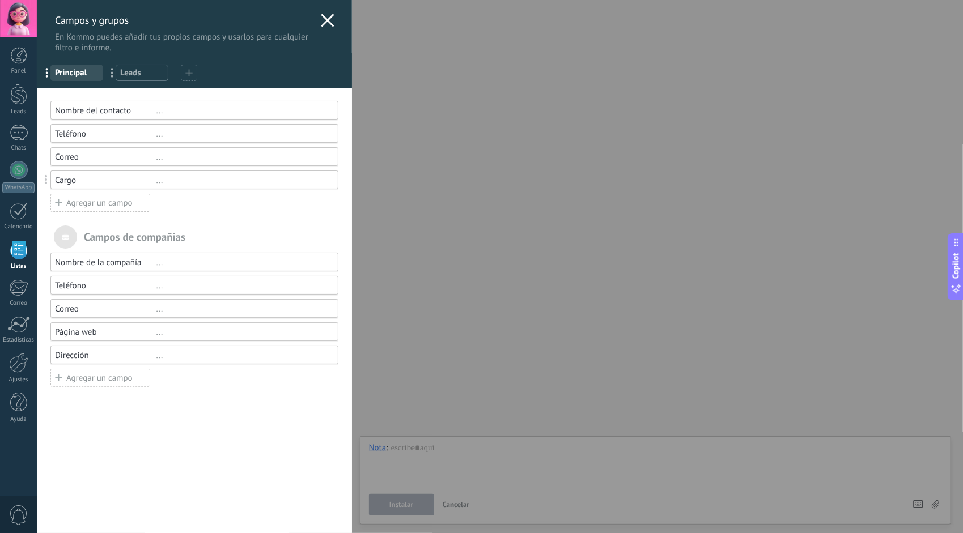
click at [322, 18] on icon at bounding box center [328, 21] width 14 height 14
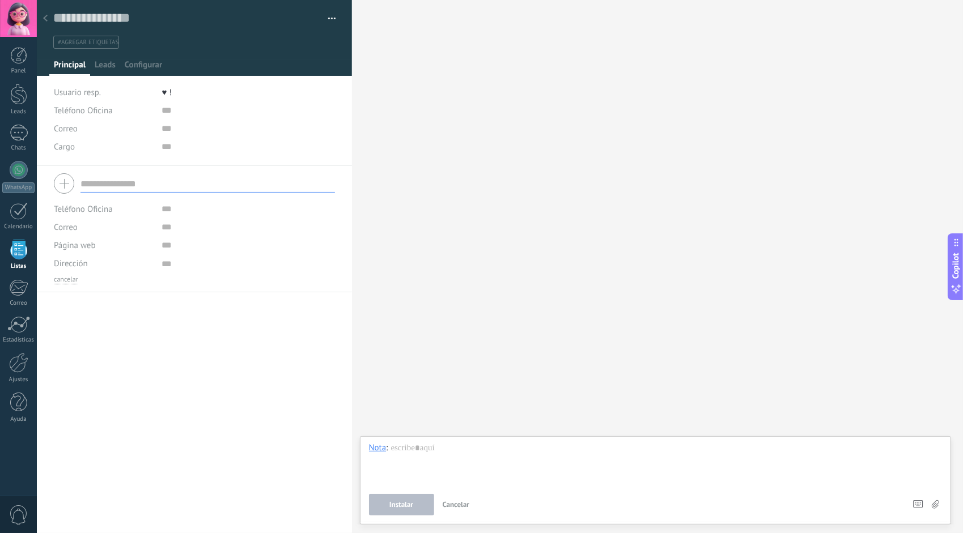
click at [160, 113] on div "Teléfono Oficina Ofic. directo Celular Fax Casa Otro Teléfono Oficina Llamar Co…" at bounding box center [195, 110] width 282 height 18
drag, startPoint x: 160, startPoint y: 113, endPoint x: 326, endPoint y: 21, distance: 190.5
click at [328, 21] on span "button" at bounding box center [332, 20] width 8 height 2
click at [166, 206] on input "text" at bounding box center [245, 209] width 169 height 18
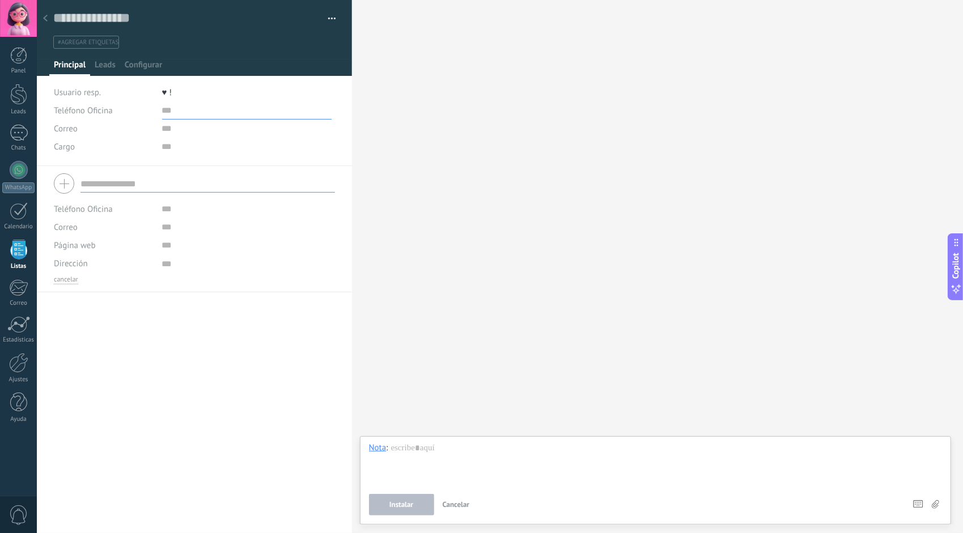
click at [162, 111] on input "text" at bounding box center [246, 110] width 169 height 18
type input "**********"
click at [66, 518] on span "Guardar" at bounding box center [73, 516] width 27 height 8
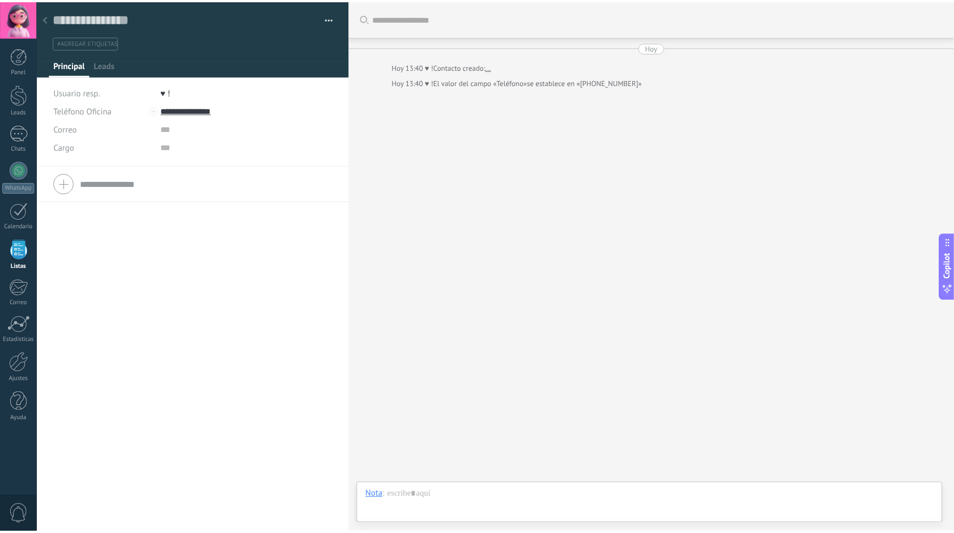
scroll to position [17, 0]
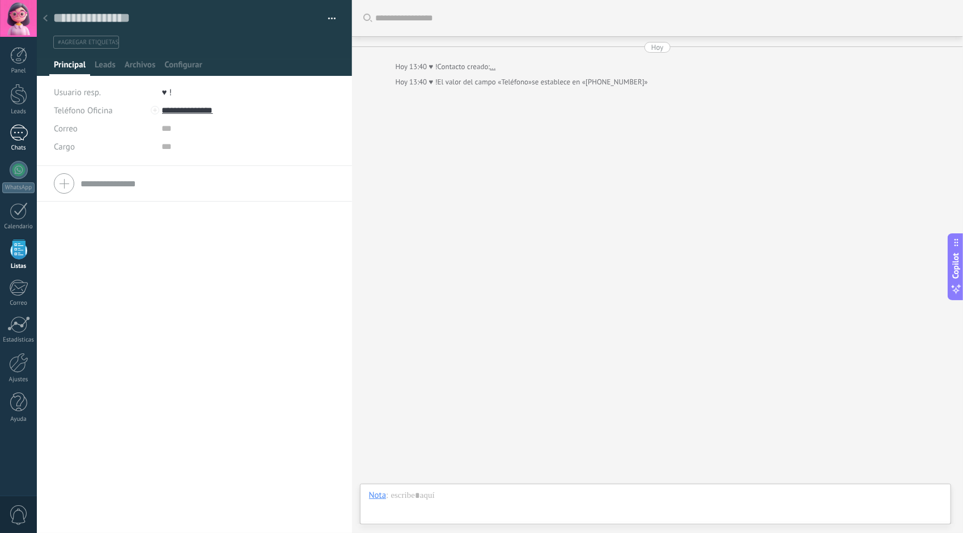
click at [15, 129] on div at bounding box center [19, 133] width 18 height 16
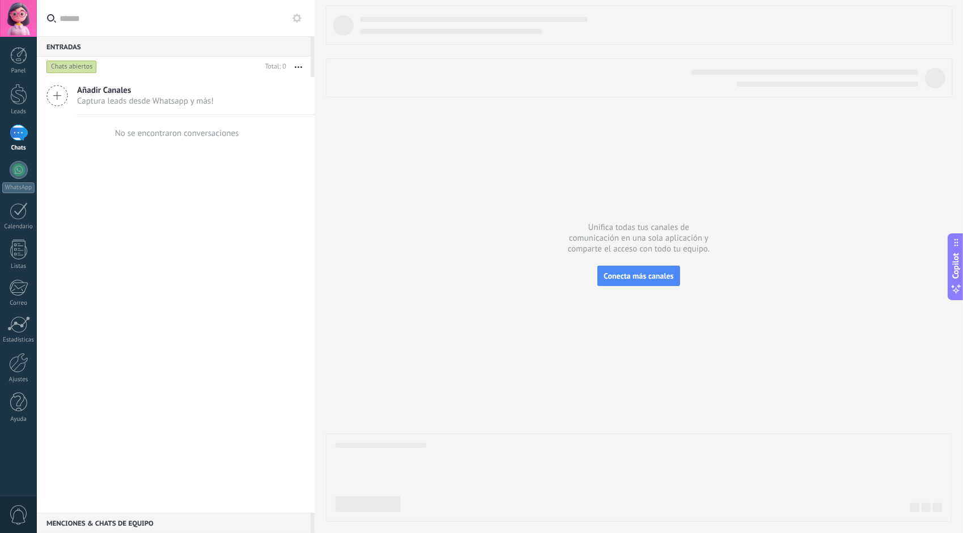
click at [112, 92] on span "Añadir Canales" at bounding box center [145, 90] width 137 height 11
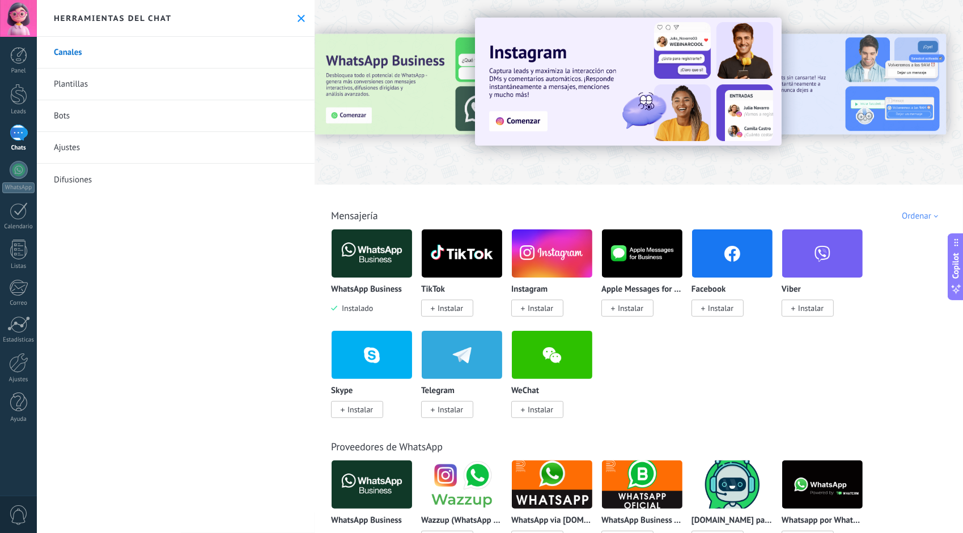
click at [65, 114] on link "Bots" at bounding box center [176, 116] width 278 height 32
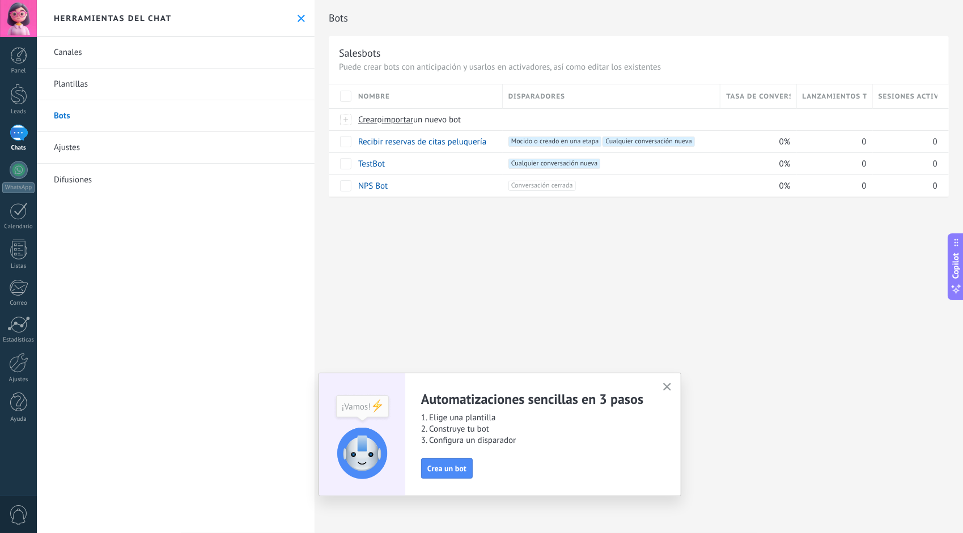
click at [299, 14] on button at bounding box center [301, 19] width 10 height 10
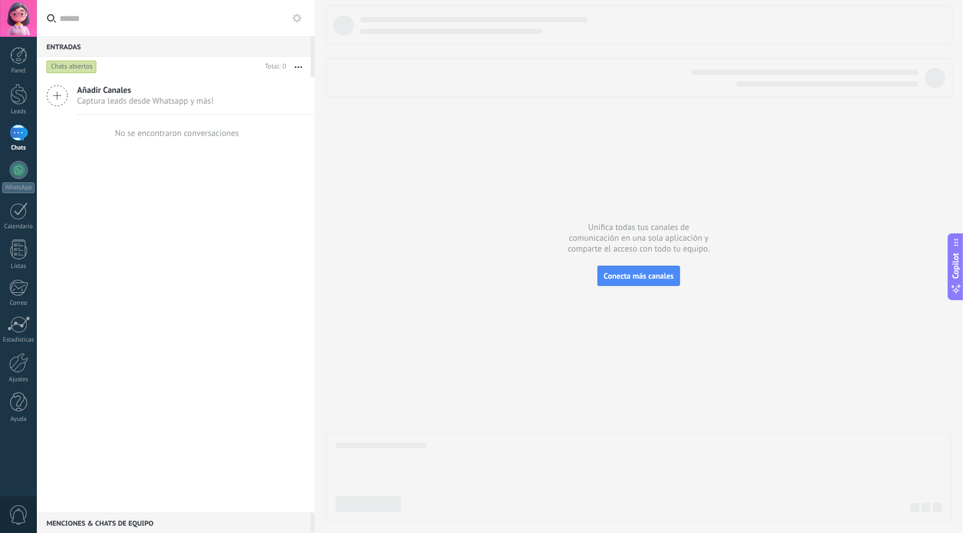
click at [11, 21] on div at bounding box center [18, 18] width 37 height 37
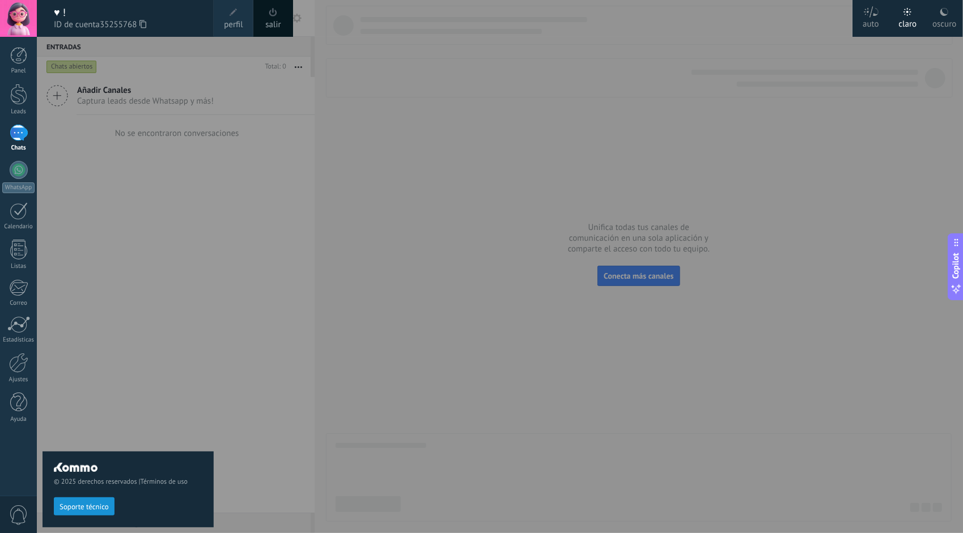
click at [230, 18] on span at bounding box center [233, 12] width 12 height 12
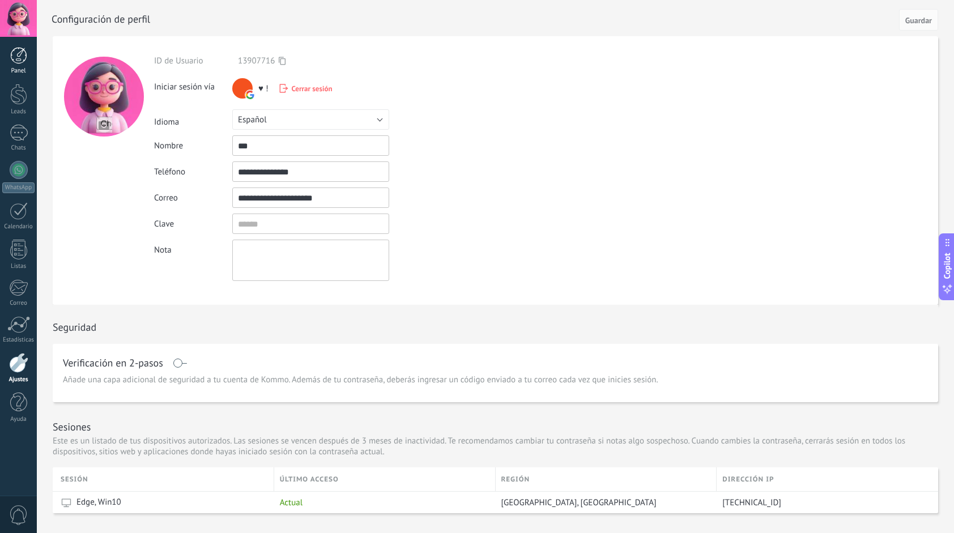
click at [15, 62] on div at bounding box center [18, 55] width 17 height 17
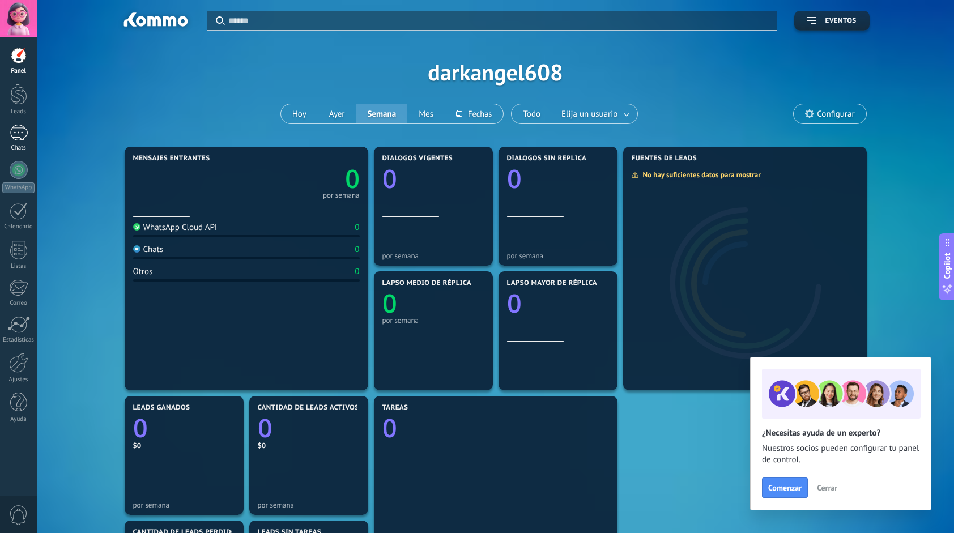
click at [16, 136] on div at bounding box center [19, 133] width 18 height 16
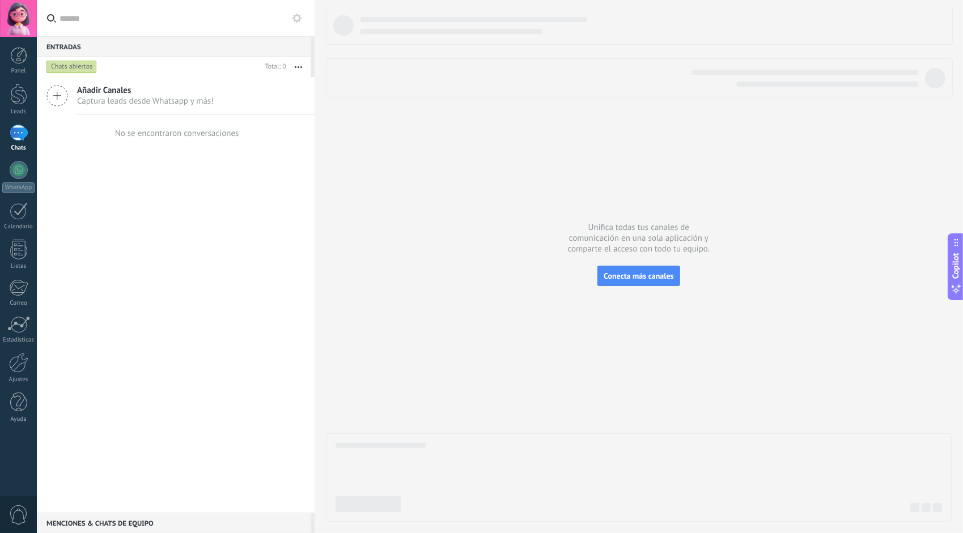
click at [136, 17] on input "text" at bounding box center [182, 18] width 246 height 36
click at [60, 97] on icon at bounding box center [57, 96] width 22 height 22
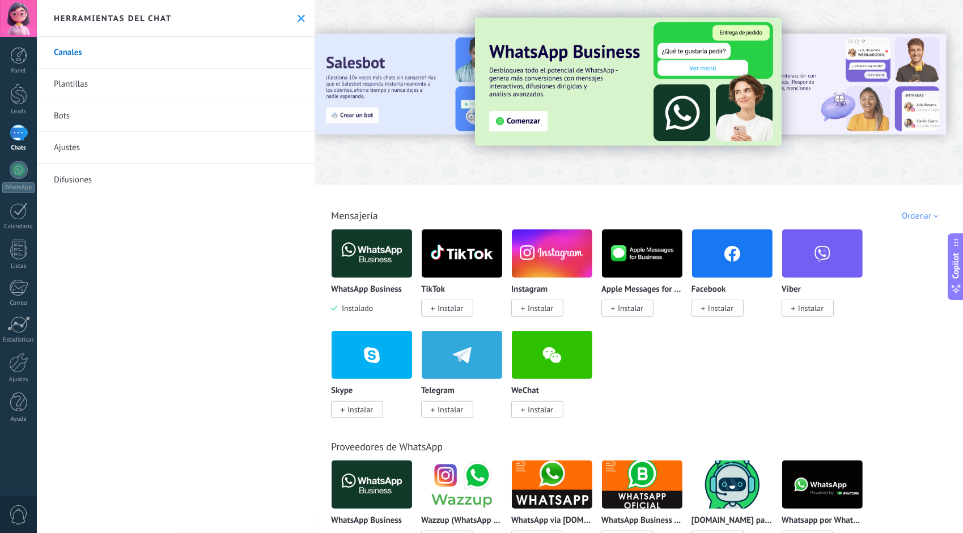
click at [71, 143] on link "Ajustes" at bounding box center [176, 148] width 278 height 32
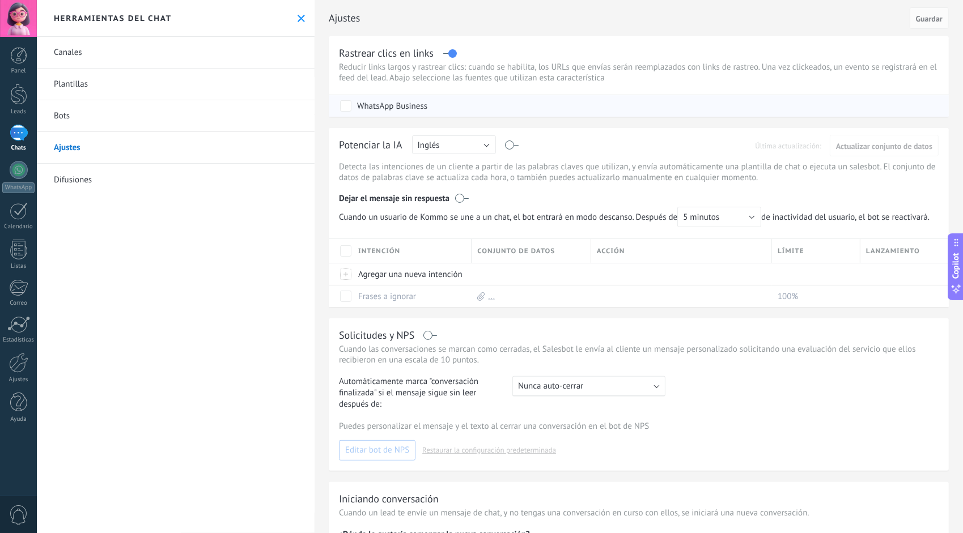
click at [409, 110] on div "WhatsApp Business" at bounding box center [392, 106] width 70 height 11
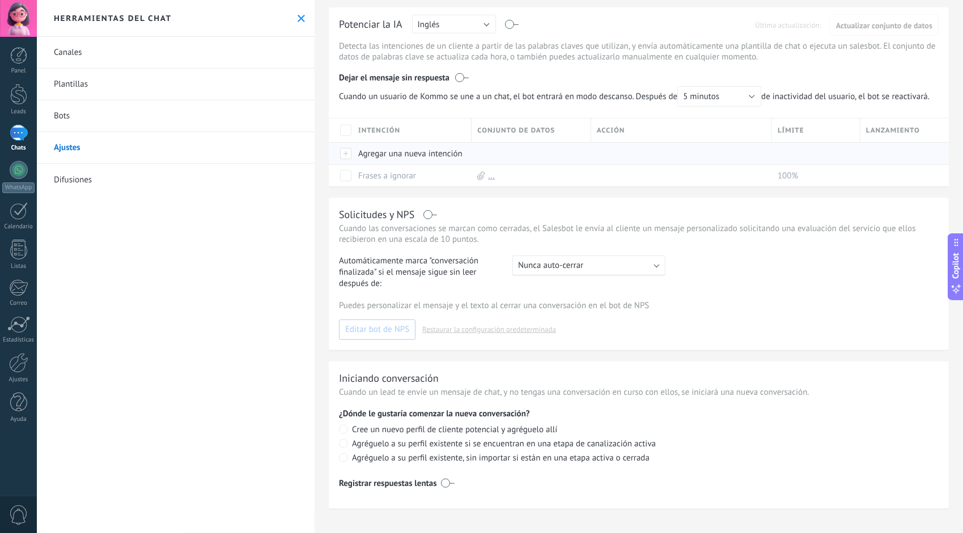
scroll to position [133, 0]
click at [59, 175] on link "Difusiones" at bounding box center [176, 180] width 278 height 32
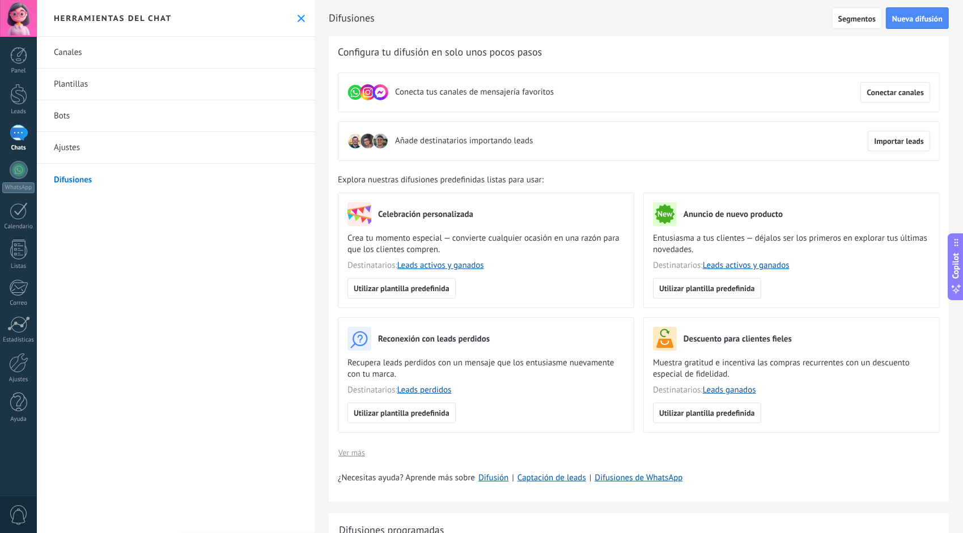
click at [70, 48] on link "Canales" at bounding box center [176, 53] width 278 height 32
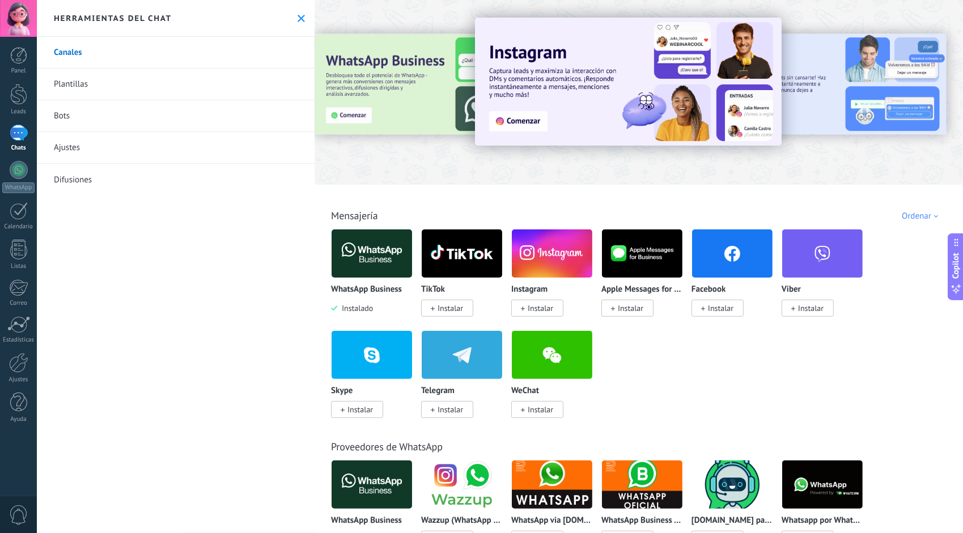
click at [385, 261] on img at bounding box center [371, 253] width 80 height 55
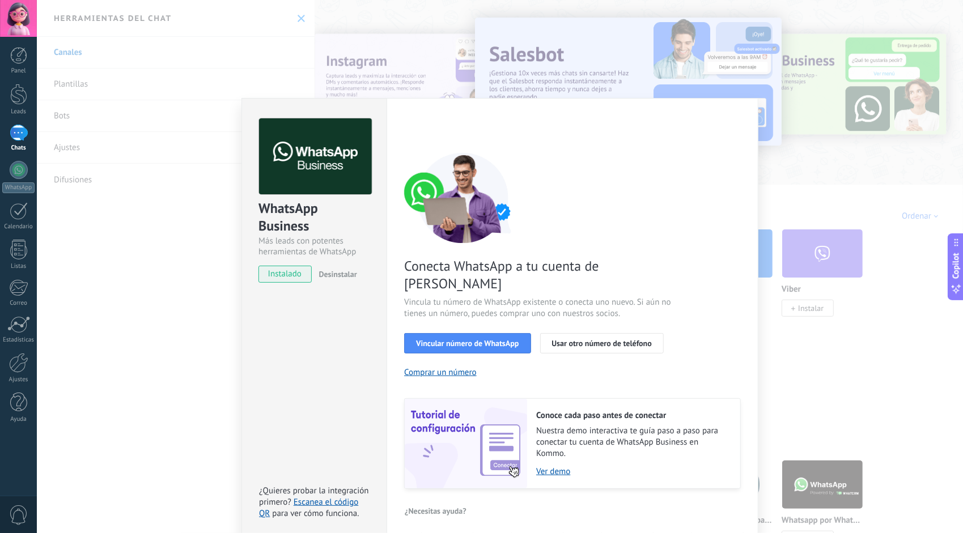
click at [159, 320] on div "WhatsApp Business Más leads con potentes herramientas de WhatsApp instalado Des…" at bounding box center [500, 266] width 926 height 533
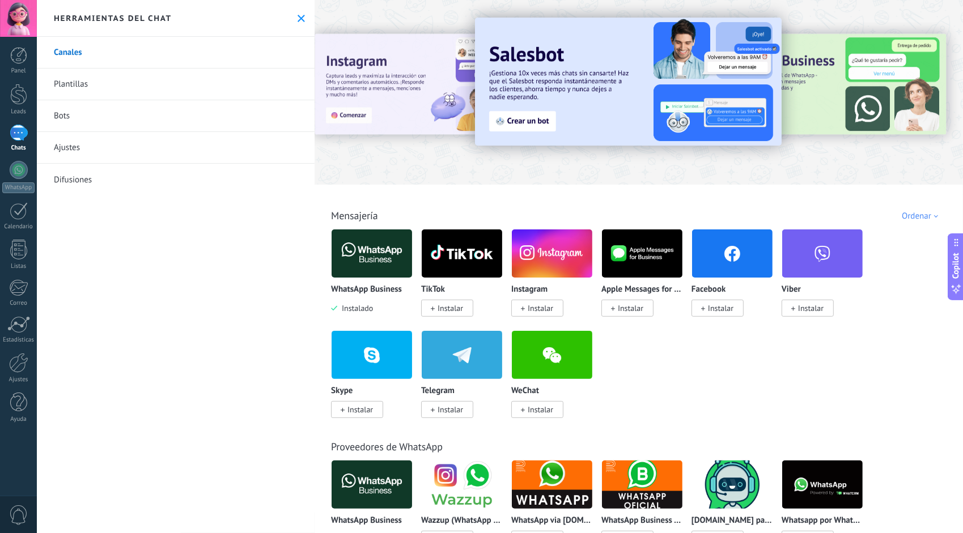
click at [61, 113] on link "Bots" at bounding box center [176, 116] width 278 height 32
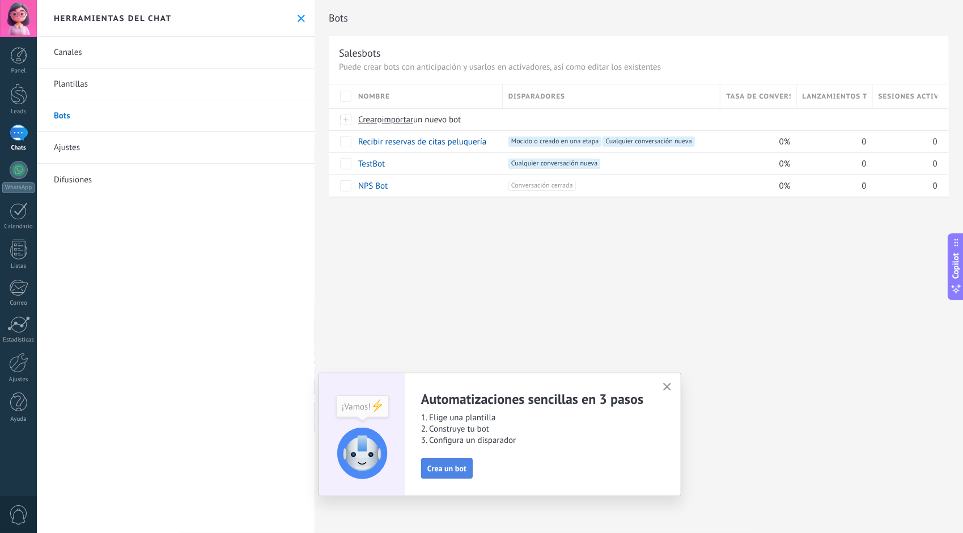
click at [457, 467] on span "Crea un bot" at bounding box center [446, 469] width 39 height 8
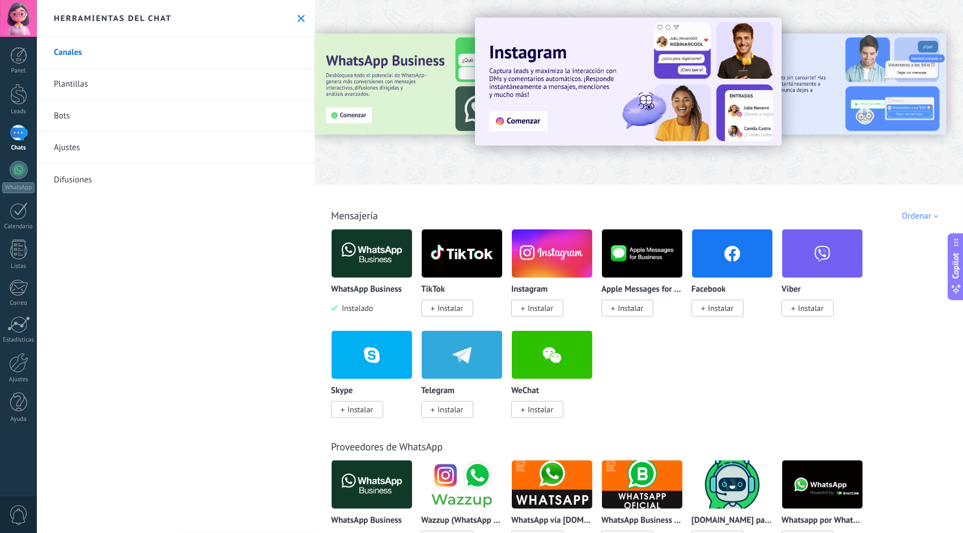
click at [60, 146] on link "Ajustes" at bounding box center [176, 148] width 278 height 32
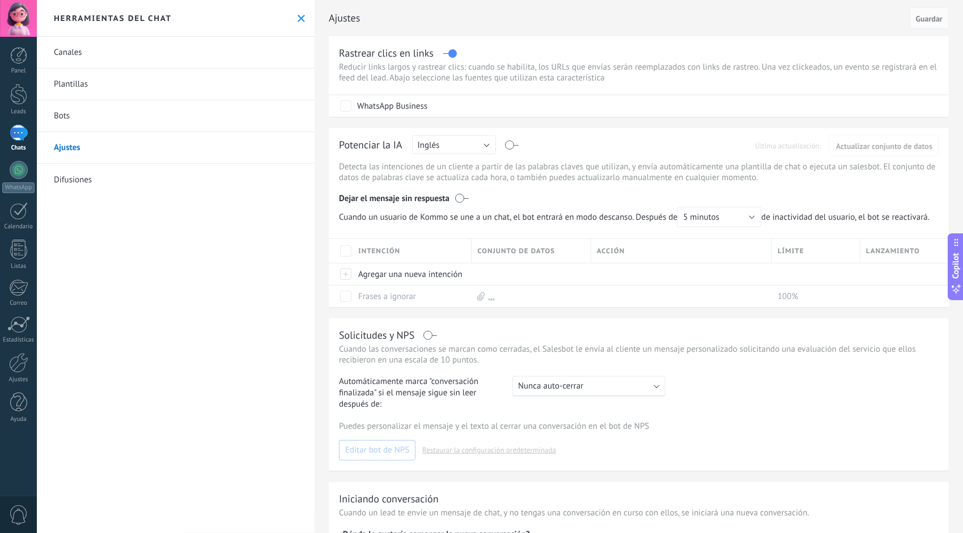
click at [68, 114] on link "Bots" at bounding box center [176, 116] width 278 height 32
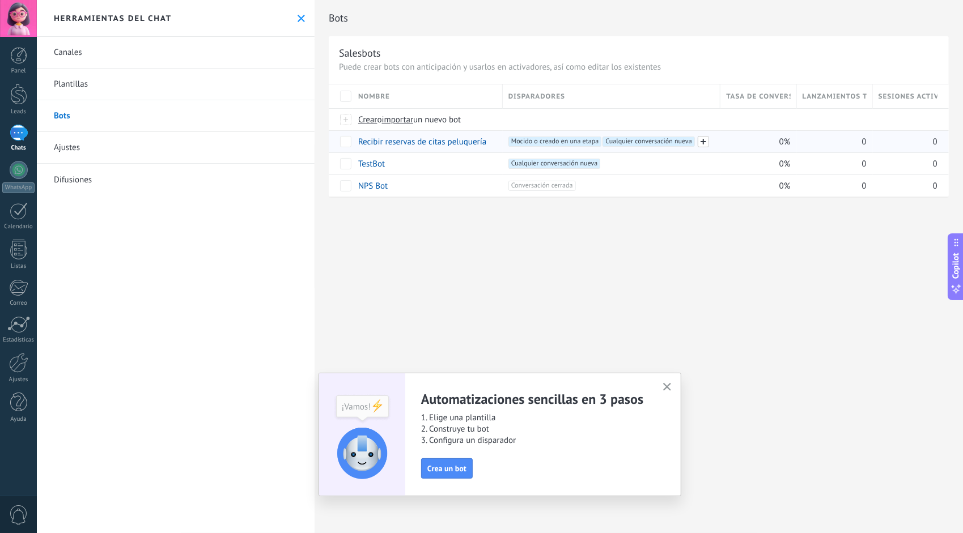
click at [701, 141] on span at bounding box center [703, 141] width 11 height 11
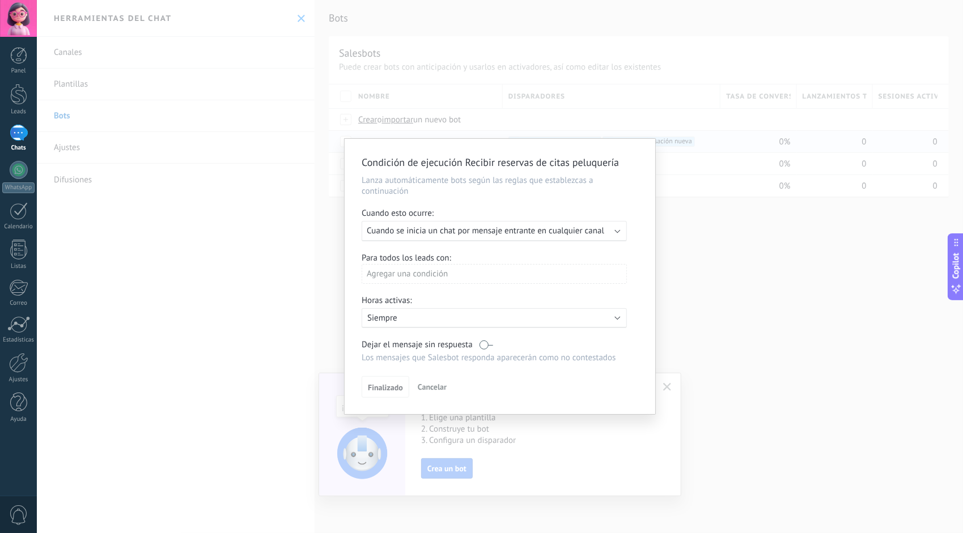
click at [487, 233] on span "Cuando se inicia un chat por mensaje entrante en cualquier canal" at bounding box center [485, 231] width 237 height 11
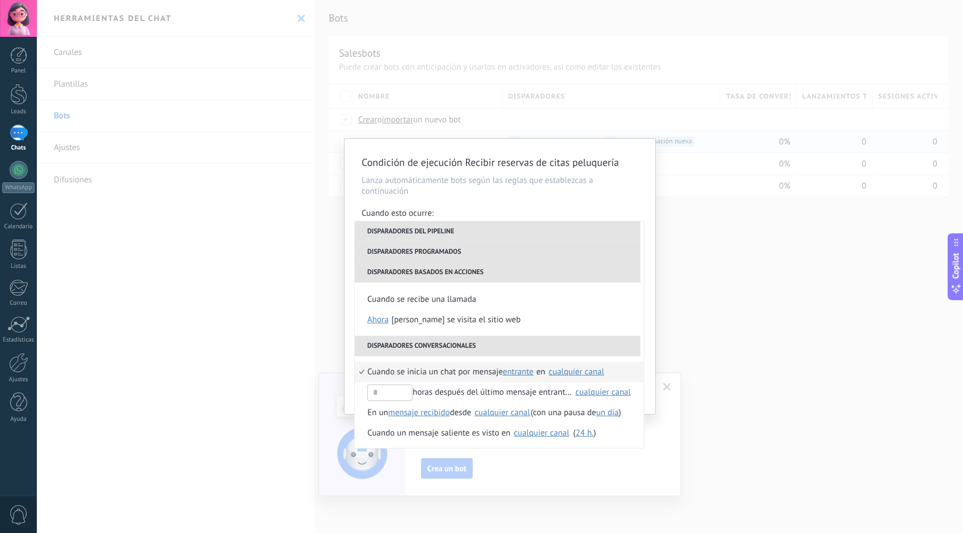
scroll to position [247, 0]
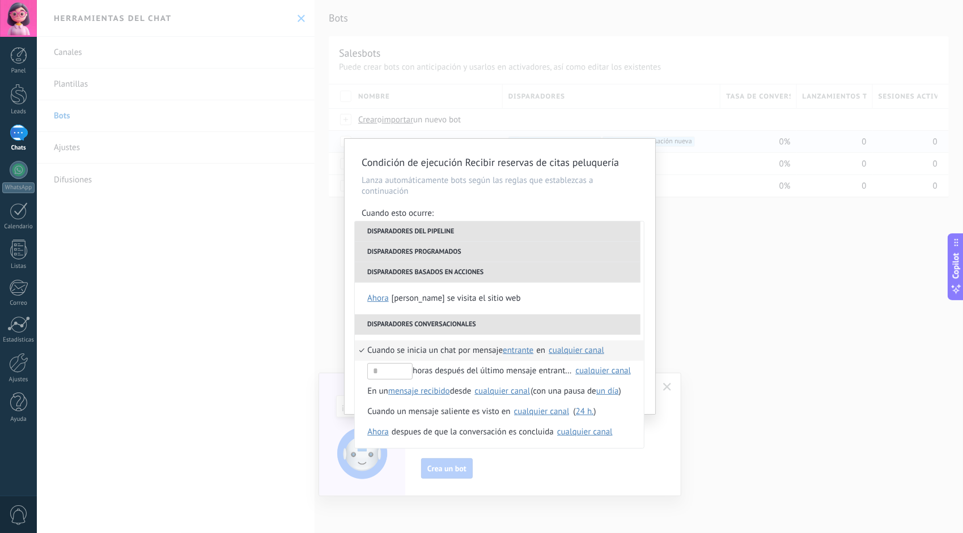
click at [524, 349] on span "entrante" at bounding box center [518, 350] width 31 height 11
click at [525, 390] on span "cualquiera" at bounding box center [530, 390] width 50 height 11
click at [569, 348] on div "cualquier canal" at bounding box center [584, 350] width 56 height 8
click at [571, 374] on div "Kommo Demo" at bounding box center [594, 376] width 65 height 11
click at [442, 369] on div "horas después del último mensaje entrante en" at bounding box center [469, 371] width 205 height 20
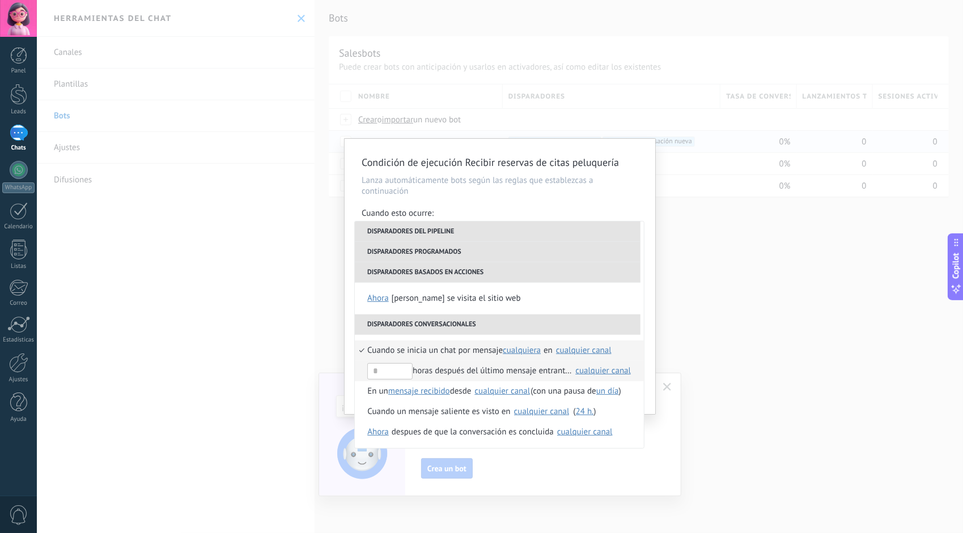
click at [586, 369] on div "cualquier canal" at bounding box center [603, 371] width 56 height 8
click at [581, 393] on span "Kommo Demo" at bounding box center [601, 396] width 52 height 11
click at [567, 395] on img at bounding box center [567, 397] width 10 height 10
click at [579, 391] on span "Kommo Demo" at bounding box center [601, 396] width 52 height 11
click at [403, 391] on span "mensaje recibido" at bounding box center [419, 391] width 62 height 11
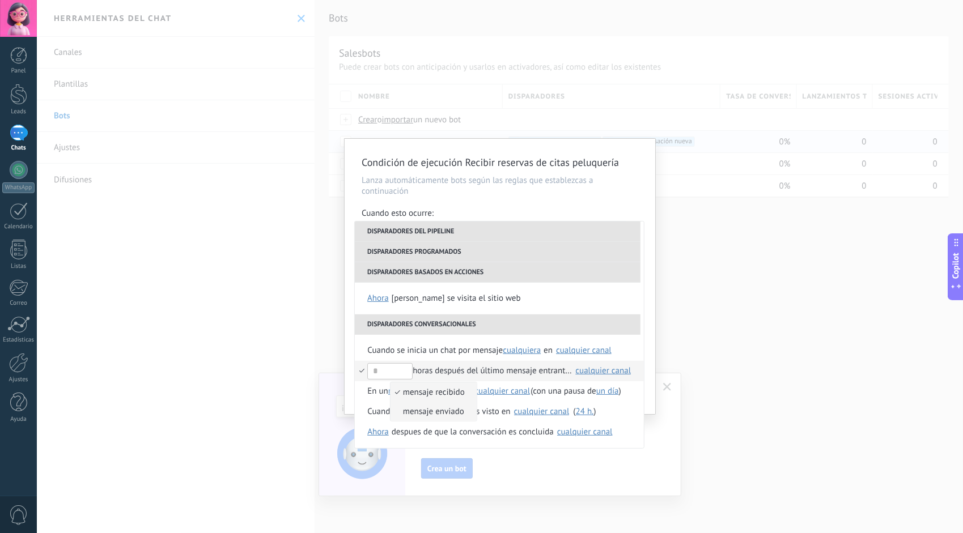
click at [403, 411] on span "mensaje enviado" at bounding box center [427, 411] width 74 height 11
click at [486, 392] on div "cualquier canal" at bounding box center [502, 391] width 56 height 8
click at [529, 394] on div "cualquier canal" at bounding box center [502, 391] width 56 height 8
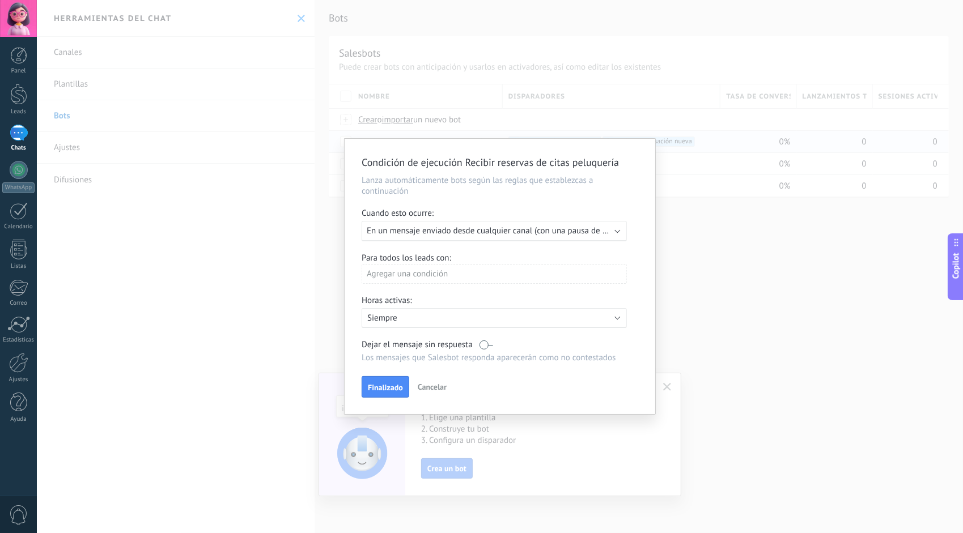
click at [500, 232] on span "En un mensaje enviado desde cualquier canal (con una pausa de Un día)" at bounding box center [497, 231] width 261 height 11
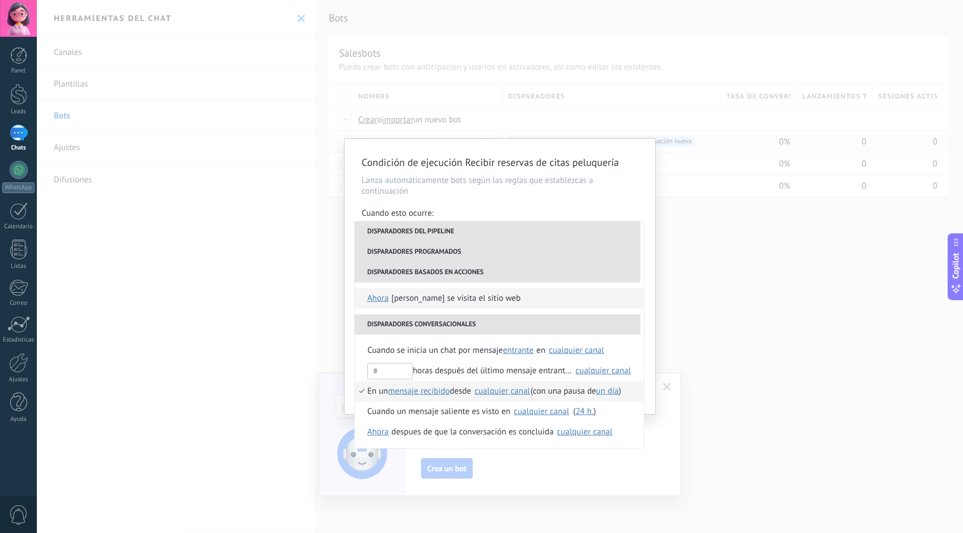
click at [376, 298] on span "ahora" at bounding box center [378, 298] width 22 height 20
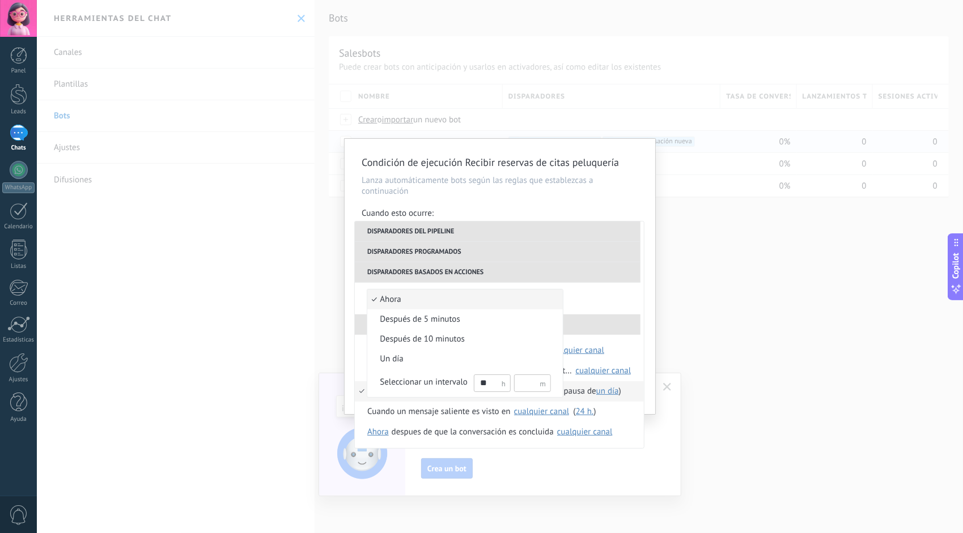
click at [392, 297] on span "ahora" at bounding box center [459, 299] width 184 height 11
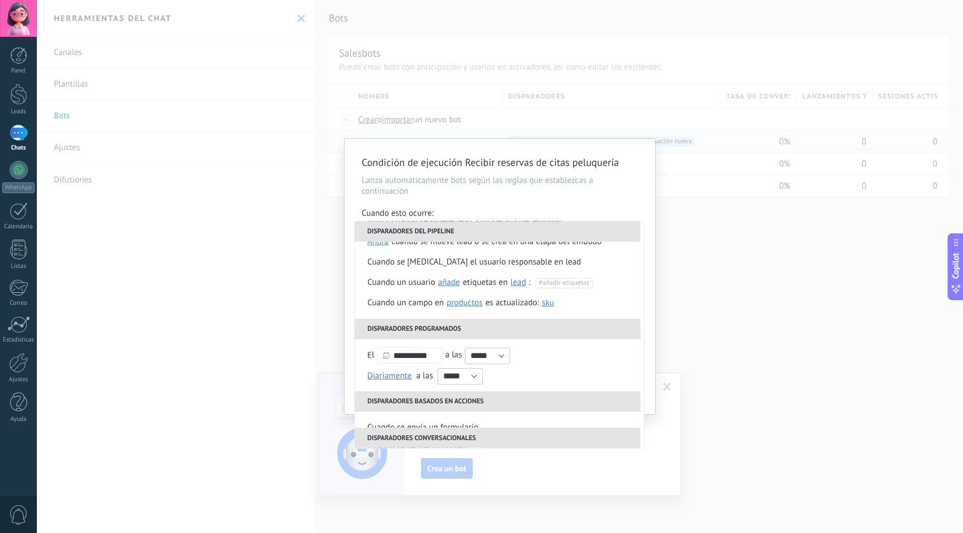
scroll to position [49, 0]
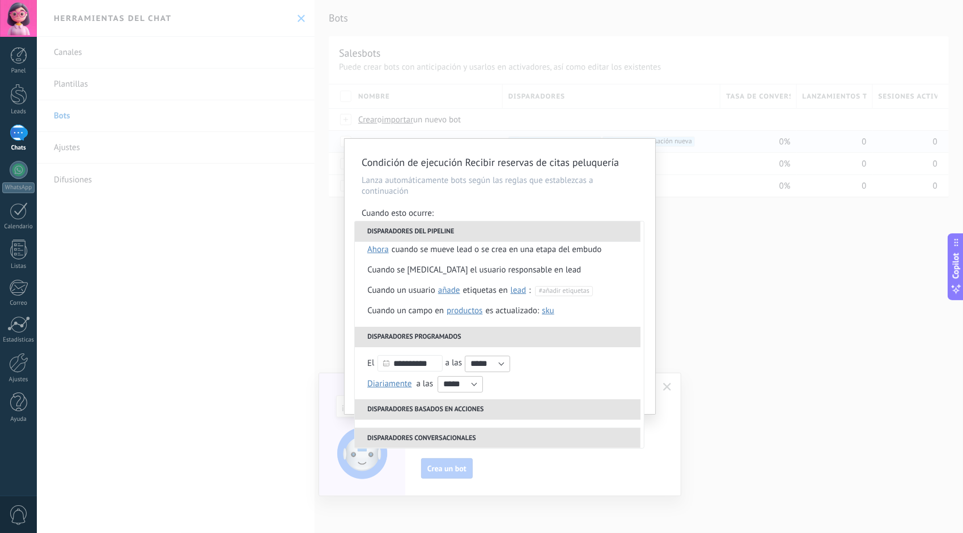
click at [651, 297] on div "Condición de ejecución Recibir reservas de citas peluquería Lanza automáticamen…" at bounding box center [500, 276] width 311 height 275
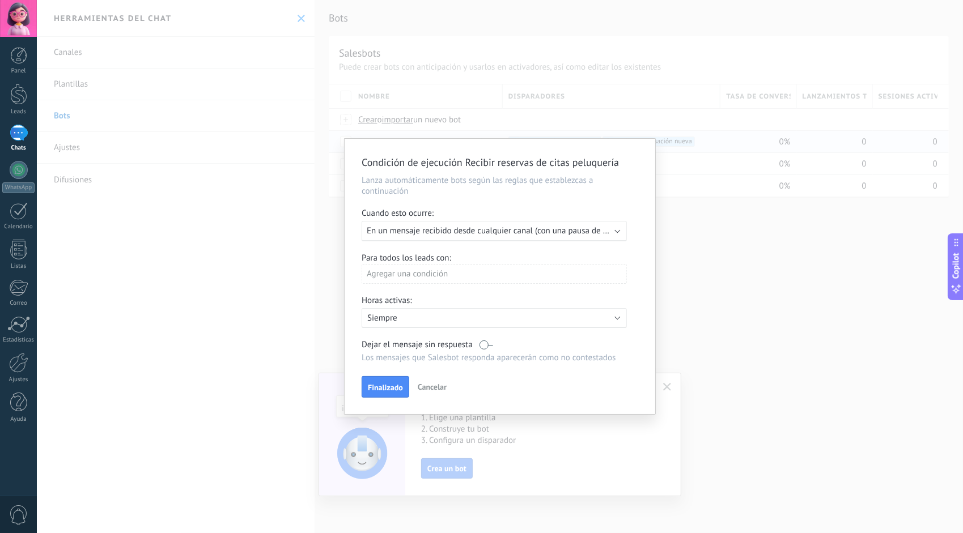
click at [416, 277] on div "Agregar una condición" at bounding box center [494, 274] width 265 height 20
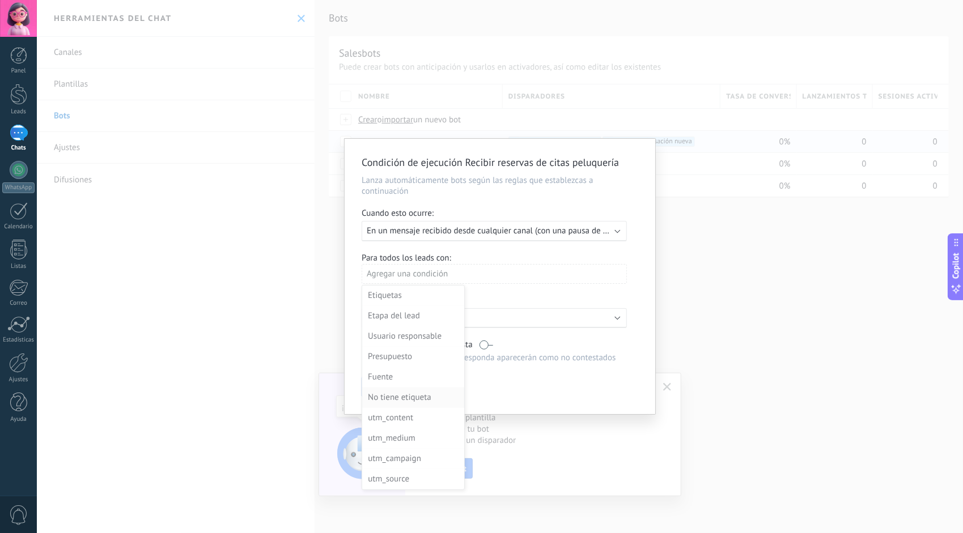
click at [401, 398] on div "No tiene etiqueta" at bounding box center [412, 398] width 88 height 16
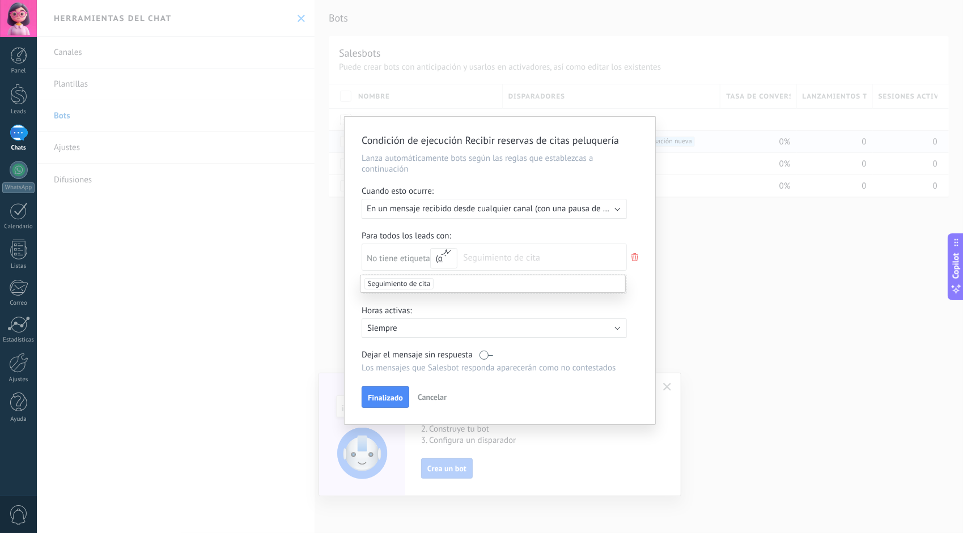
click at [638, 278] on div "Para todos los leads con: No tiene etiqueta y o o Seguimiento de cita [PERSON_N…" at bounding box center [500, 267] width 277 height 72
click at [524, 280] on div "Agregar una condición" at bounding box center [494, 284] width 265 height 20
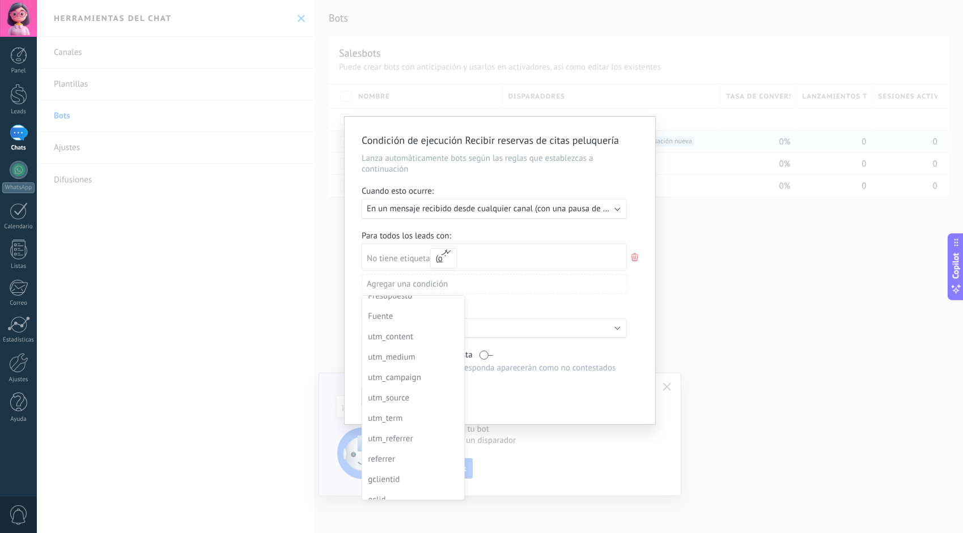
scroll to position [82, 0]
click at [635, 294] on div at bounding box center [500, 271] width 311 height 308
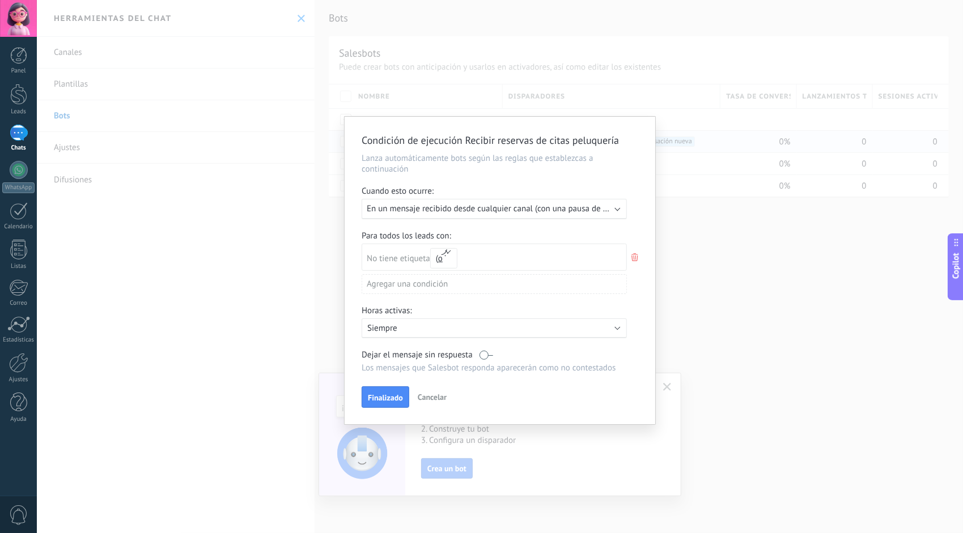
click at [443, 327] on p "Siempre" at bounding box center [466, 328] width 198 height 11
click at [635, 322] on div at bounding box center [500, 271] width 311 height 308
click at [392, 396] on span "Finalizado" at bounding box center [385, 398] width 35 height 8
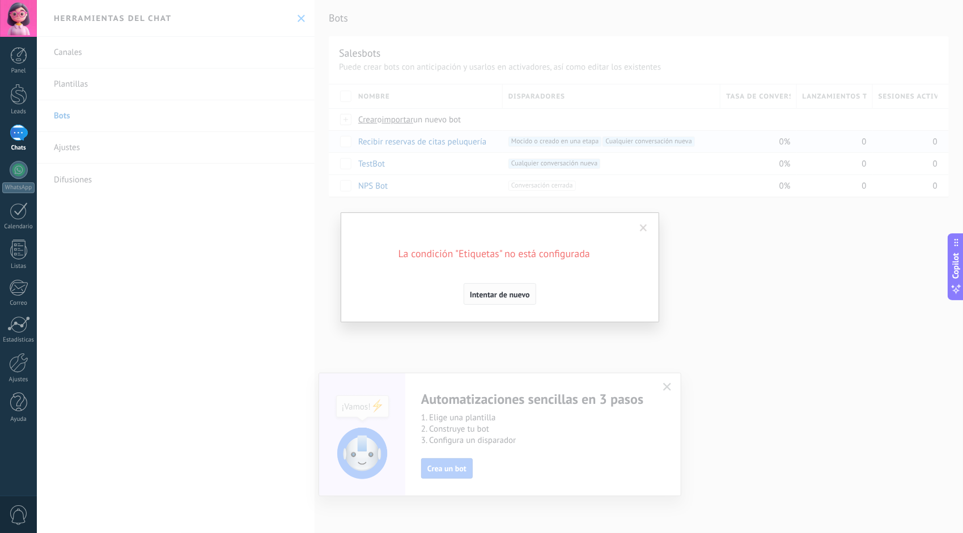
click at [489, 295] on span "Intentar de nuevo" at bounding box center [500, 295] width 60 height 8
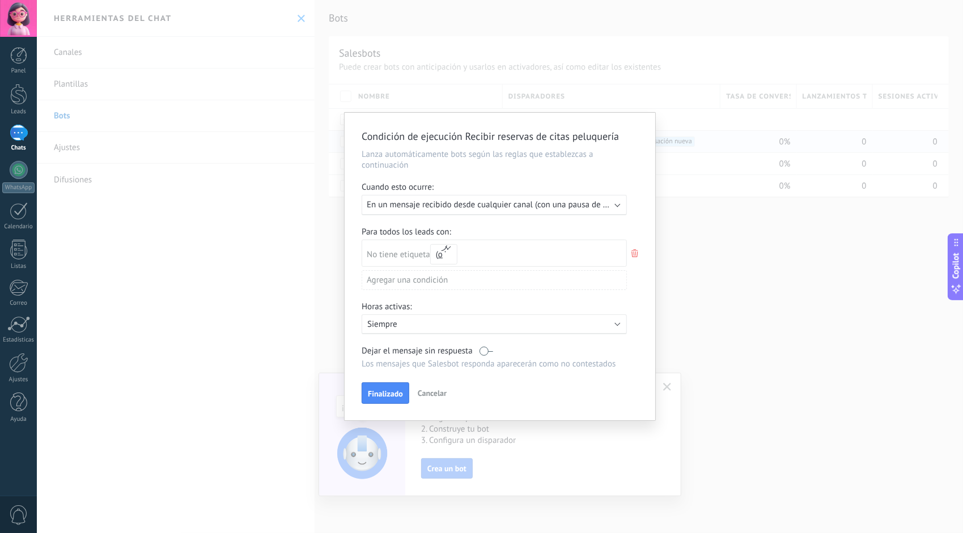
click at [633, 251] on use at bounding box center [634, 253] width 7 height 8
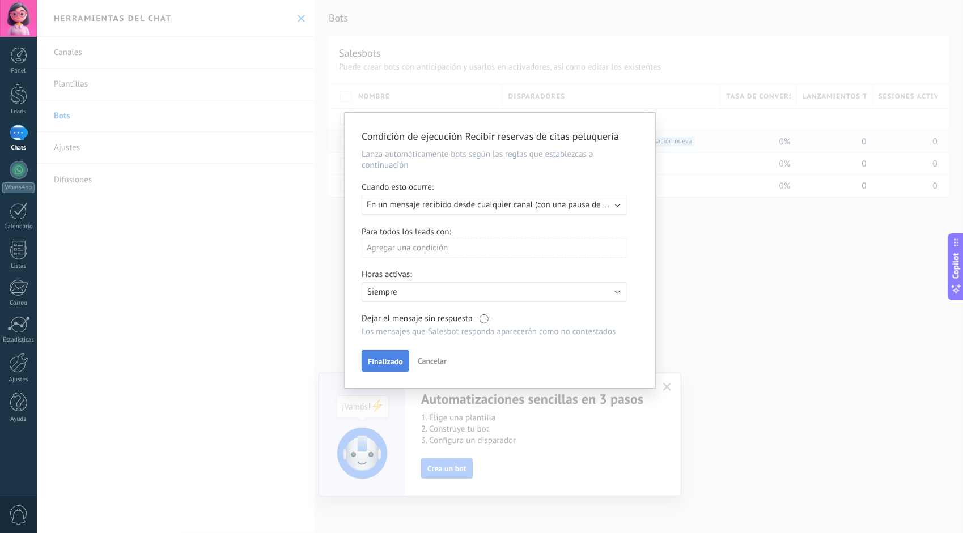
click at [389, 365] on span "Finalizado" at bounding box center [385, 362] width 35 height 8
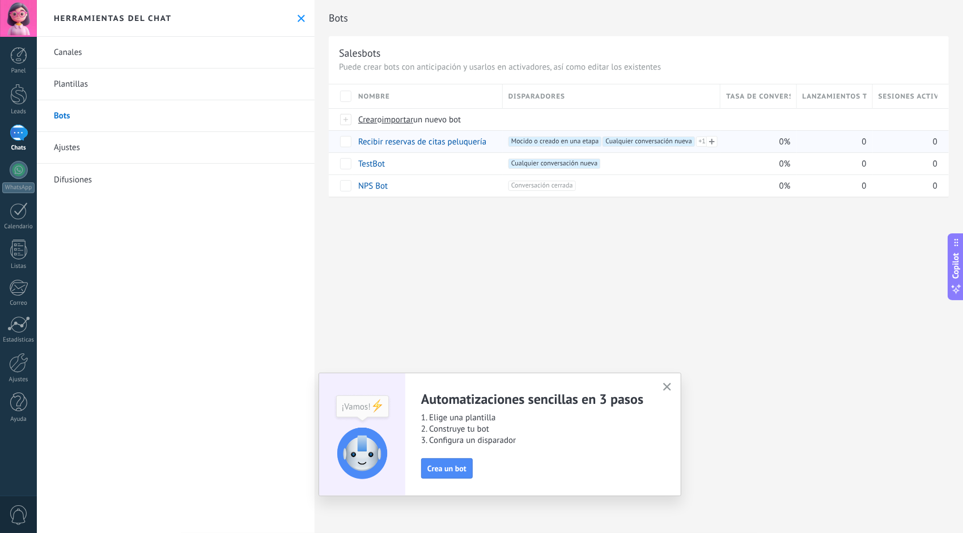
click at [663, 139] on span "Cualquier conversación nueva +1" at bounding box center [648, 142] width 92 height 10
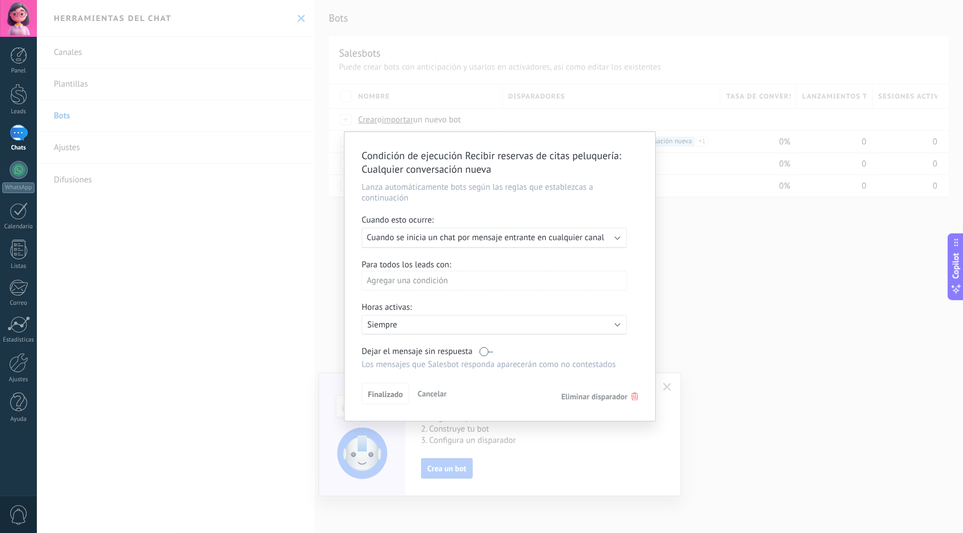
click at [577, 399] on span "Eliminar disparador" at bounding box center [594, 397] width 66 height 10
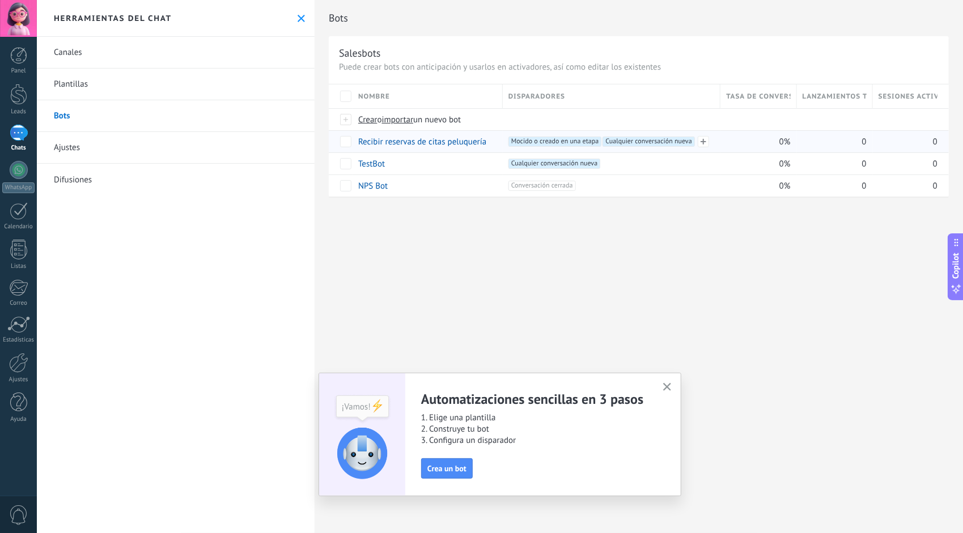
click at [625, 141] on span "Cualquier conversación nueva +0" at bounding box center [648, 142] width 92 height 10
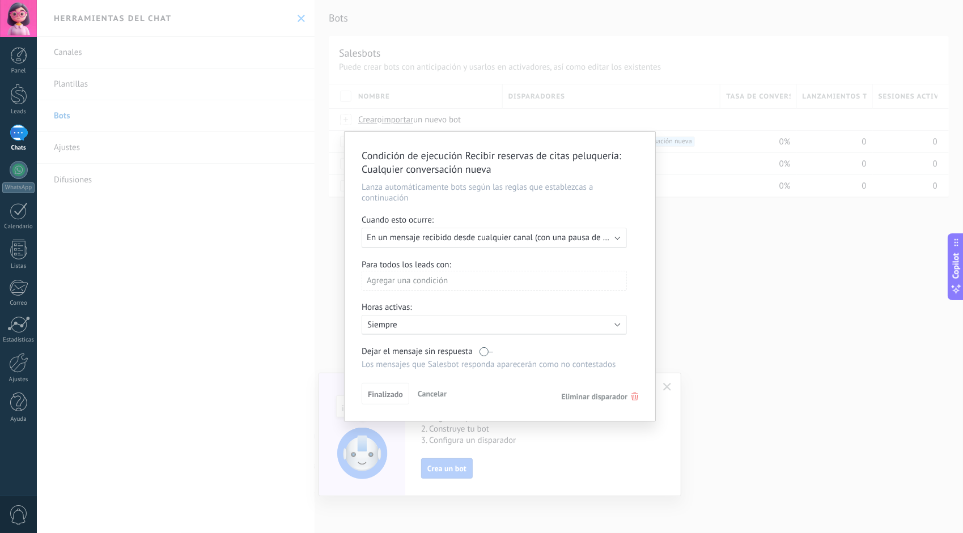
click at [455, 236] on span "En un mensaje recibido desde cualquier canal (con una pausa de un día)" at bounding box center [497, 237] width 261 height 11
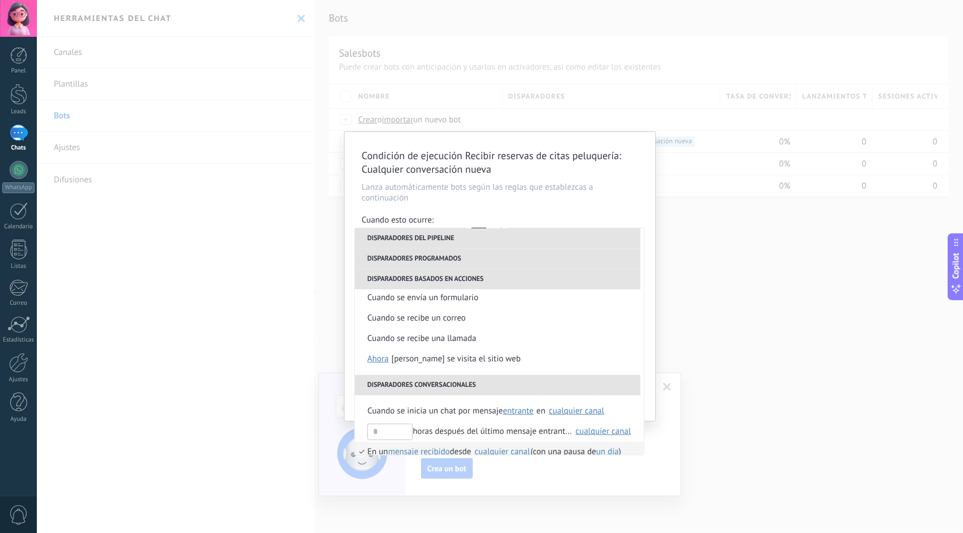
scroll to position [227, 0]
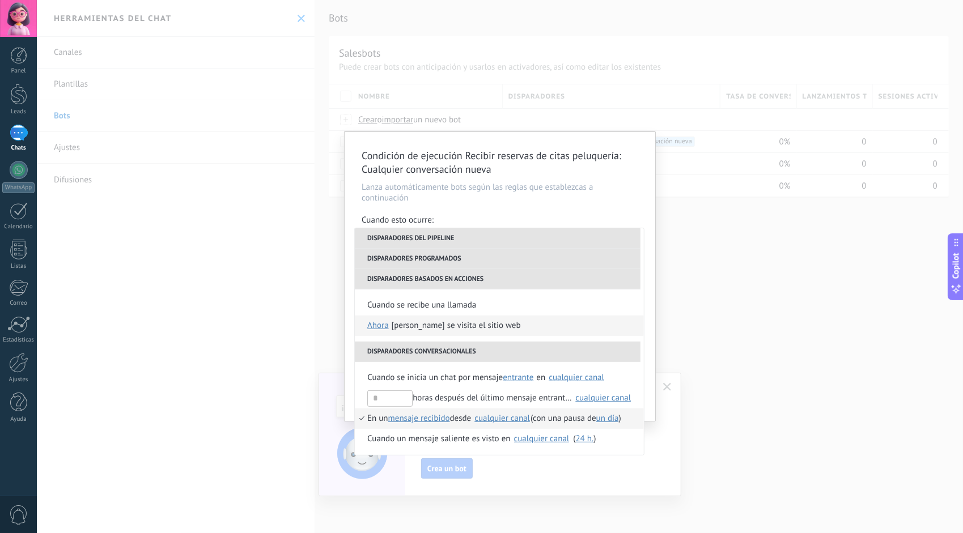
click at [463, 325] on div "[PERSON_NAME] se visita el sitio web" at bounding box center [456, 326] width 129 height 20
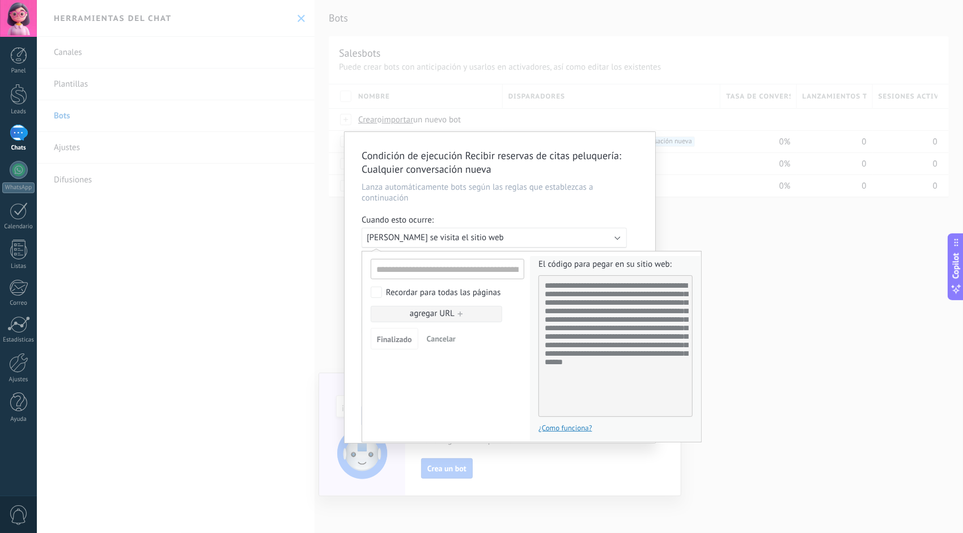
click at [450, 337] on span "Cancelar" at bounding box center [441, 339] width 29 height 10
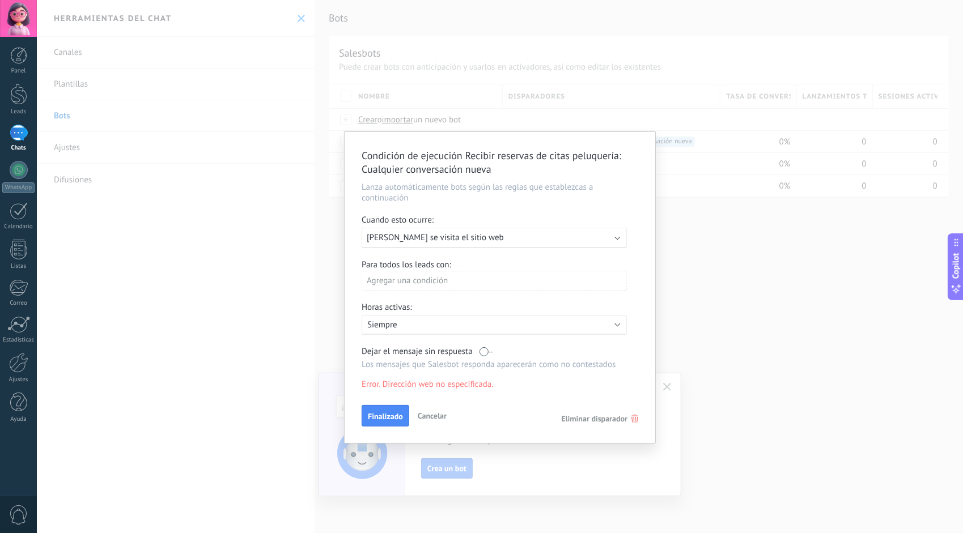
click at [466, 238] on span "[PERSON_NAME] se visita el sitio web" at bounding box center [435, 237] width 137 height 11
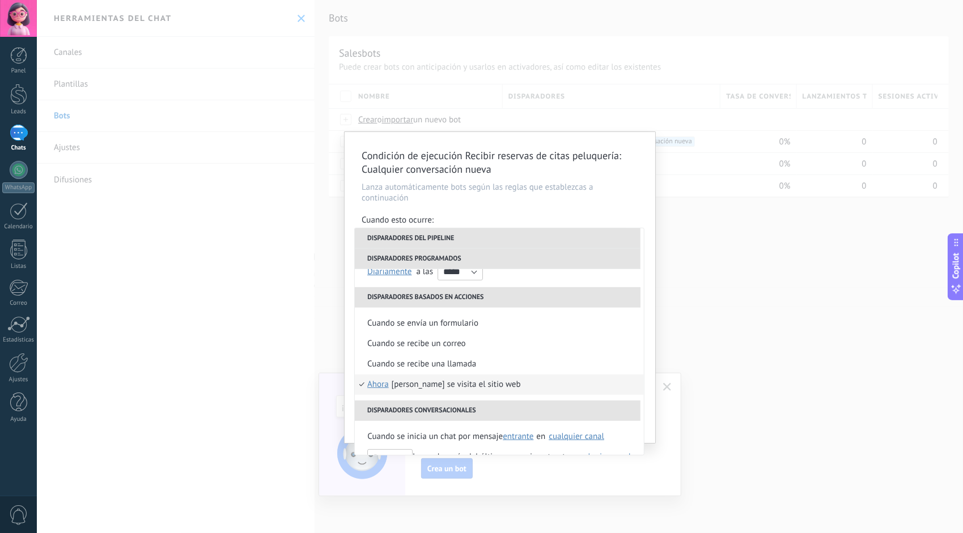
scroll to position [170, 0]
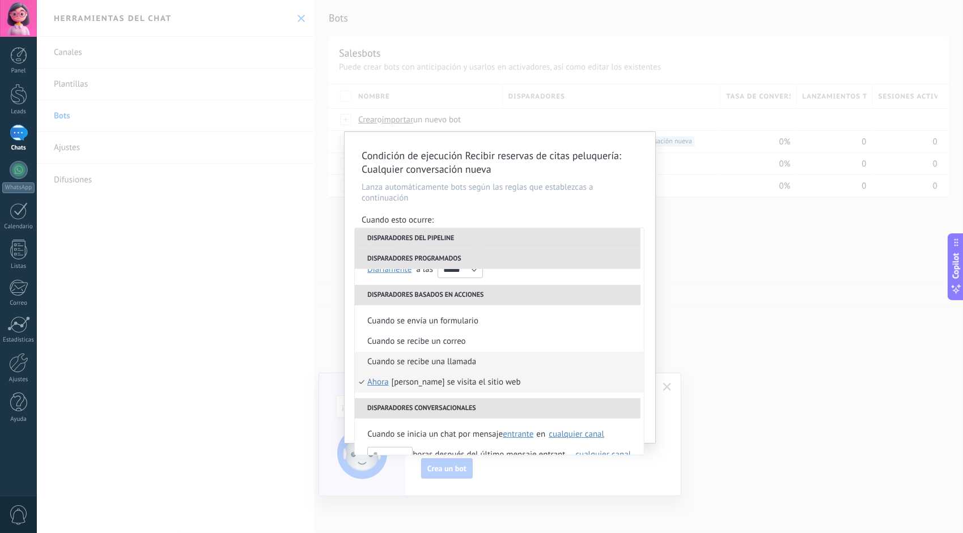
click at [452, 362] on div "Cuando se recibe una llamada" at bounding box center [421, 362] width 109 height 20
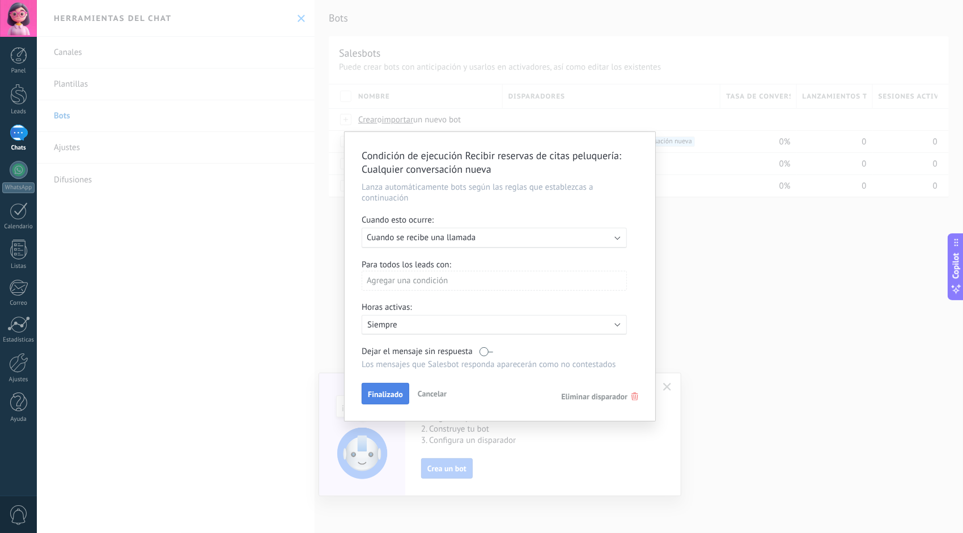
click at [386, 390] on button "Finalizado" at bounding box center [386, 394] width 48 height 22
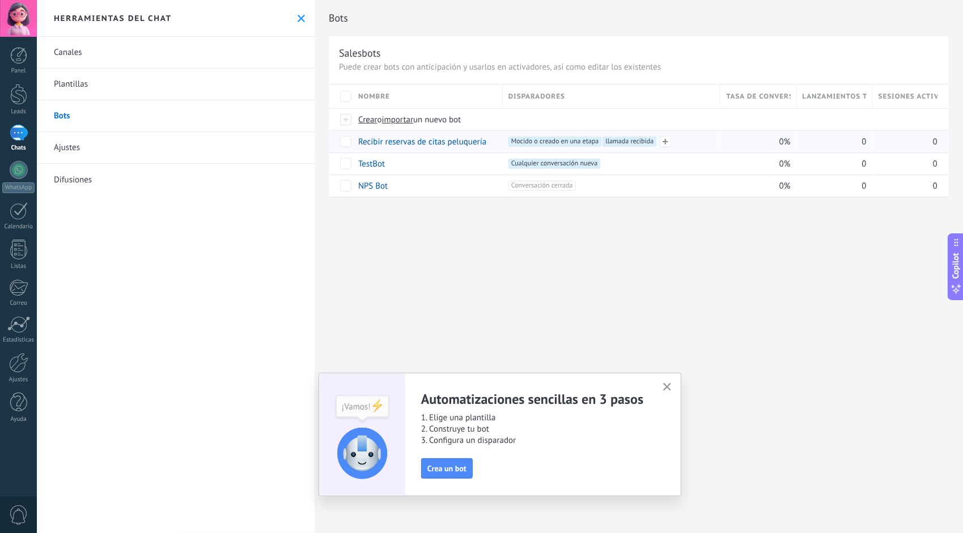
click at [636, 138] on span "llamada recibida +0" at bounding box center [629, 142] width 54 height 10
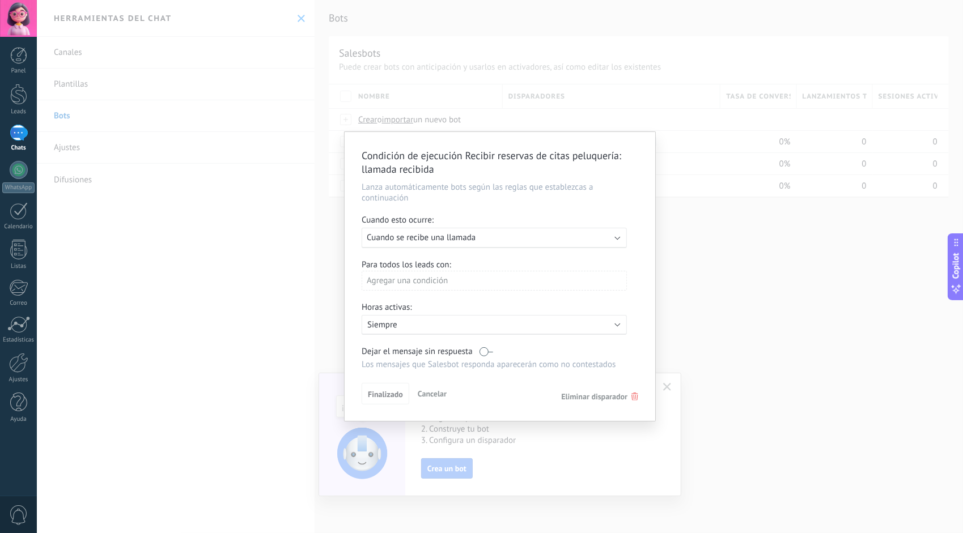
click at [620, 239] on div "Ejecutar: Cuando se recibe una llamada" at bounding box center [494, 238] width 265 height 20
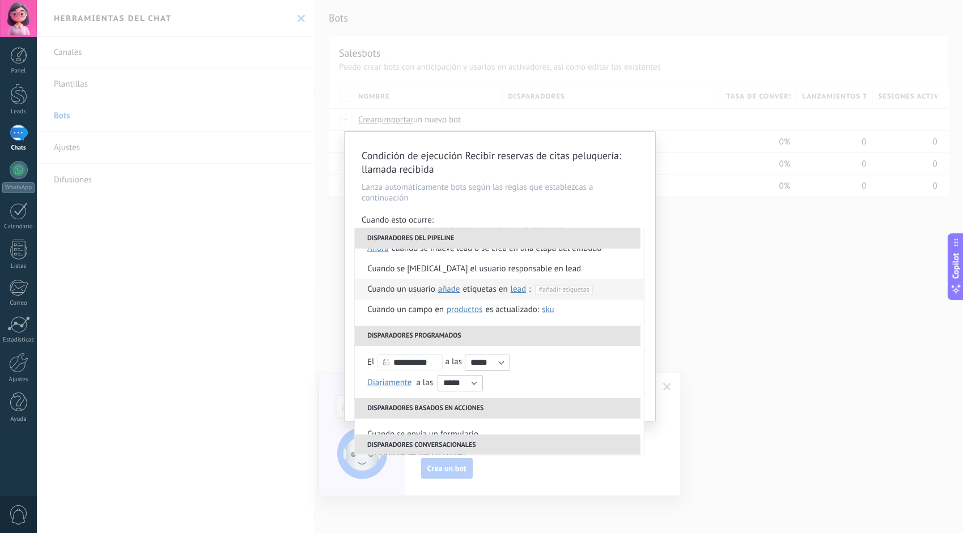
scroll to position [113, 0]
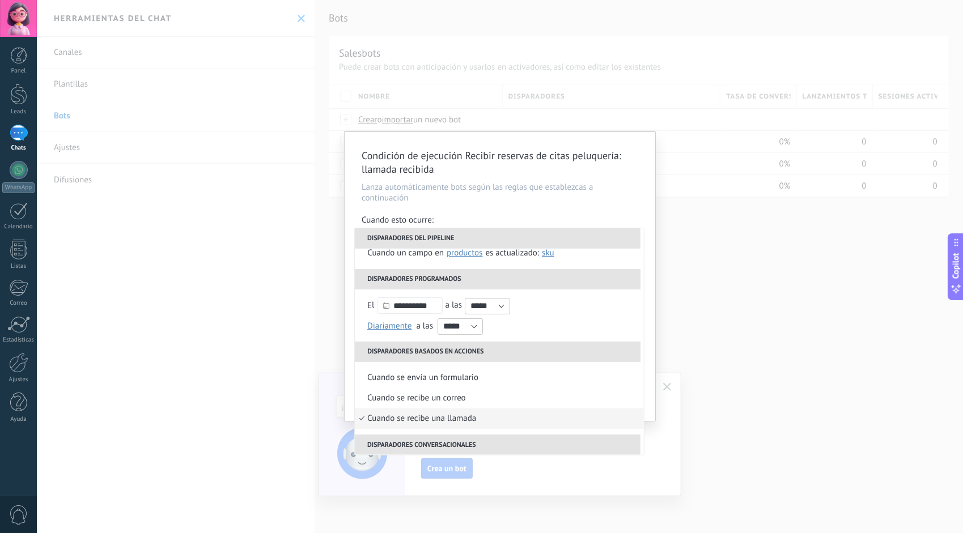
click at [424, 279] on li "Disparadores programados" at bounding box center [498, 279] width 286 height 20
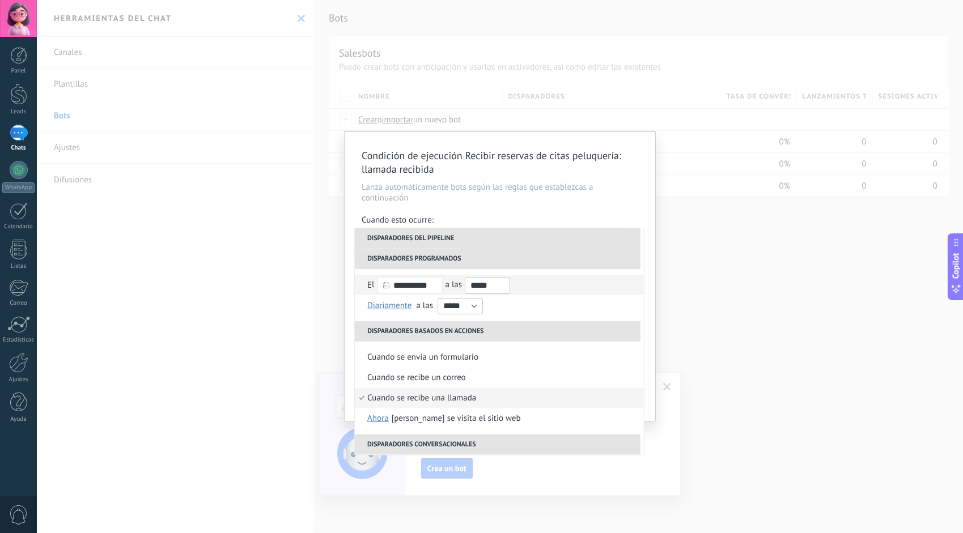
click at [482, 286] on input "*****" at bounding box center [487, 286] width 45 height 16
drag, startPoint x: 494, startPoint y: 283, endPoint x: 487, endPoint y: 285, distance: 6.5
click at [487, 285] on input "*****" at bounding box center [487, 286] width 45 height 16
type input "*****"
click at [448, 305] on input "*****" at bounding box center [459, 306] width 45 height 16
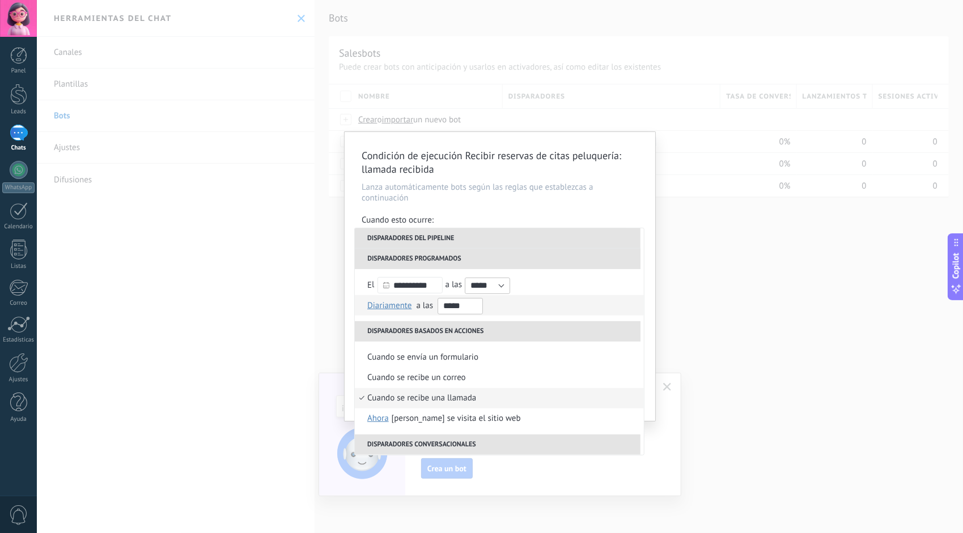
drag, startPoint x: 464, startPoint y: 309, endPoint x: 456, endPoint y: 308, distance: 8.0
click at [456, 308] on input "*****" at bounding box center [459, 306] width 45 height 16
type input "*****"
click at [502, 309] on li "Diariamente Semanal Mensual Anual Diariamente en enero en febrero en marzo en a…" at bounding box center [499, 305] width 289 height 20
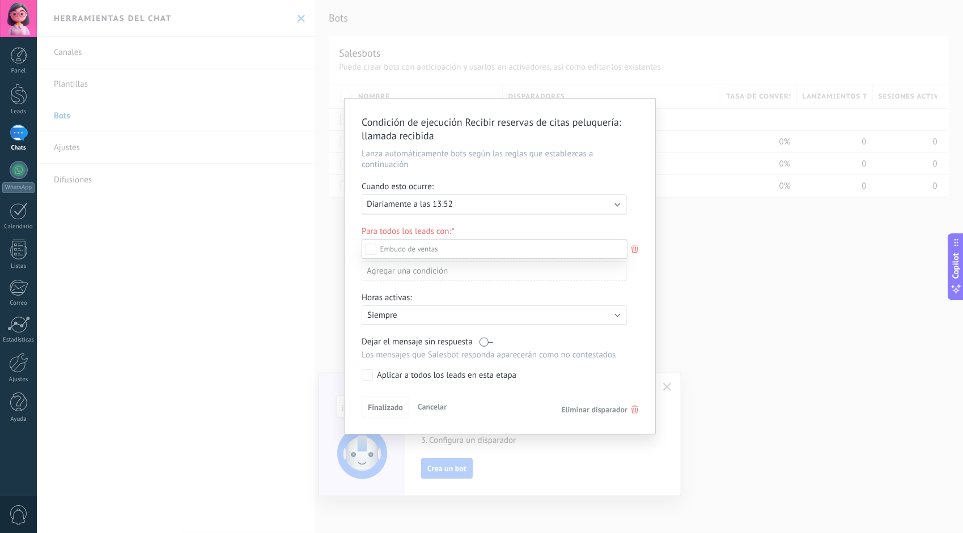
click at [0, 0] on div "Contacto inicial" at bounding box center [0, 0] width 0 height 0
click at [637, 271] on div at bounding box center [500, 266] width 926 height 533
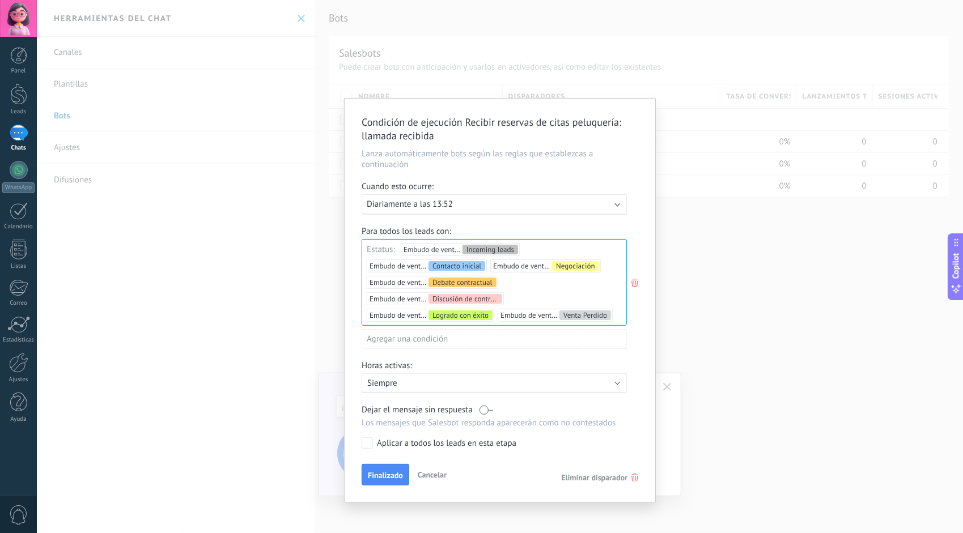
click at [491, 335] on div "Agregar una condición" at bounding box center [494, 339] width 265 height 20
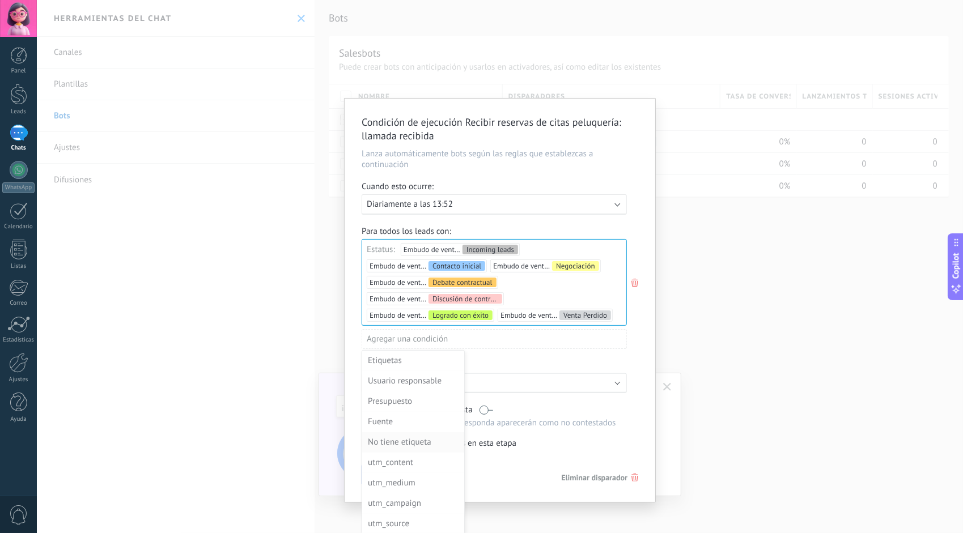
click at [417, 441] on div "No tiene etiqueta" at bounding box center [412, 443] width 88 height 16
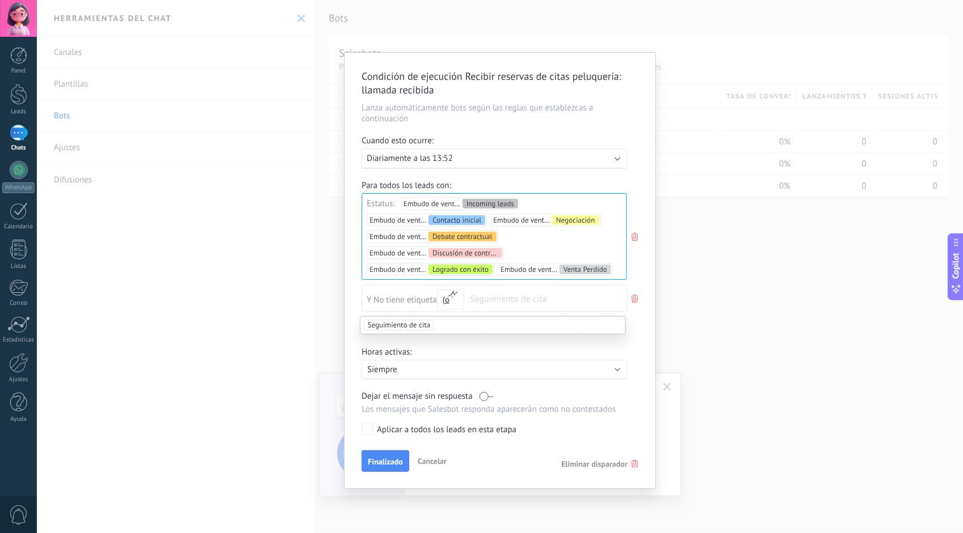
click at [635, 299] on icon at bounding box center [634, 299] width 12 height 14
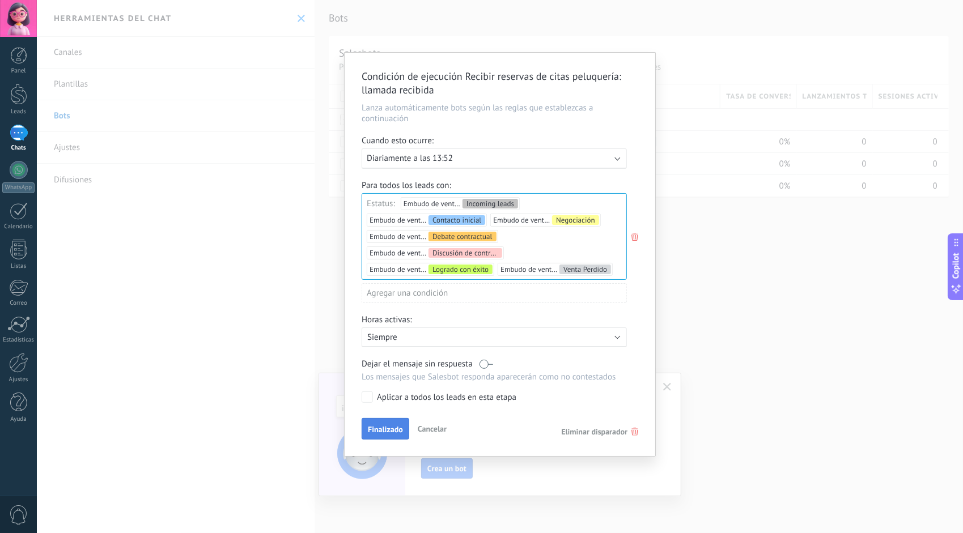
click at [385, 433] on span "Finalizado" at bounding box center [385, 430] width 35 height 8
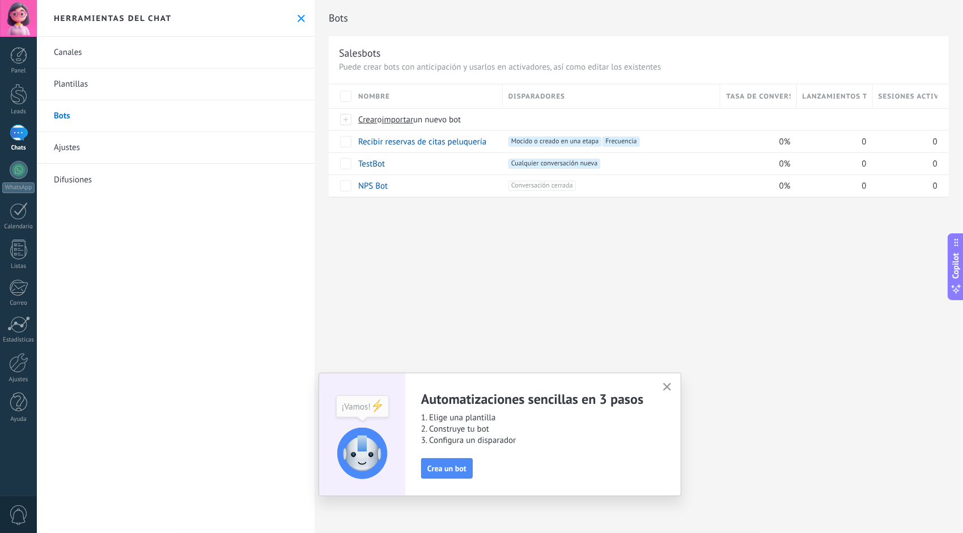
click at [669, 390] on use "button" at bounding box center [667, 387] width 8 height 8
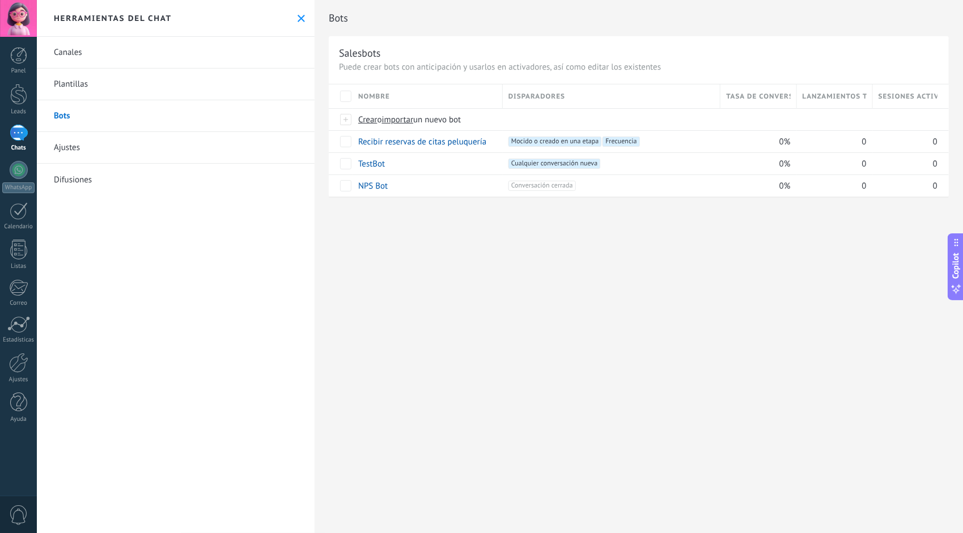
click at [71, 147] on link "Ajustes" at bounding box center [176, 148] width 278 height 32
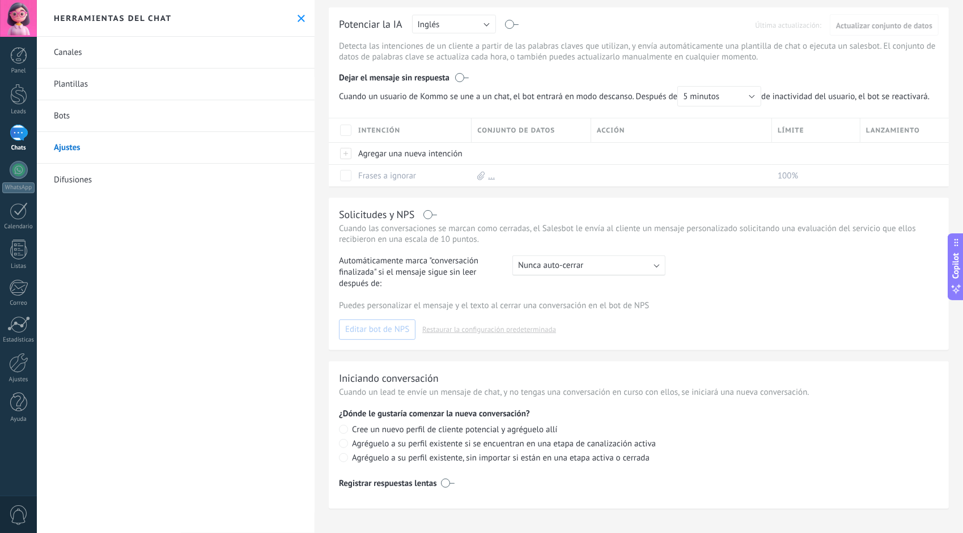
scroll to position [133, 0]
click at [942, 13] on button "Guardar" at bounding box center [928, 18] width 39 height 22
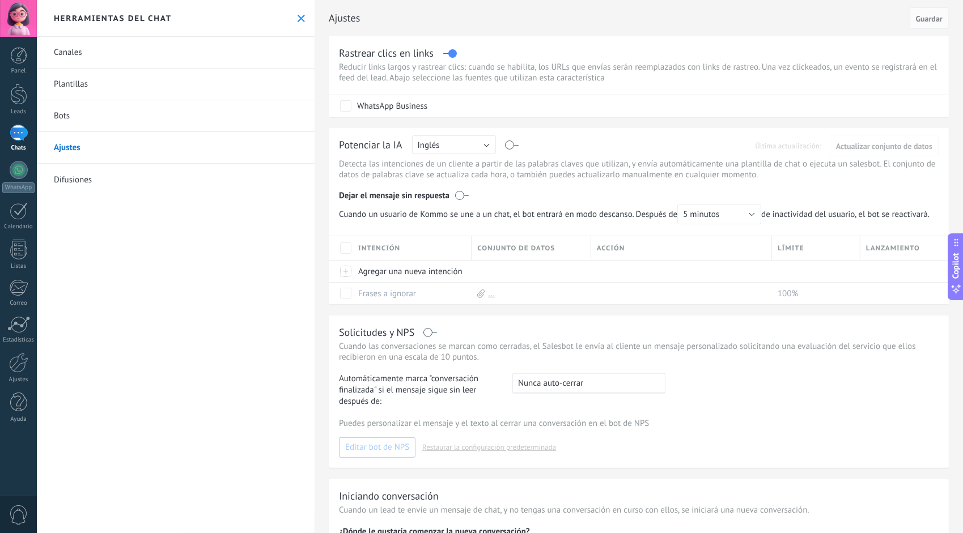
click at [23, 17] on div at bounding box center [18, 18] width 37 height 37
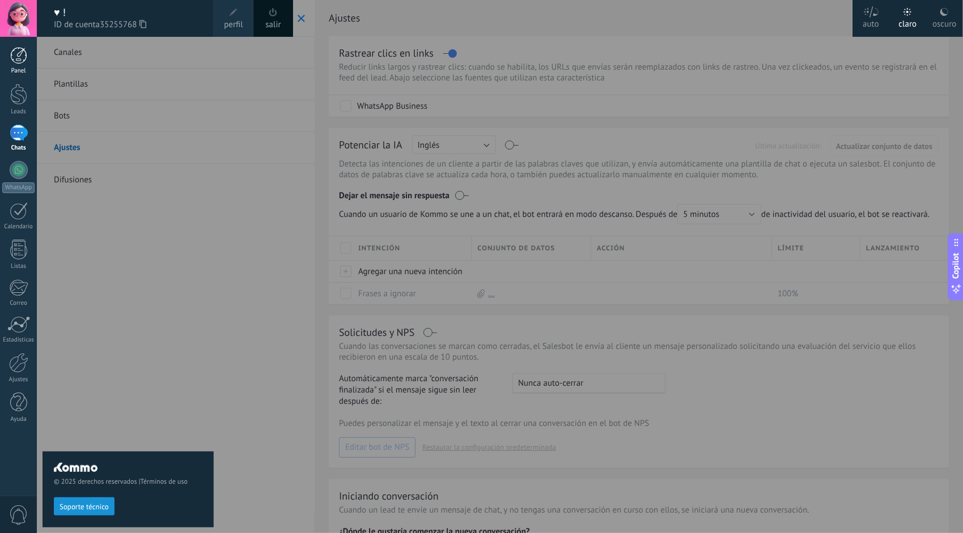
click at [20, 63] on div at bounding box center [18, 55] width 17 height 17
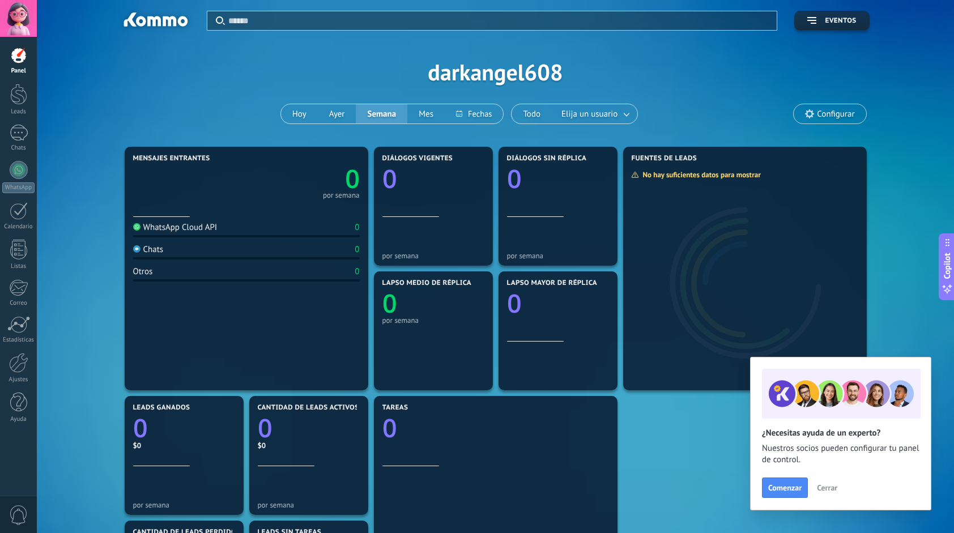
click at [823, 111] on span "Configurar" at bounding box center [835, 114] width 37 height 10
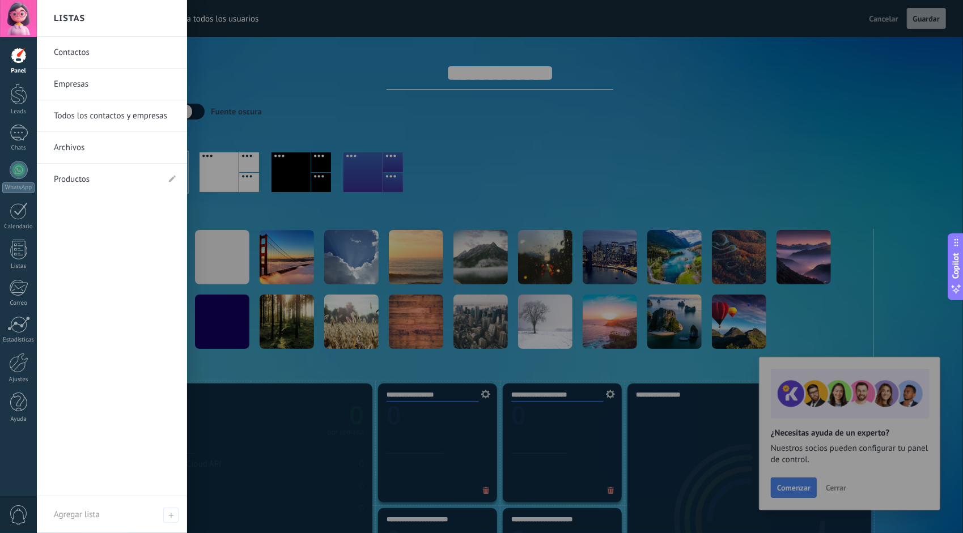
click at [84, 51] on link "Contactos" at bounding box center [115, 53] width 122 height 32
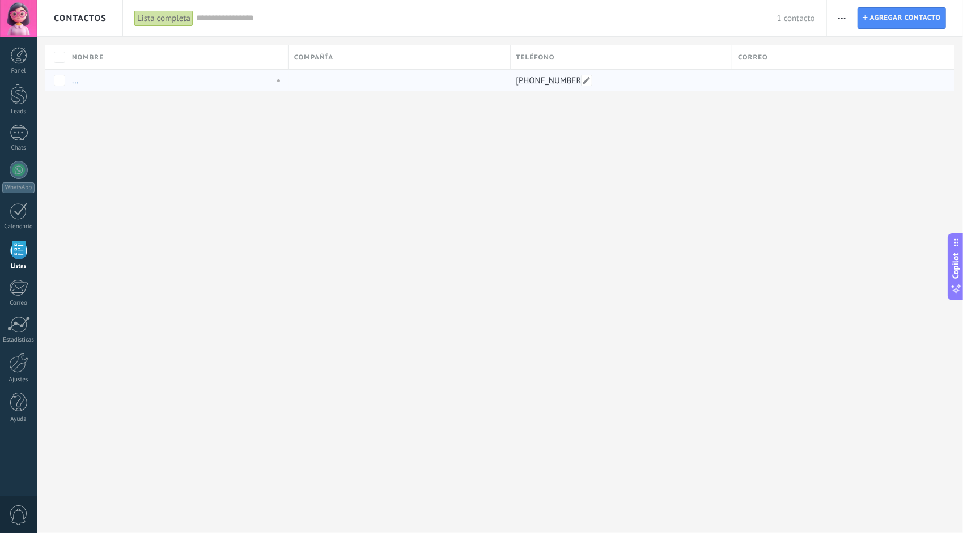
click at [546, 80] on link "+56 9 5197 7480" at bounding box center [551, 80] width 70 height 10
click at [74, 79] on link "..." at bounding box center [75, 80] width 7 height 11
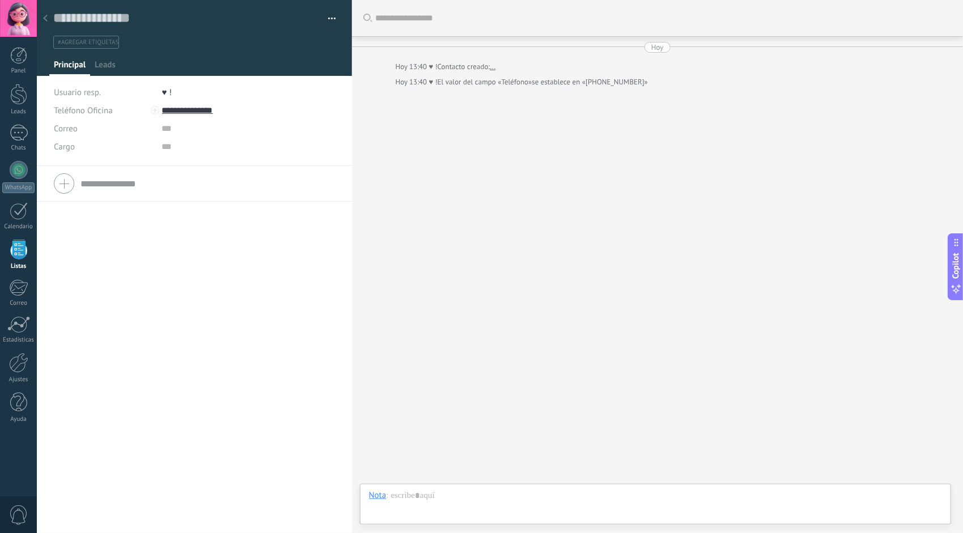
scroll to position [17, 0]
click at [417, 501] on div at bounding box center [655, 507] width 573 height 34
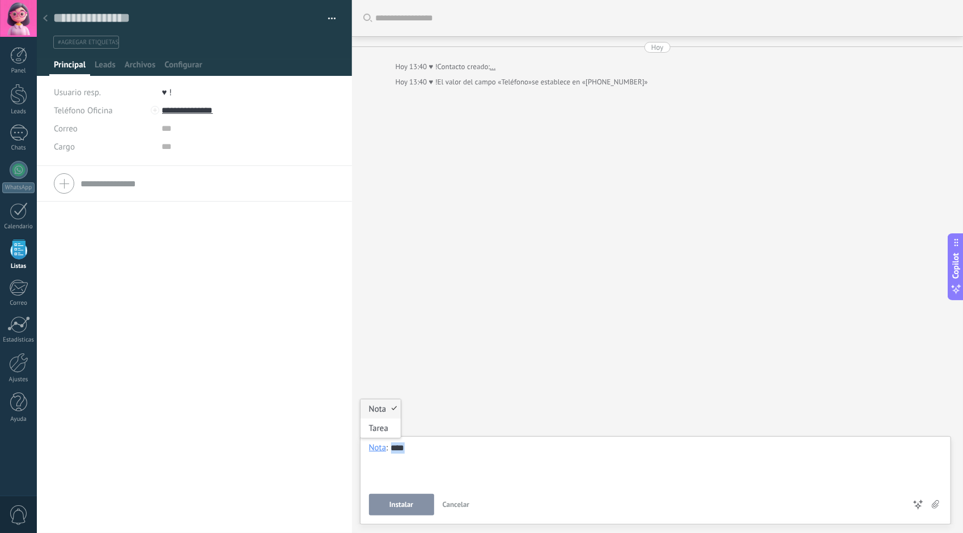
drag, startPoint x: 411, startPoint y: 453, endPoint x: 376, endPoint y: 452, distance: 34.6
click at [376, 452] on div "Nota : ****" at bounding box center [655, 464] width 573 height 43
click at [456, 504] on span "Cancelar" at bounding box center [456, 505] width 27 height 10
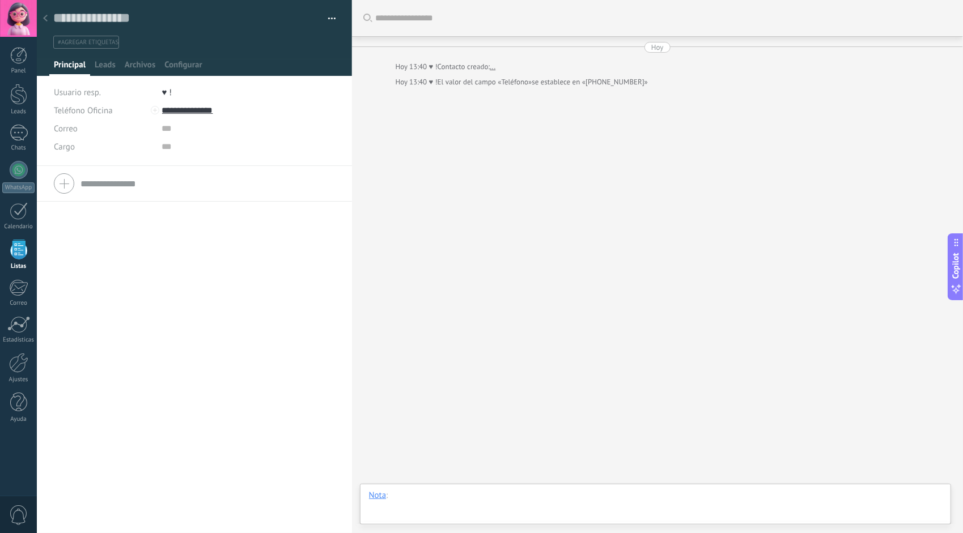
click at [403, 498] on div at bounding box center [655, 507] width 573 height 34
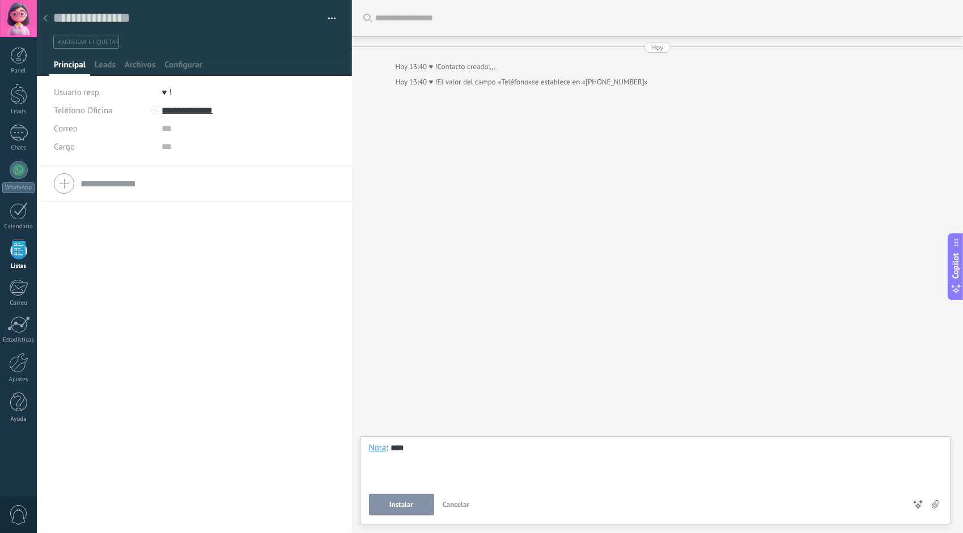
click at [398, 498] on button "Instalar" at bounding box center [401, 505] width 65 height 22
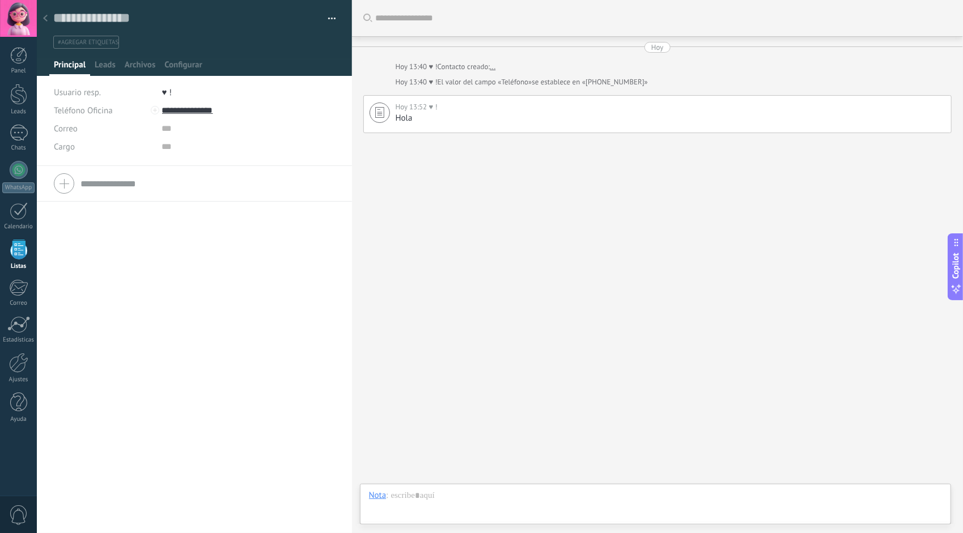
click at [482, 178] on div "Buscar Carga más Hoy Hoy 13:40 ♥ ! Contacto creado: ... Hoy 13:40 ♥ ! El valor …" at bounding box center [657, 266] width 611 height 533
click at [147, 65] on span "Archivos" at bounding box center [140, 67] width 31 height 16
click at [331, 19] on span "button" at bounding box center [332, 20] width 8 height 2
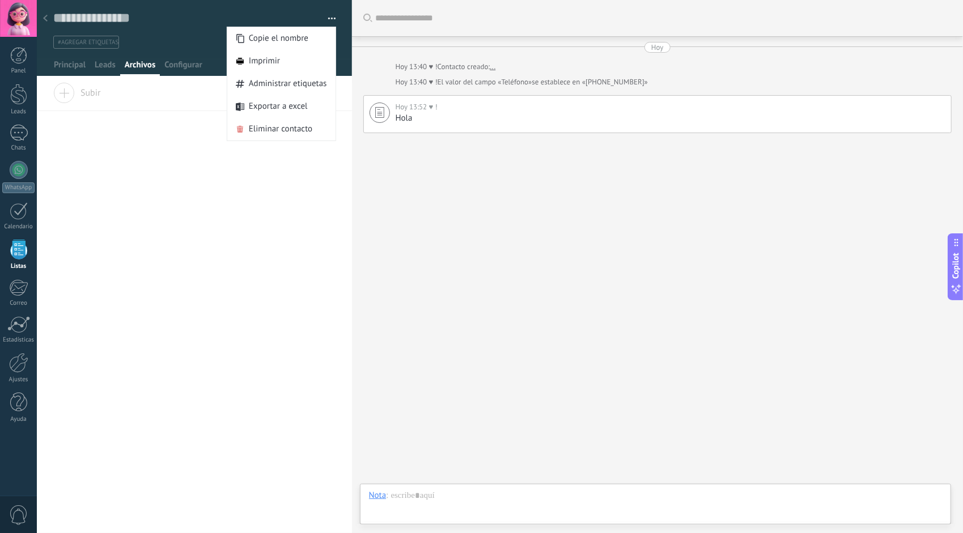
click at [410, 185] on div "Buscar Carga más Hoy Hoy 13:40 ♥ ! Contacto creado: ... Hoy 13:40 ♥ ! El valor …" at bounding box center [657, 266] width 611 height 533
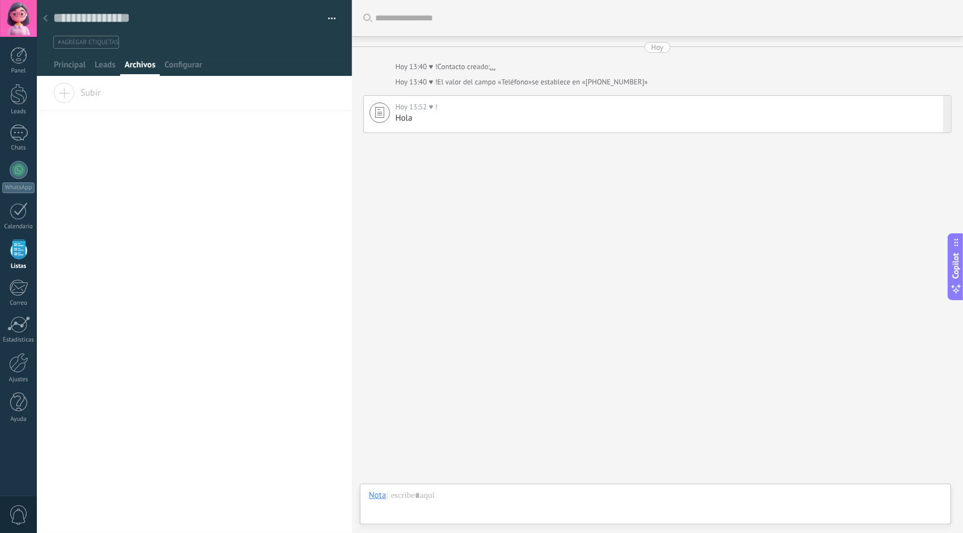
click at [412, 116] on div "Hola" at bounding box center [671, 118] width 550 height 11
type textarea "****"
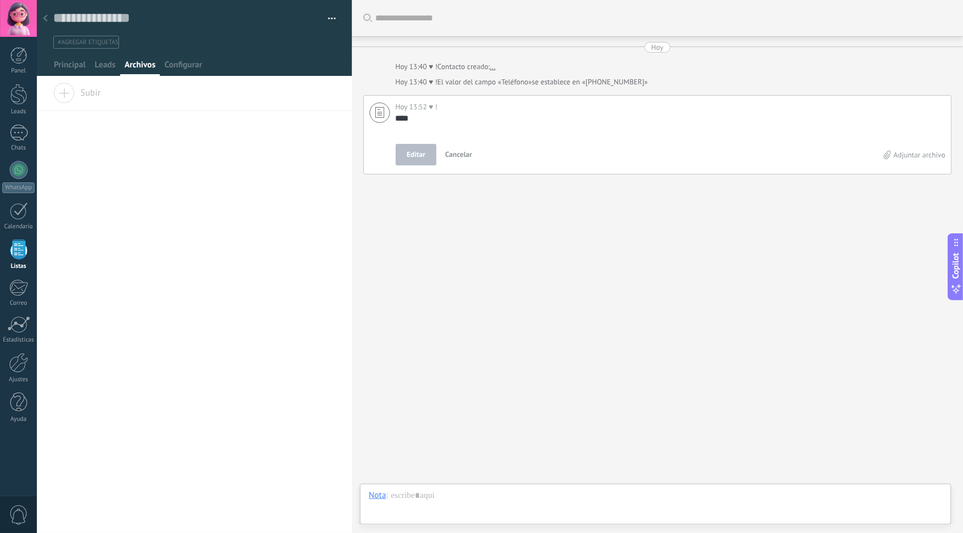
scroll to position [11, 0]
click at [412, 116] on textarea "****" at bounding box center [669, 124] width 547 height 23
click at [461, 156] on span "Cancelar" at bounding box center [458, 155] width 27 height 10
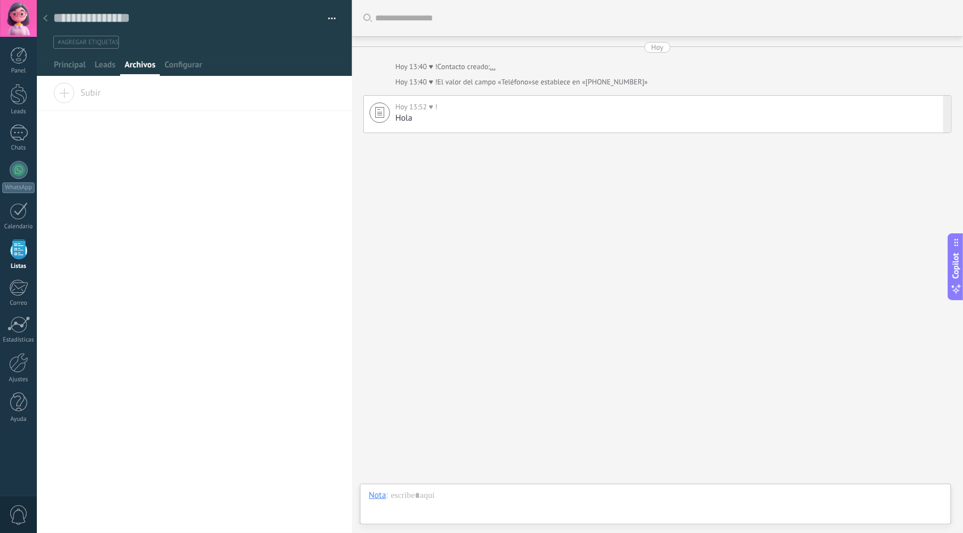
click at [454, 158] on div "Buscar Carga más Hoy Hoy 13:40 ♥ ! Contacto creado: ... Hoy 13:40 ♥ ! El valor …" at bounding box center [657, 266] width 611 height 533
click at [11, 175] on link "WhatsApp" at bounding box center [18, 177] width 37 height 32
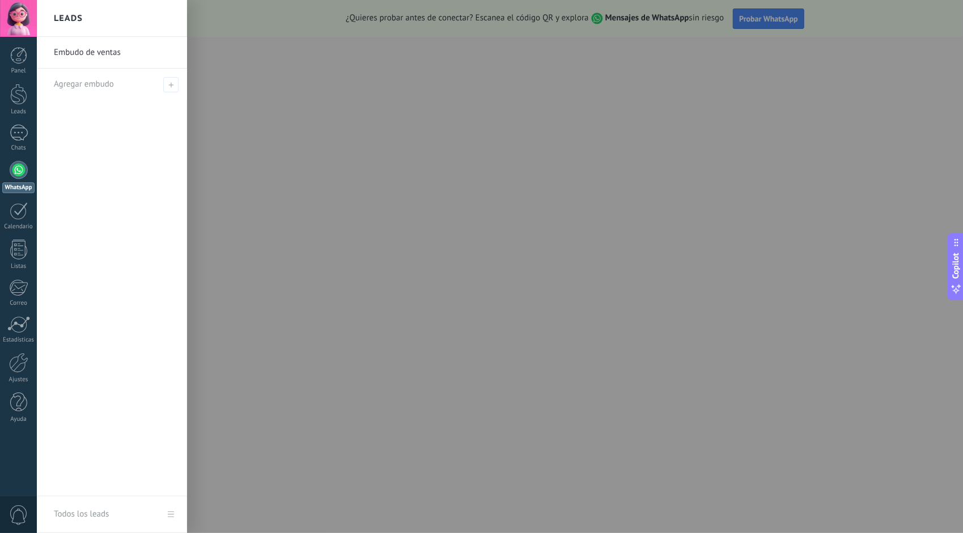
click at [79, 50] on link "Embudo de ventas" at bounding box center [115, 53] width 122 height 32
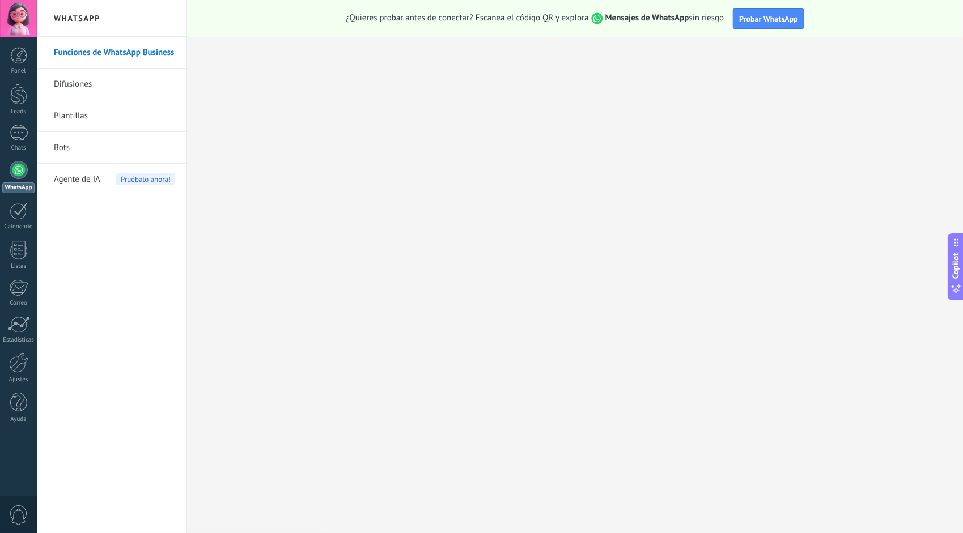
click at [62, 149] on link "Bots" at bounding box center [114, 148] width 121 height 32
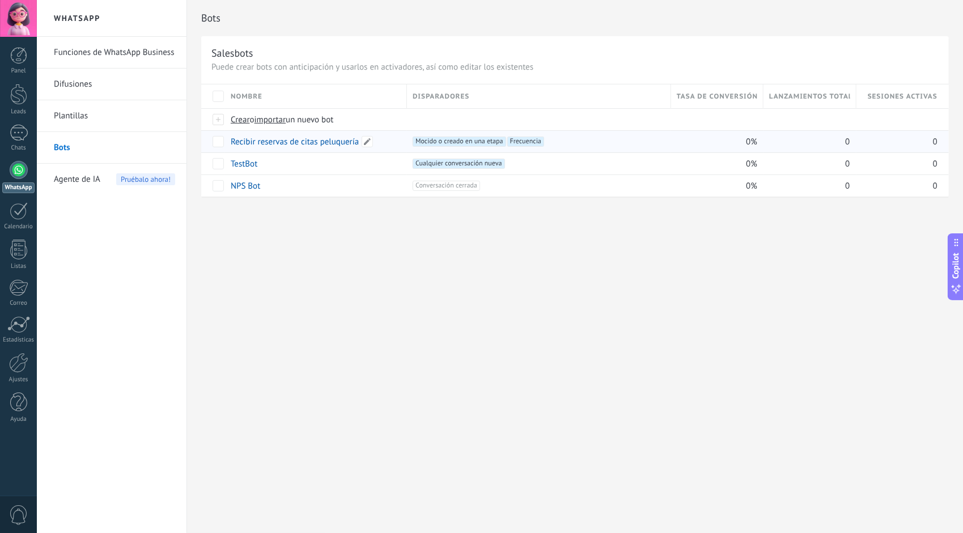
click at [290, 140] on link "Recibir reservas de citas peluquería" at bounding box center [295, 142] width 128 height 11
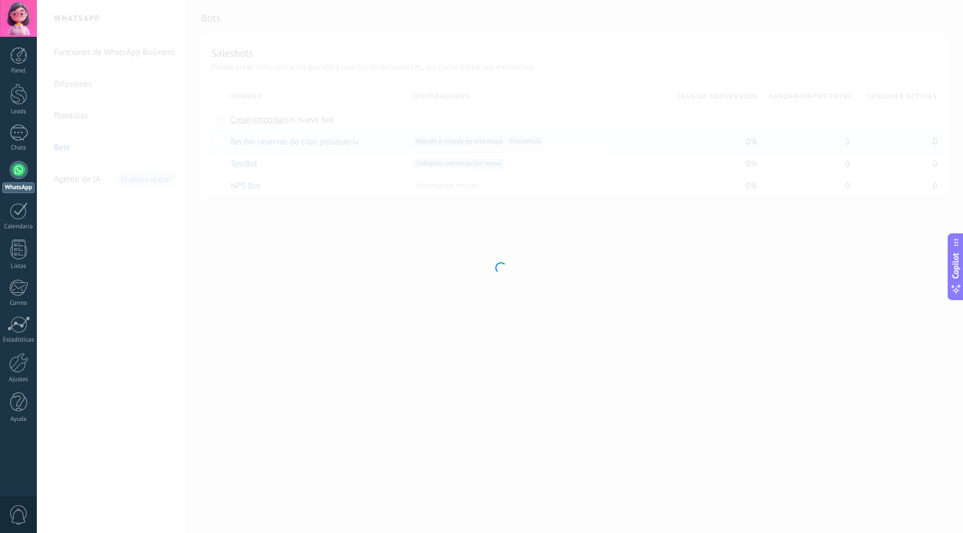
type input "**********"
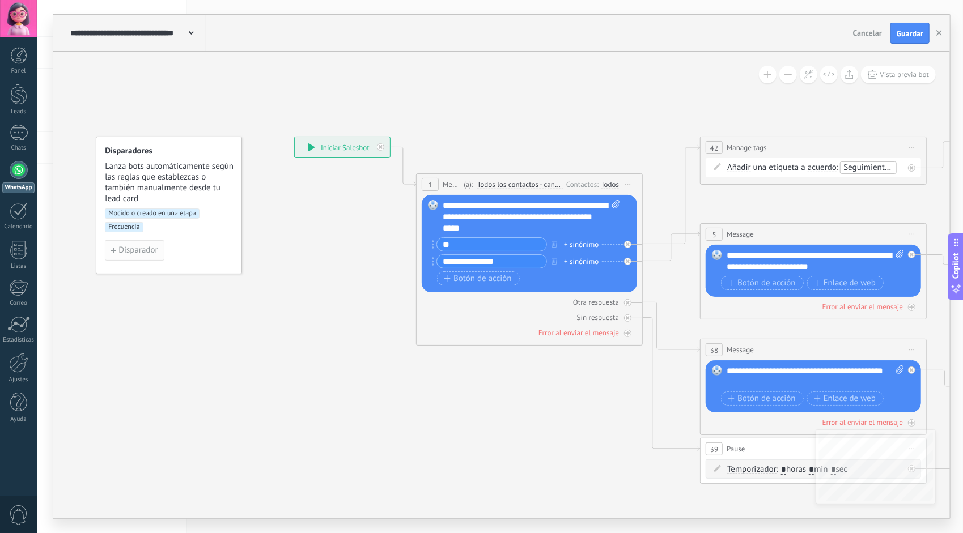
click at [155, 247] on span "Disparador" at bounding box center [137, 250] width 39 height 8
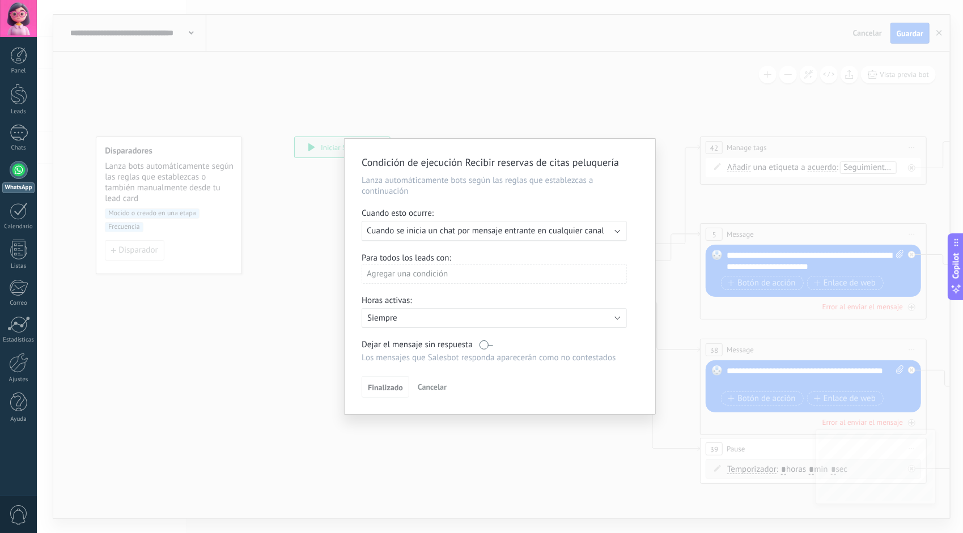
click at [522, 235] on span "Cuando se inicia un chat por mensaje entrante en cualquier canal" at bounding box center [485, 231] width 237 height 11
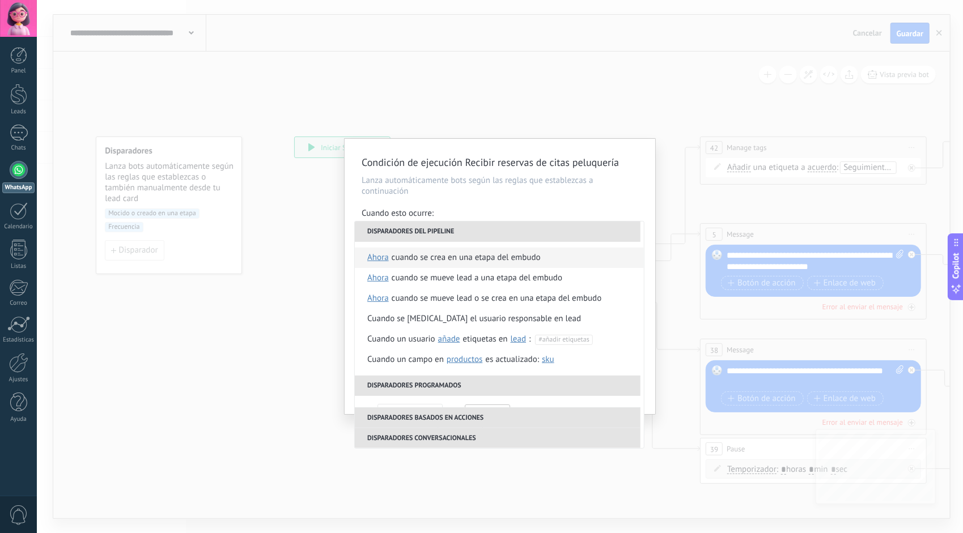
click at [402, 256] on div "Cuando se crea en una etapa del embudo" at bounding box center [466, 258] width 149 height 20
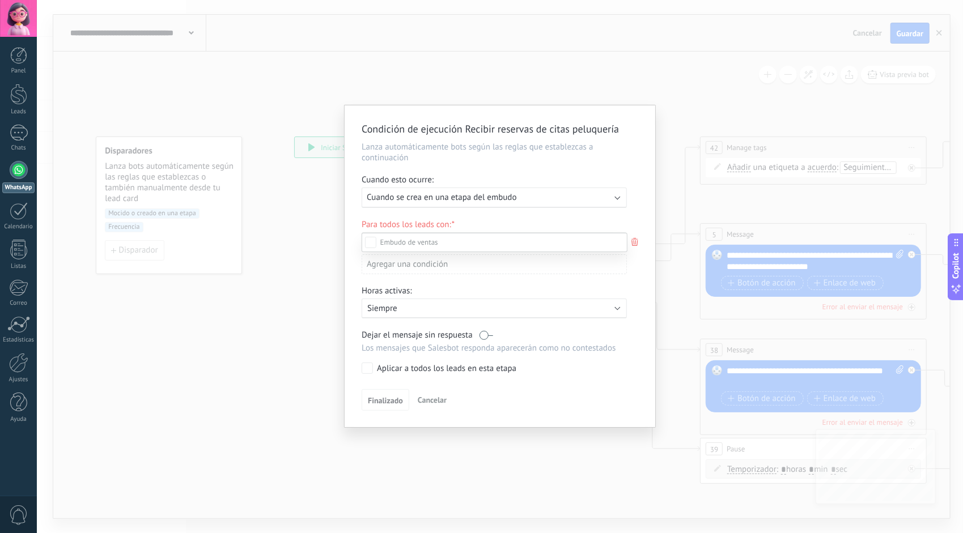
click at [386, 401] on div "Incoming leads Contacto inicial Negociación Debate contractual Discusión de con…" at bounding box center [495, 382] width 266 height 299
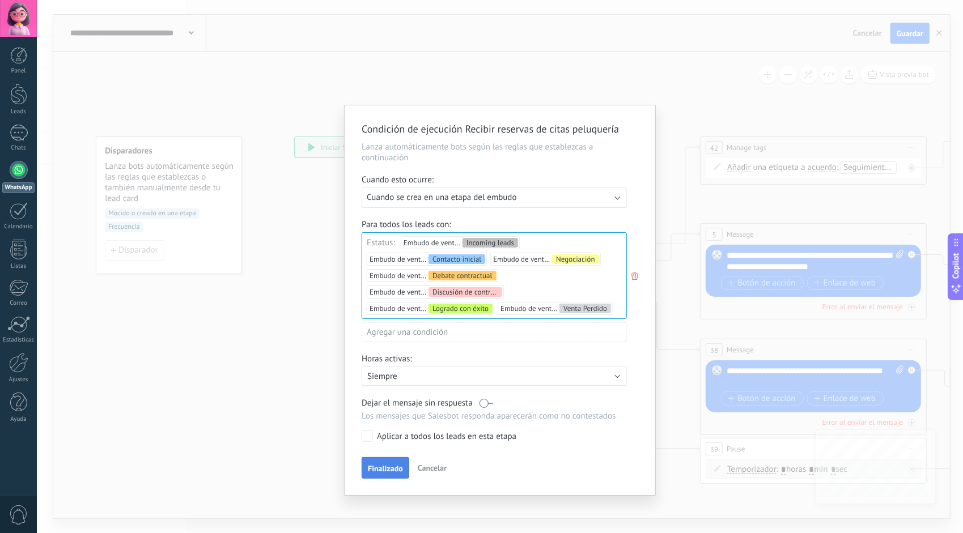
click at [383, 465] on span "Finalizado" at bounding box center [385, 469] width 35 height 8
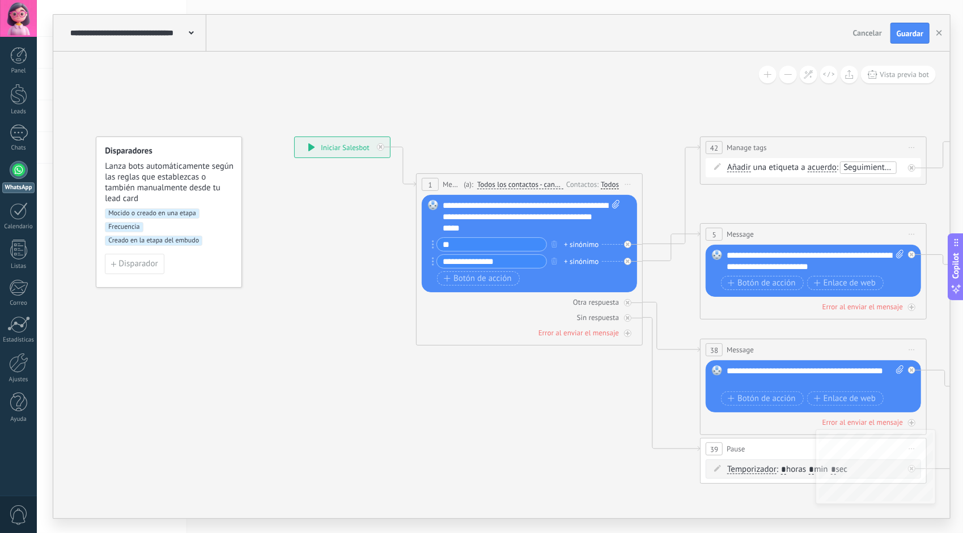
click at [314, 148] on icon at bounding box center [311, 147] width 7 height 8
click at [312, 145] on icon at bounding box center [311, 147] width 6 height 8
click at [368, 143] on div "**********" at bounding box center [342, 147] width 95 height 20
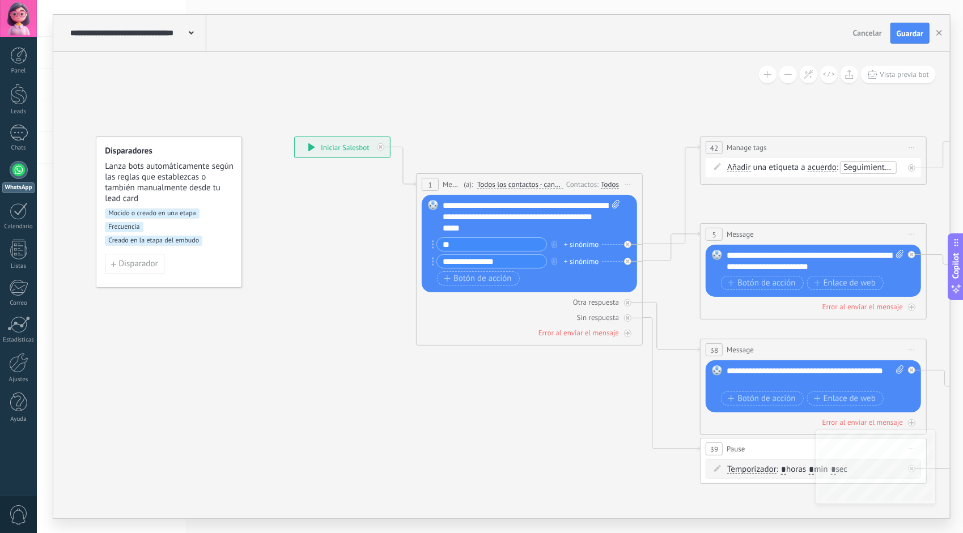
click at [368, 143] on div "**********" at bounding box center [342, 147] width 95 height 20
click at [894, 78] on span "Vista previa bot" at bounding box center [904, 75] width 49 height 10
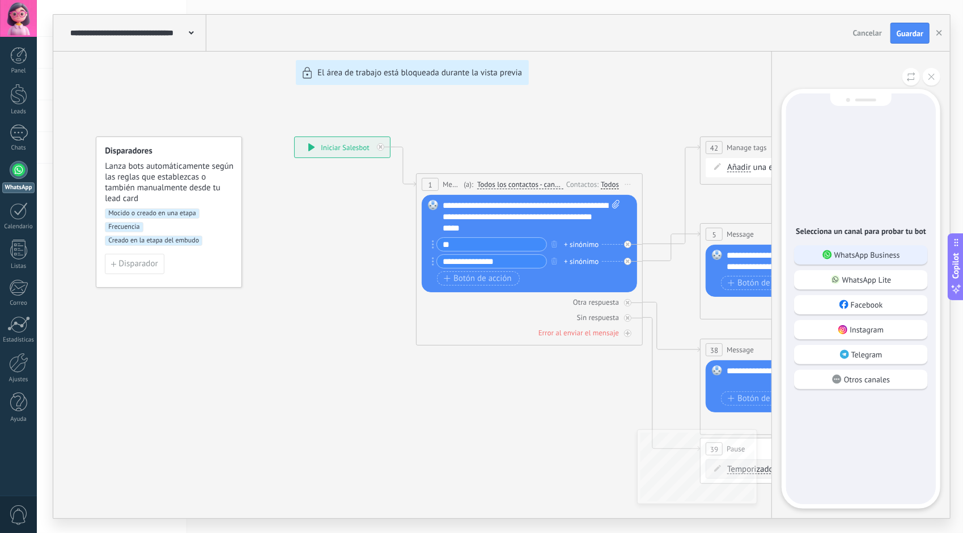
click at [883, 253] on p "WhatsApp Business" at bounding box center [867, 255] width 66 height 10
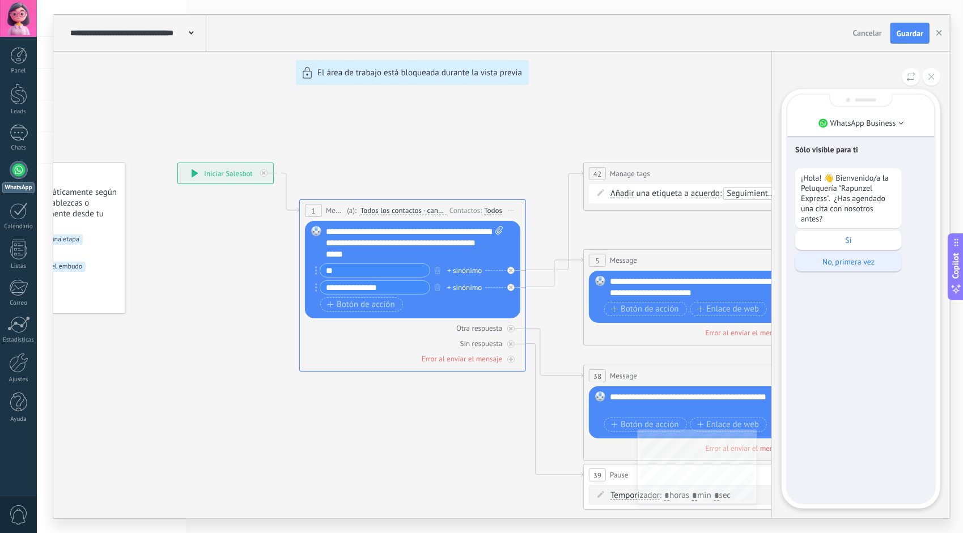
click at [837, 264] on p "No, primera vez" at bounding box center [848, 262] width 95 height 10
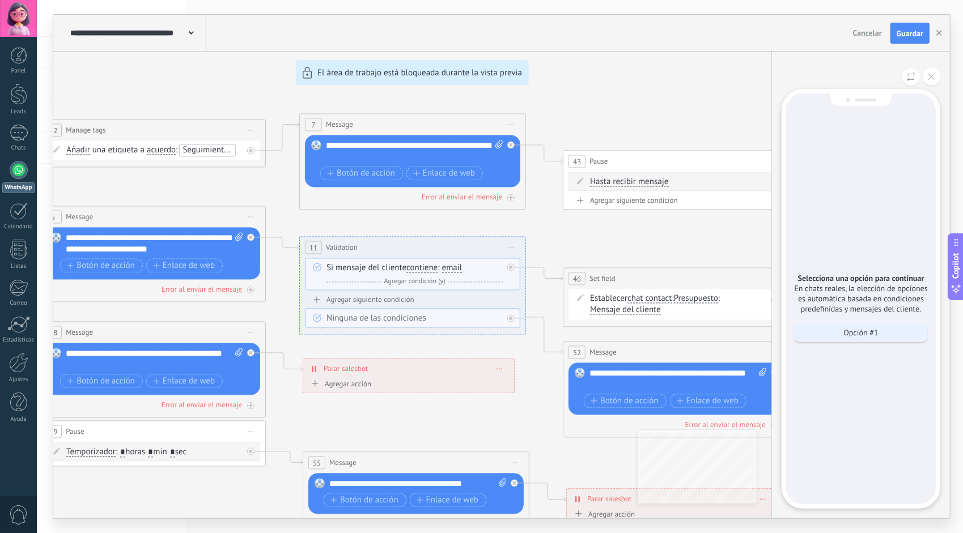
click at [871, 334] on p "Opción #1" at bounding box center [860, 333] width 35 height 10
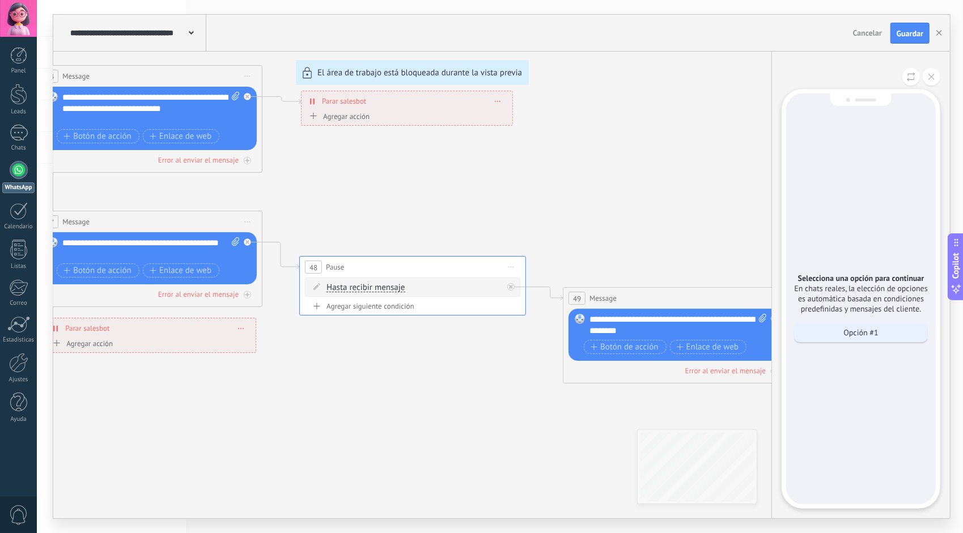
click at [886, 337] on div "Opción #1" at bounding box center [861, 332] width 134 height 19
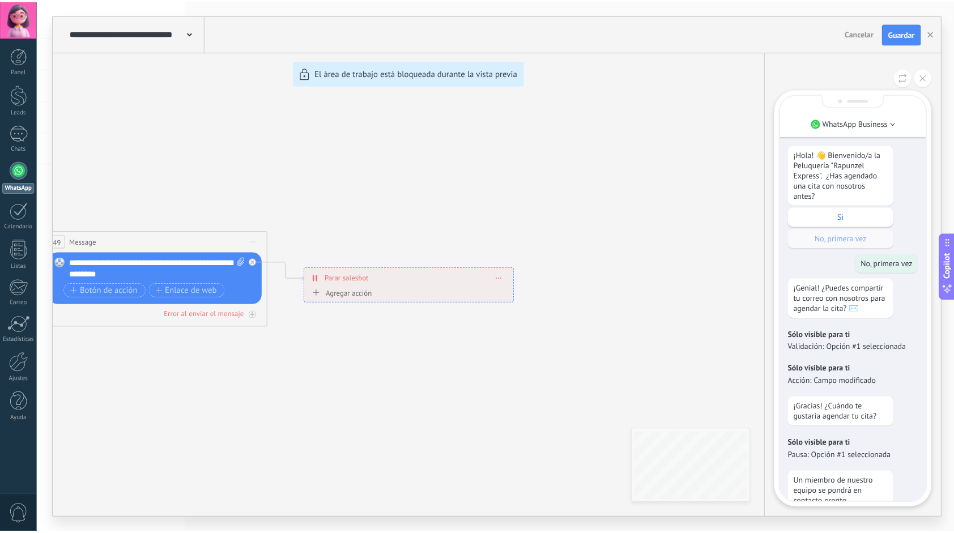
scroll to position [-80, 0]
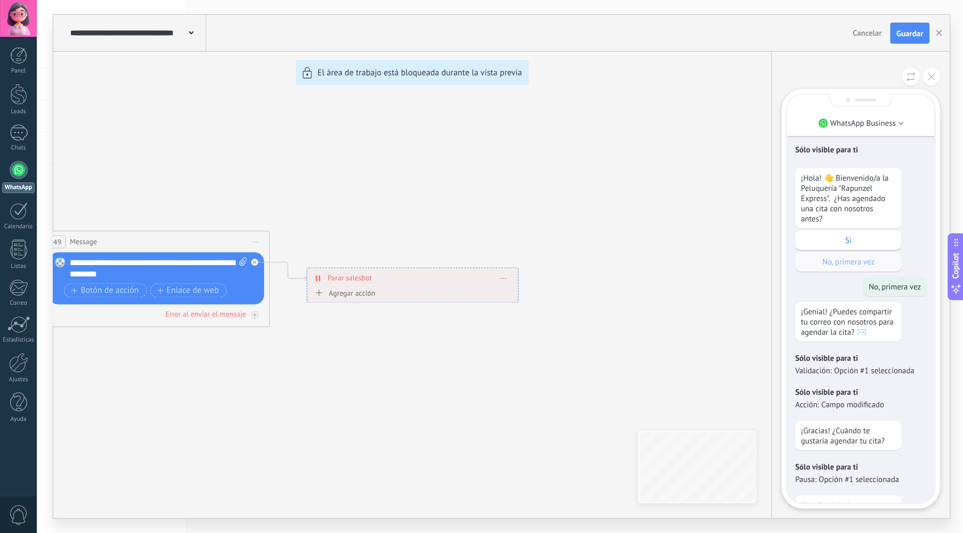
click at [873, 28] on span "Cancelar" at bounding box center [867, 33] width 29 height 10
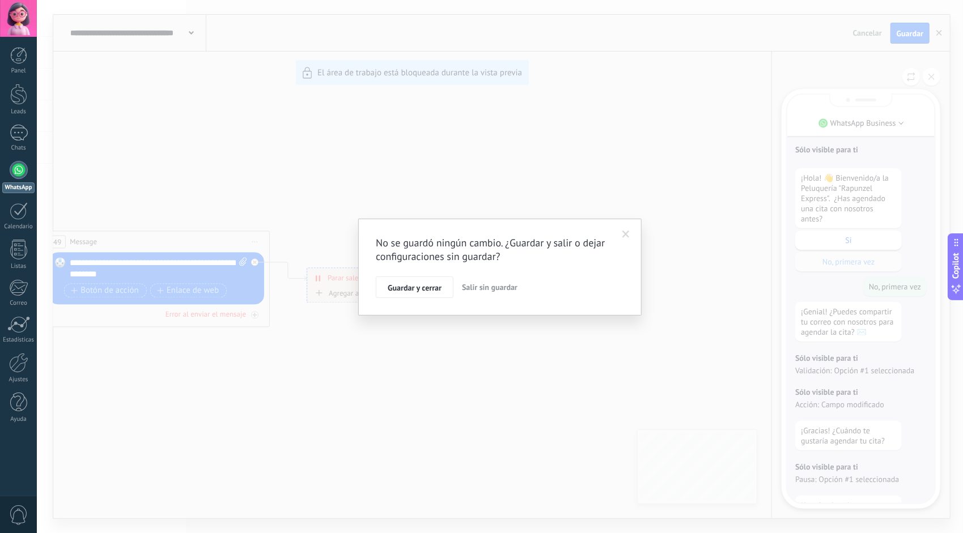
click at [491, 291] on span "Salir sin guardar" at bounding box center [490, 287] width 56 height 10
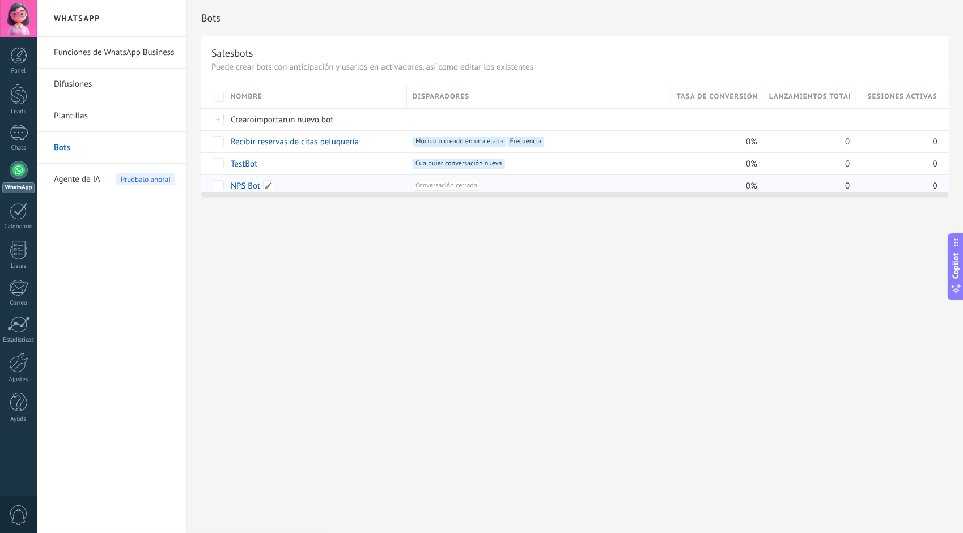
click at [246, 185] on link "NPS Bot" at bounding box center [245, 186] width 29 height 11
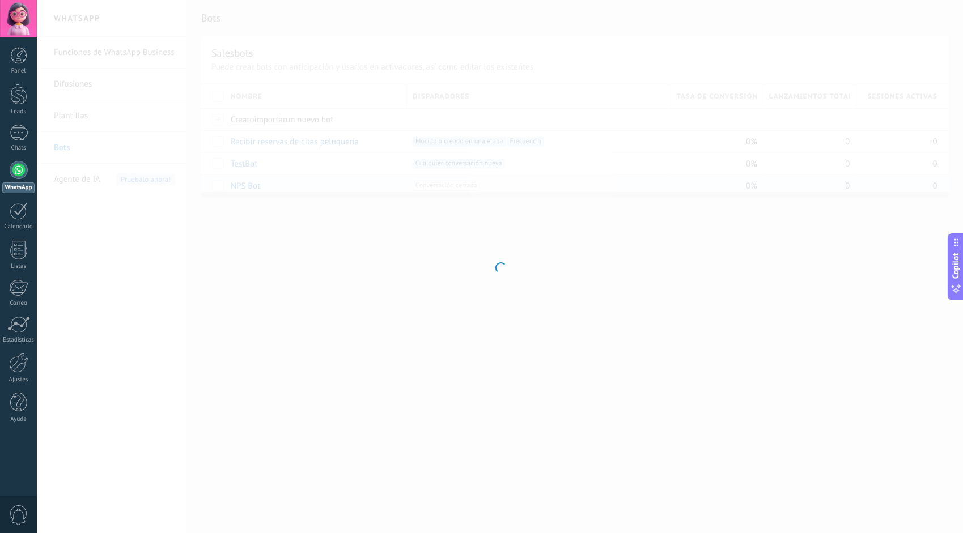
type input "*******"
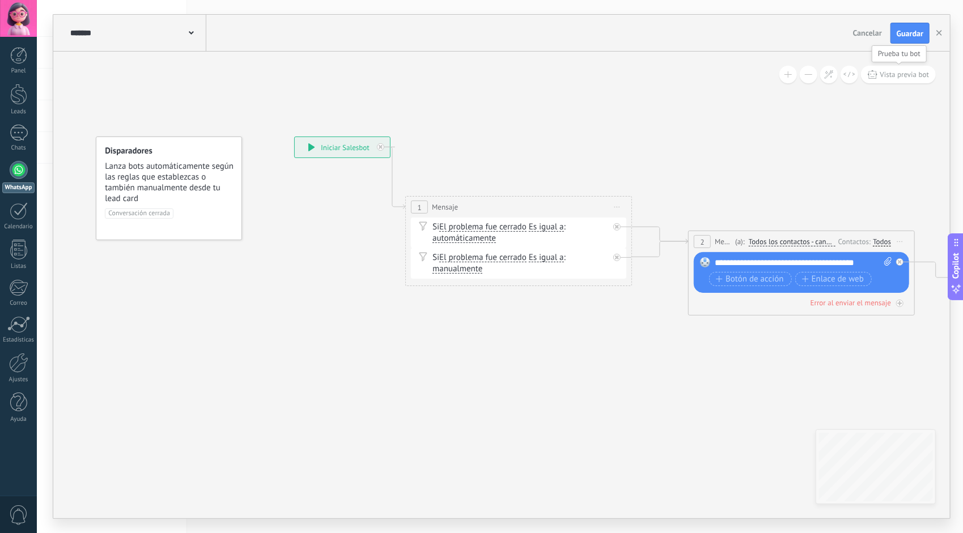
click at [883, 74] on span "Vista previa bot" at bounding box center [904, 75] width 49 height 10
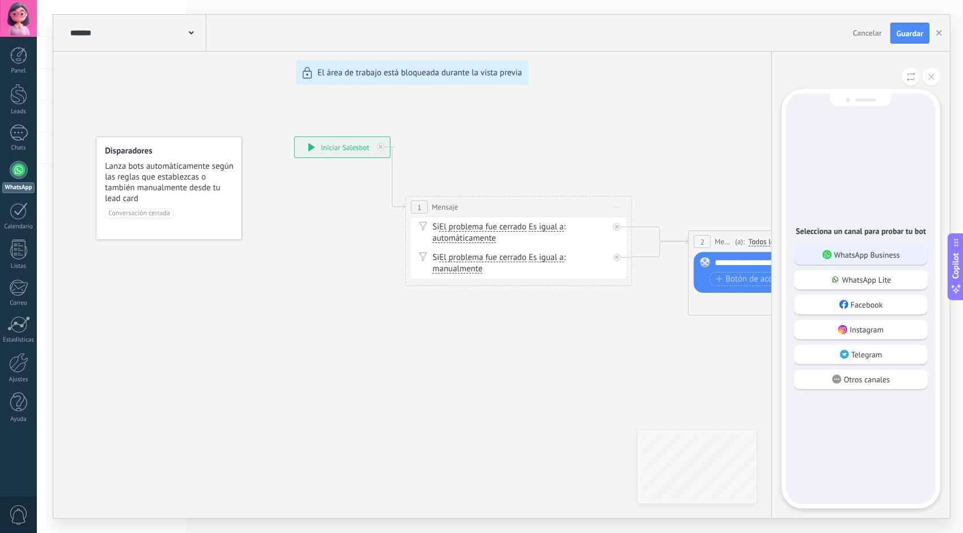
click at [843, 259] on p "WhatsApp Business" at bounding box center [867, 255] width 66 height 10
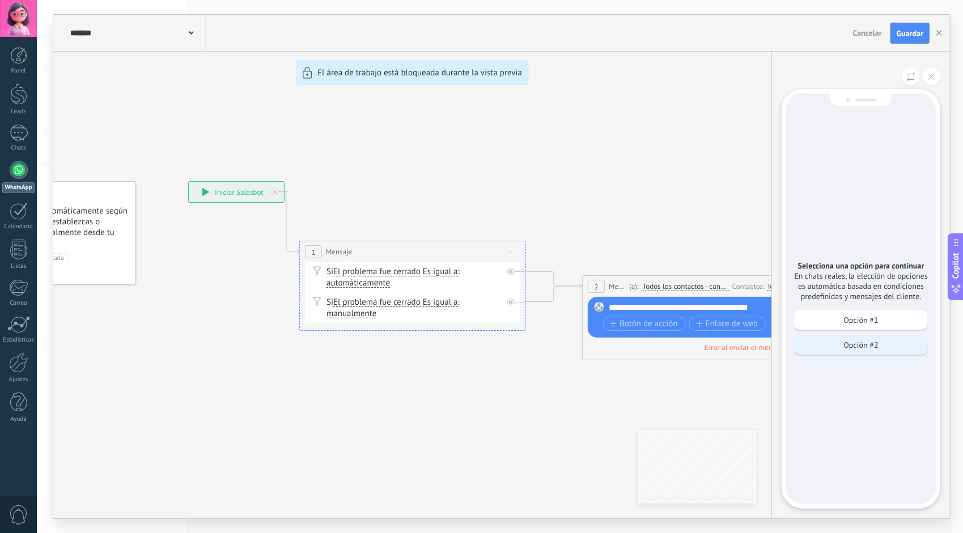
click at [852, 344] on p "Opción #2" at bounding box center [860, 345] width 35 height 10
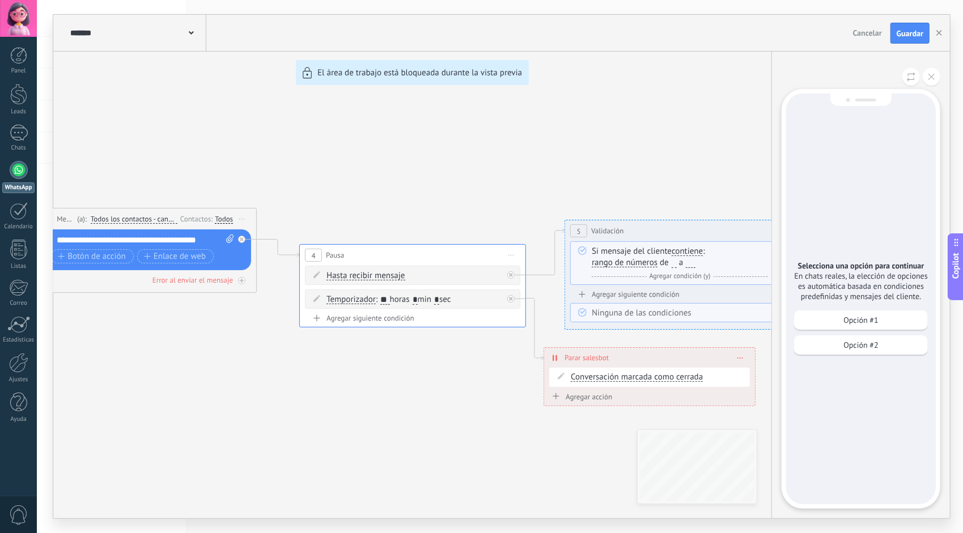
click at [848, 314] on div "Opción #1" at bounding box center [861, 320] width 134 height 19
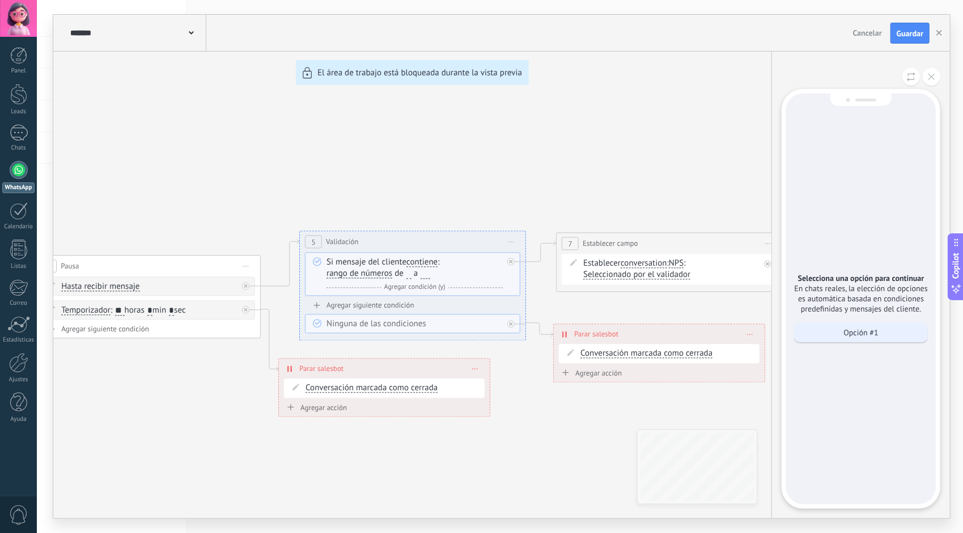
click at [849, 330] on p "Opción #1" at bounding box center [860, 333] width 35 height 10
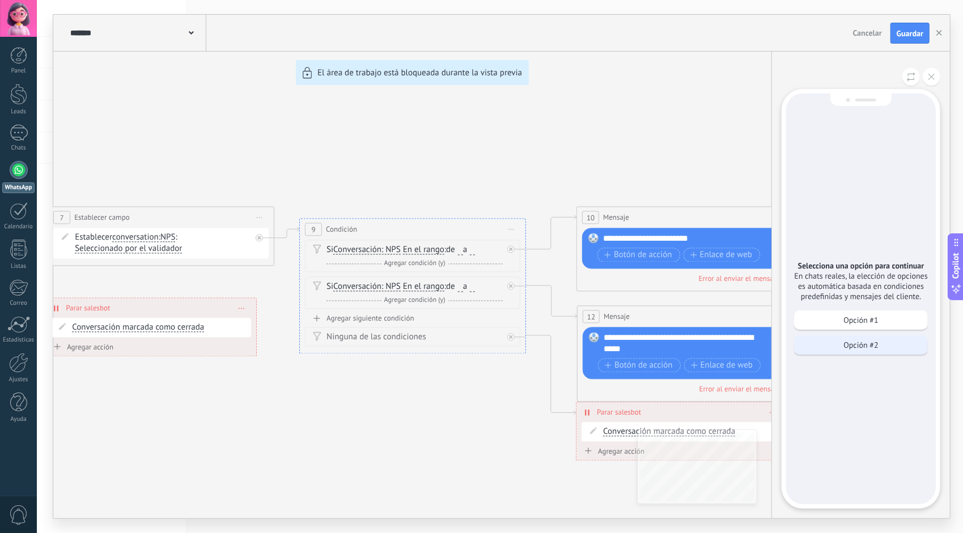
click at [826, 341] on div "Opción #2" at bounding box center [861, 344] width 134 height 19
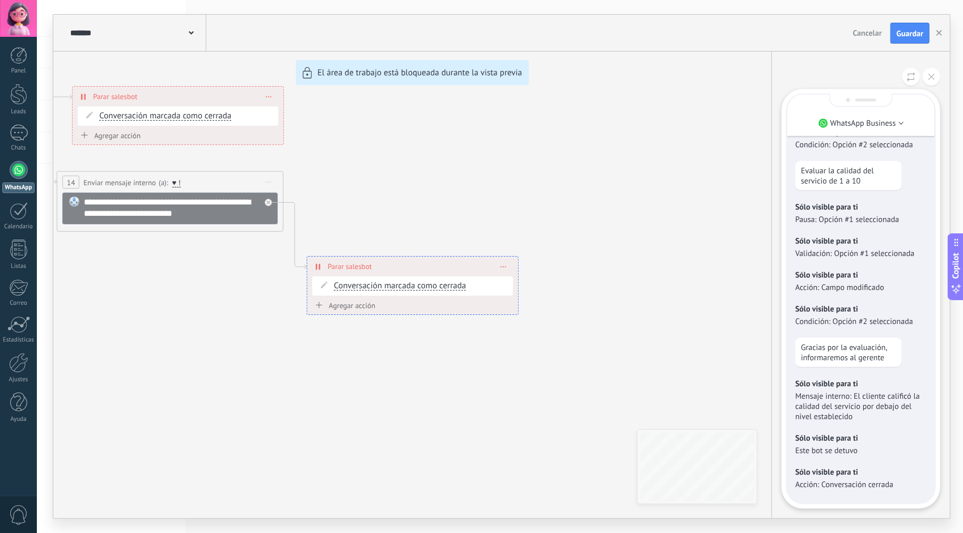
click at [858, 35] on span "Cancelar" at bounding box center [867, 33] width 29 height 10
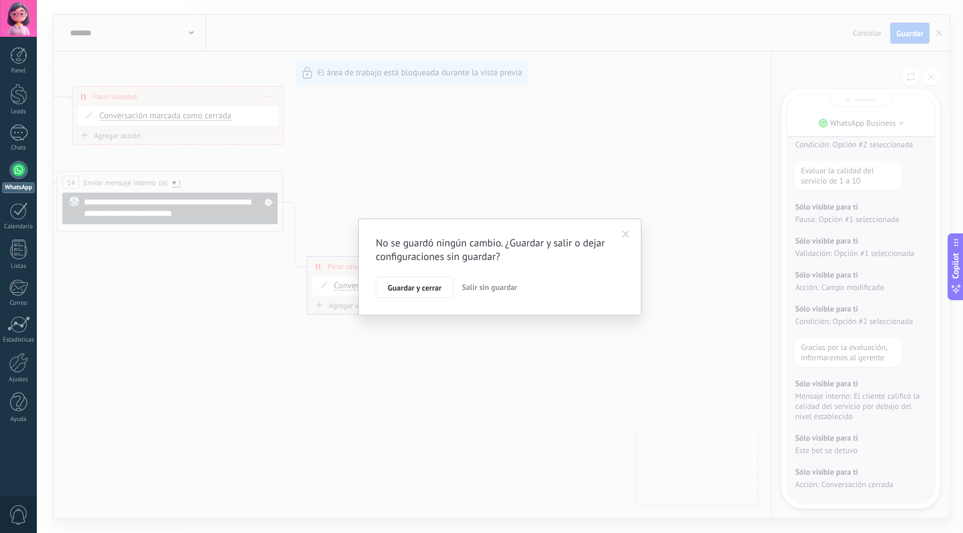
click at [498, 282] on button "Salir sin guardar" at bounding box center [489, 288] width 65 height 22
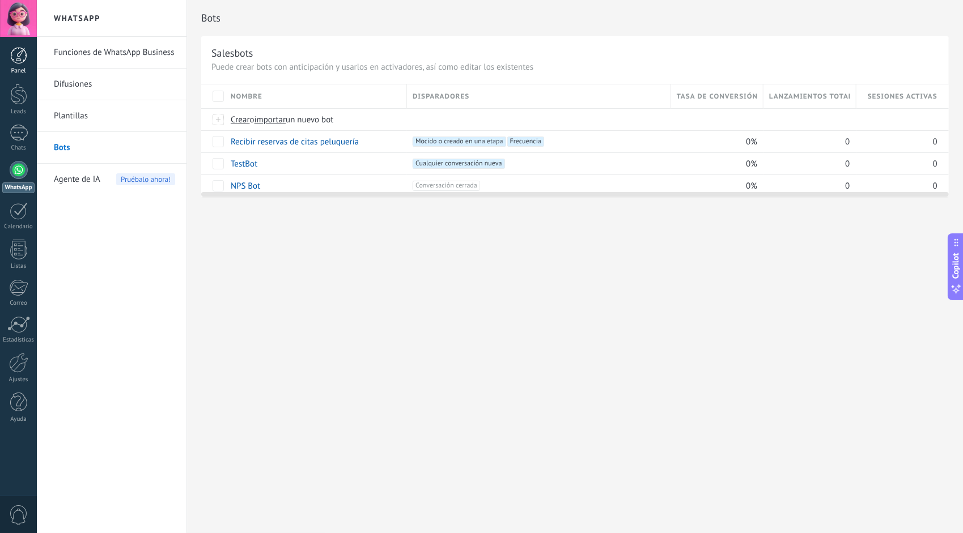
click at [19, 59] on div at bounding box center [18, 55] width 17 height 17
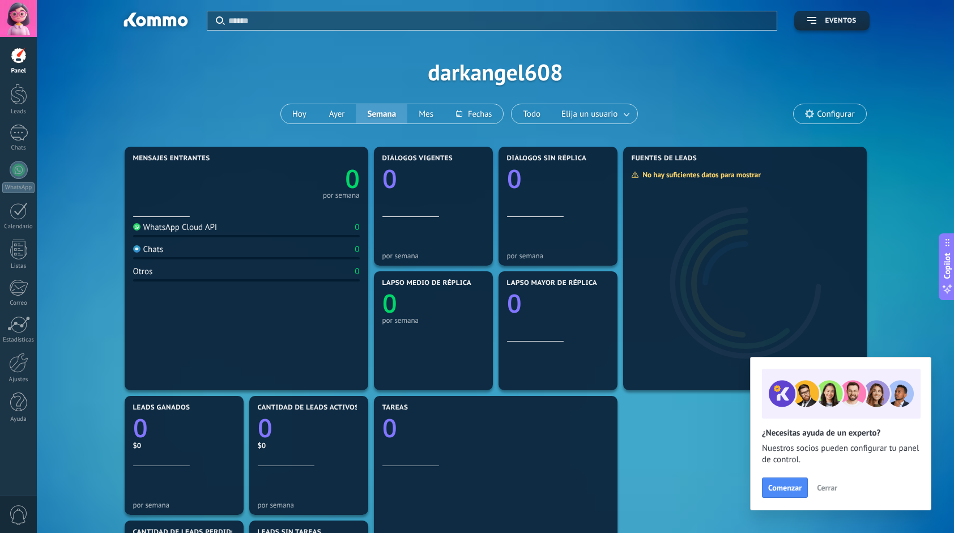
click at [17, 19] on div at bounding box center [18, 18] width 37 height 37
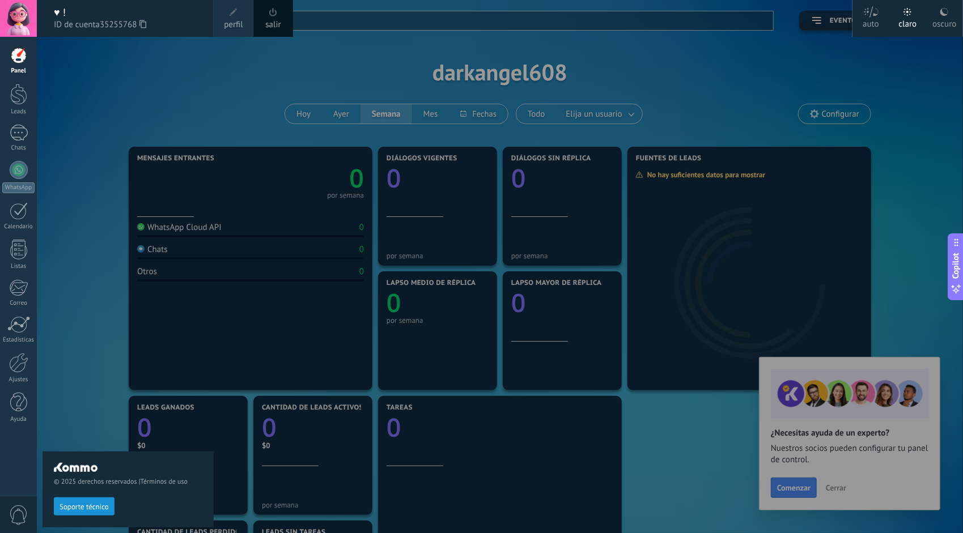
click at [237, 19] on span "perfil" at bounding box center [233, 25] width 19 height 12
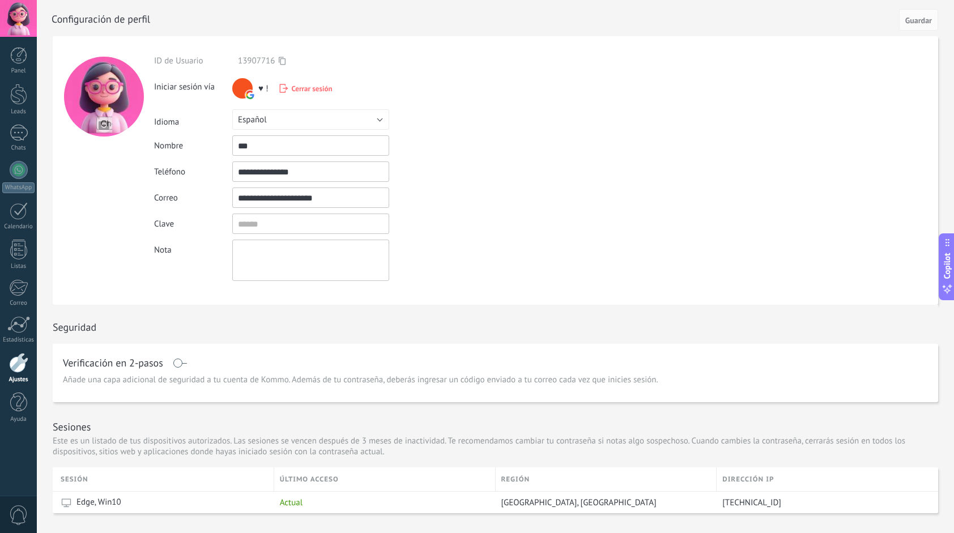
click at [313, 142] on input "***" at bounding box center [310, 145] width 157 height 20
drag, startPoint x: 302, startPoint y: 172, endPoint x: 201, endPoint y: 181, distance: 101.3
click at [201, 181] on div "**********" at bounding box center [337, 171] width 366 height 20
click at [920, 12] on button "Guardar" at bounding box center [918, 20] width 39 height 22
